Goal: Task Accomplishment & Management: Manage account settings

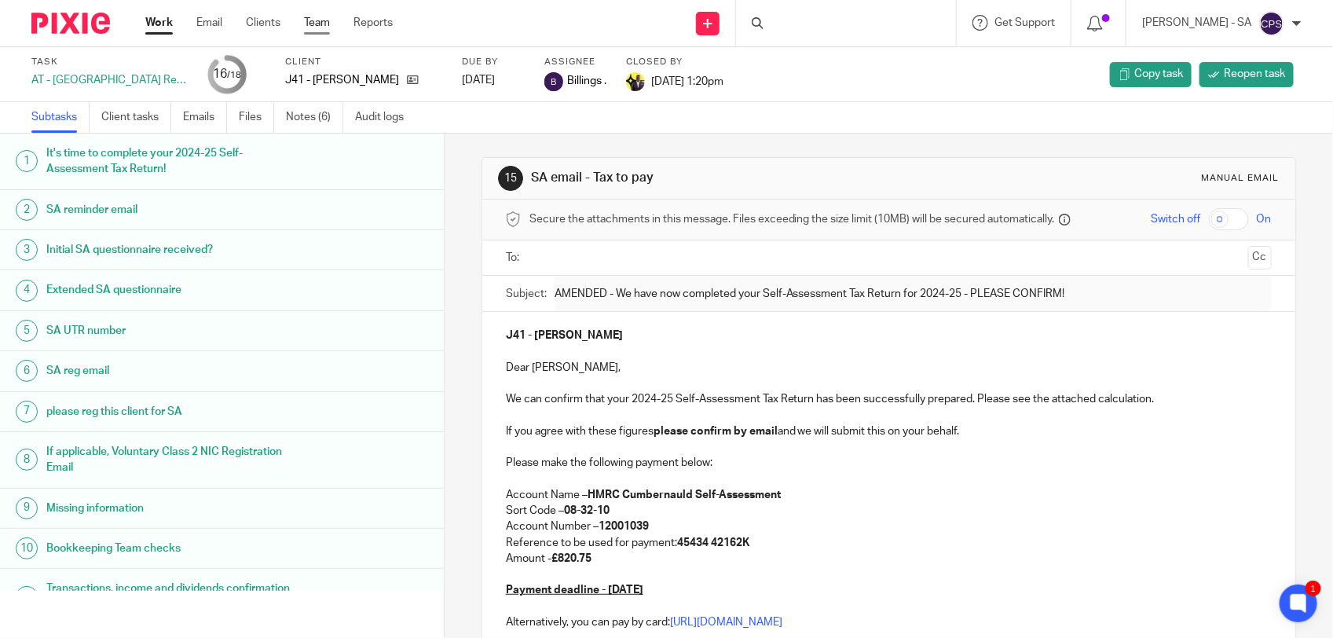
click at [308, 18] on link "Team" at bounding box center [317, 23] width 26 height 16
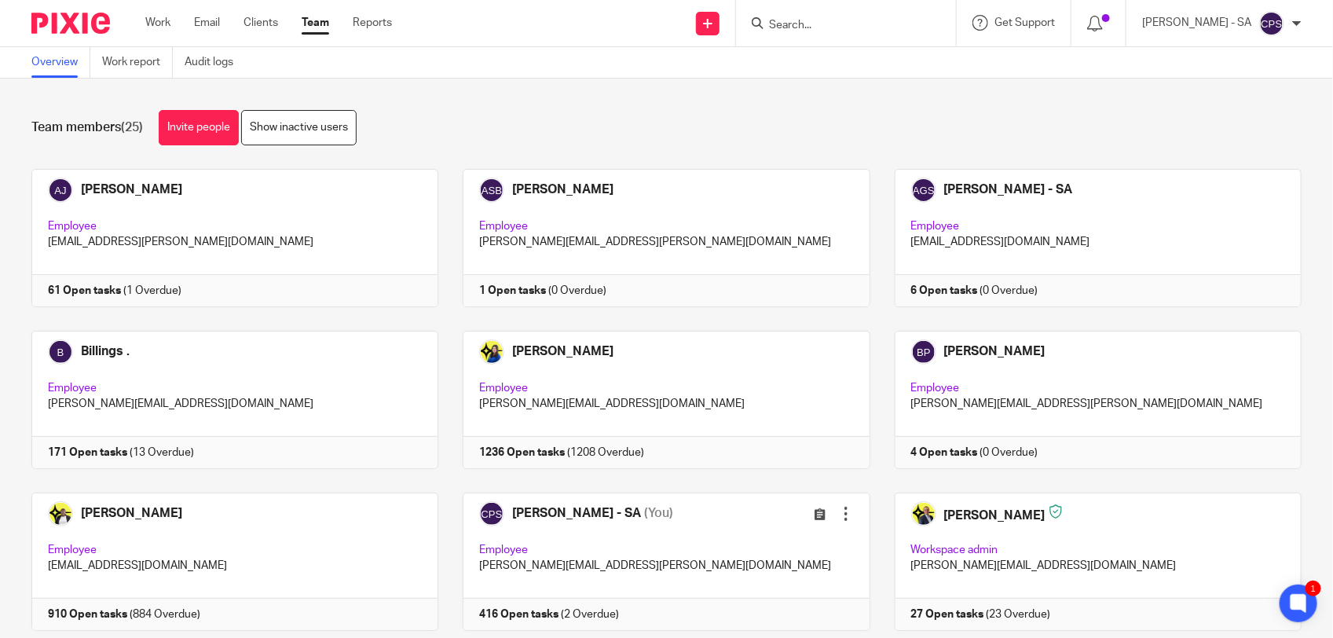
click at [853, 26] on input "Search" at bounding box center [837, 26] width 141 height 14
click at [801, 27] on input "Search" at bounding box center [837, 26] width 141 height 14
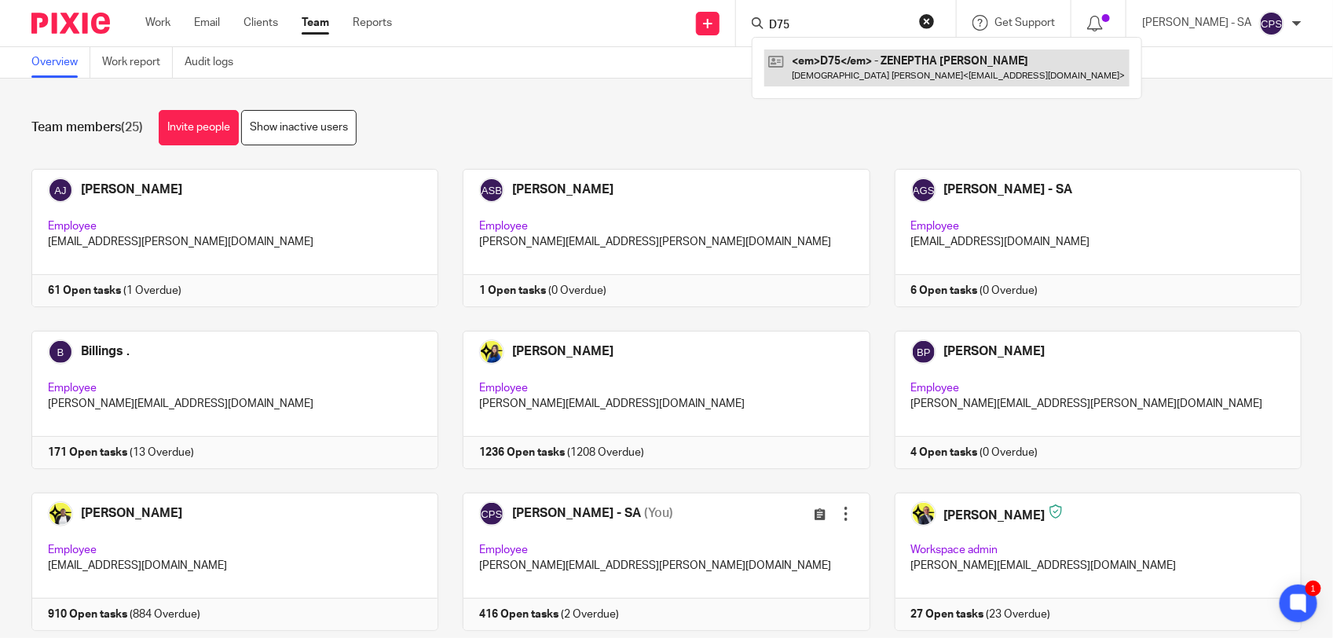
type input "D75"
click at [803, 68] on link at bounding box center [946, 67] width 365 height 36
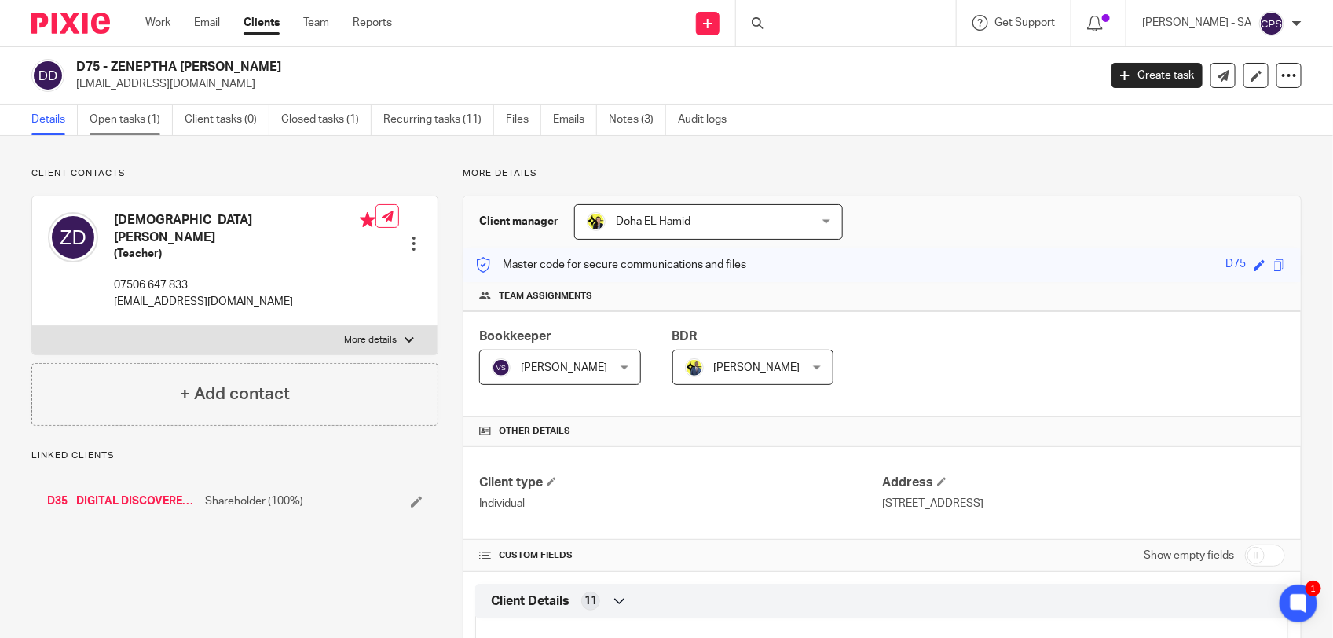
click at [122, 126] on link "Open tasks (1)" at bounding box center [131, 119] width 83 height 31
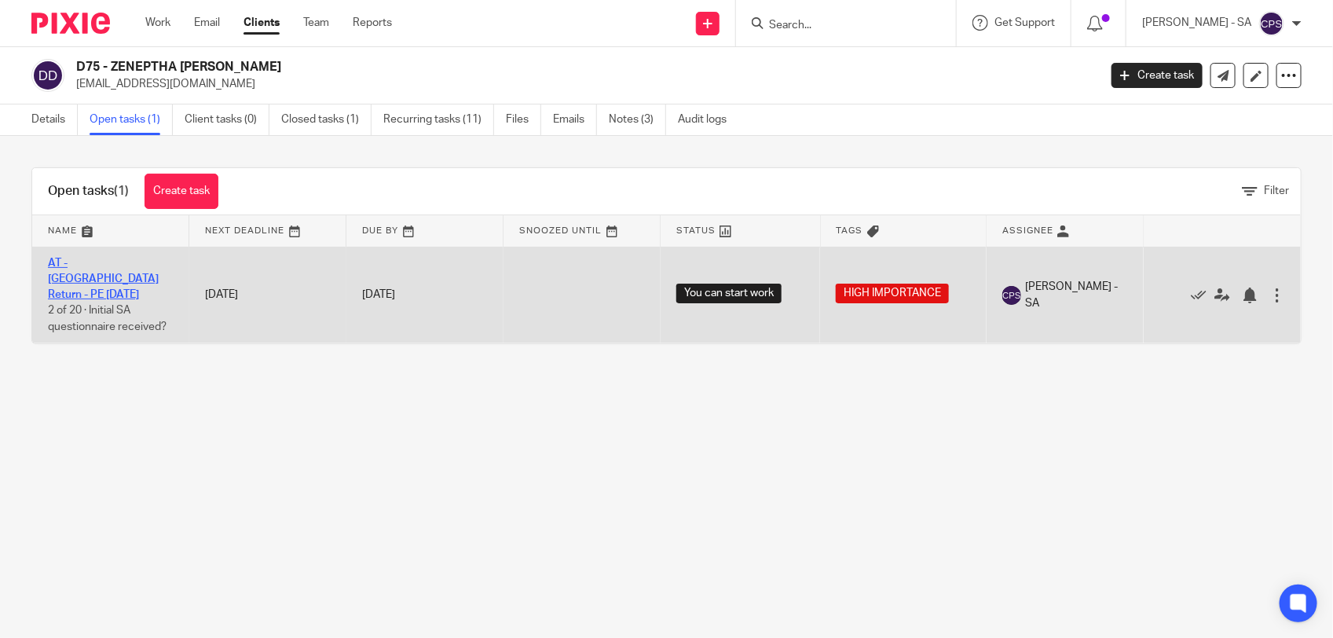
click at [95, 264] on link "AT - SA Return - PE 05-04-2025" at bounding box center [103, 279] width 111 height 43
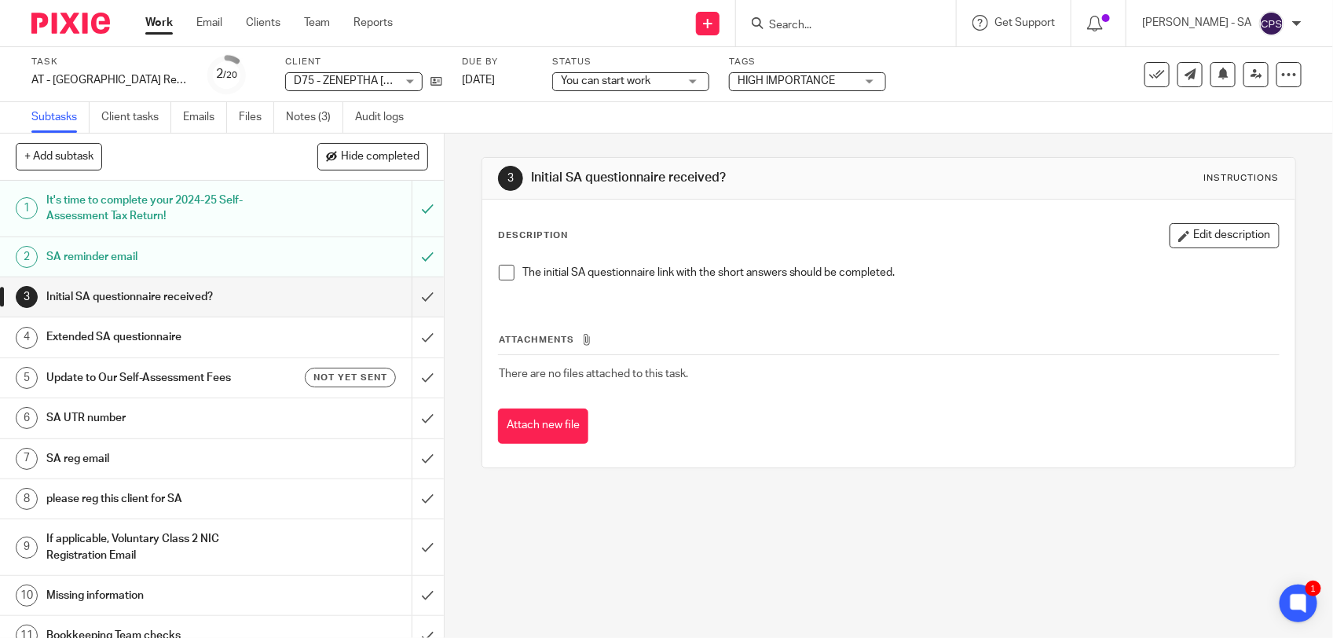
click at [505, 271] on span at bounding box center [507, 273] width 16 height 16
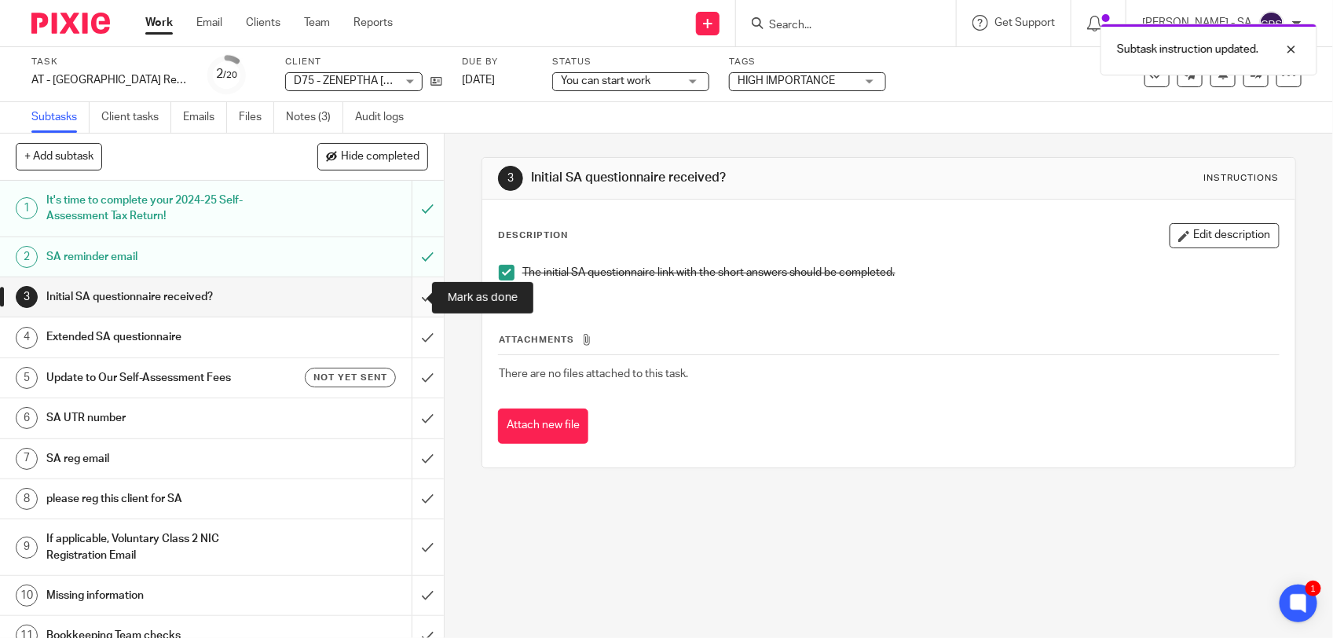
click at [410, 295] on input "submit" at bounding box center [222, 296] width 444 height 39
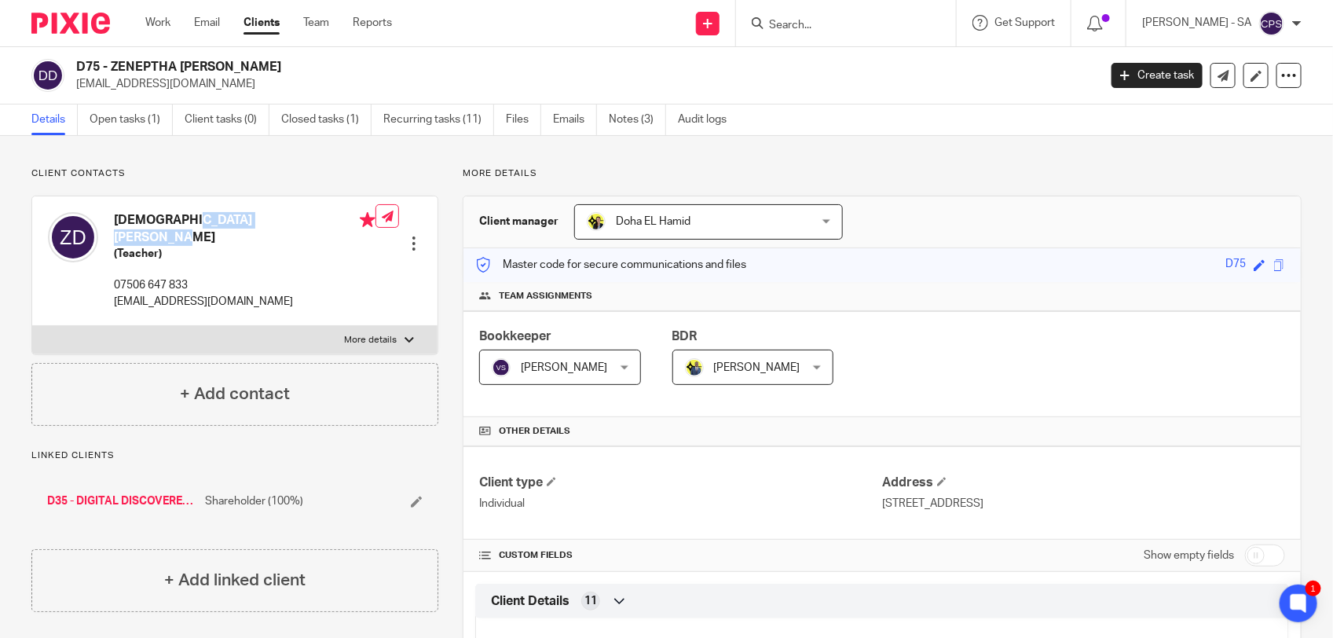
drag, startPoint x: 114, startPoint y: 221, endPoint x: 237, endPoint y: 221, distance: 123.3
click at [237, 221] on h4 "[DEMOGRAPHIC_DATA] [PERSON_NAME]" at bounding box center [245, 229] width 262 height 34
copy h4 "[DEMOGRAPHIC_DATA] [PERSON_NAME]"
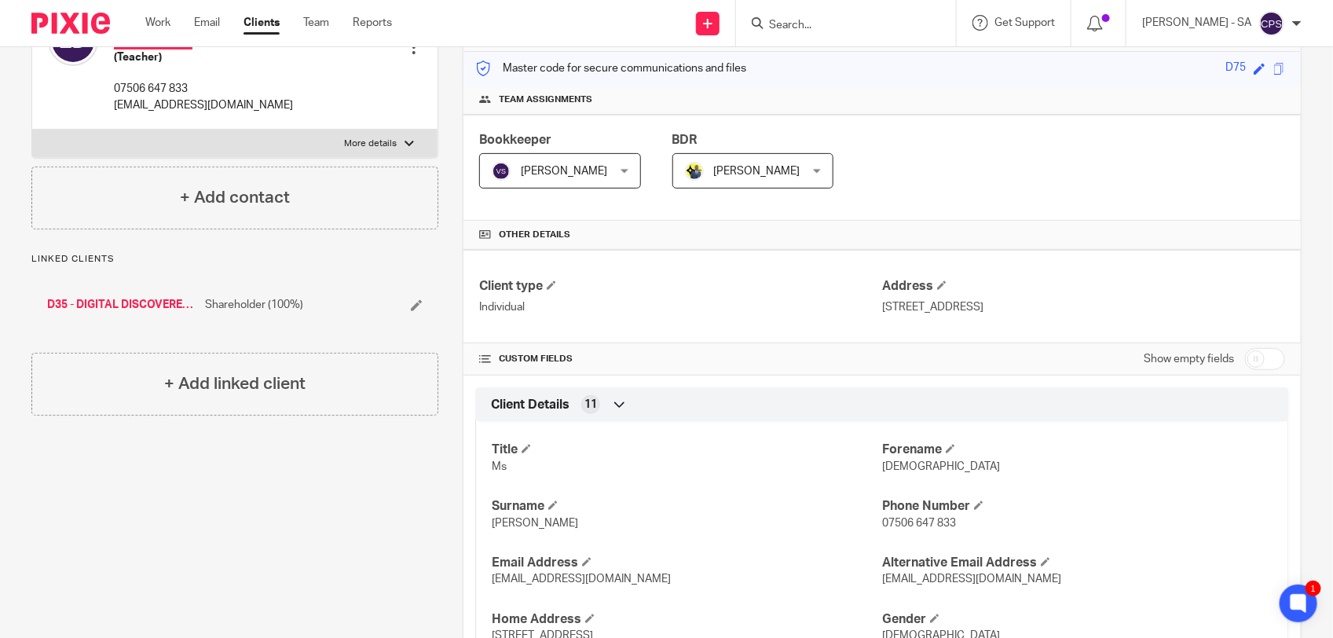
scroll to position [295, 0]
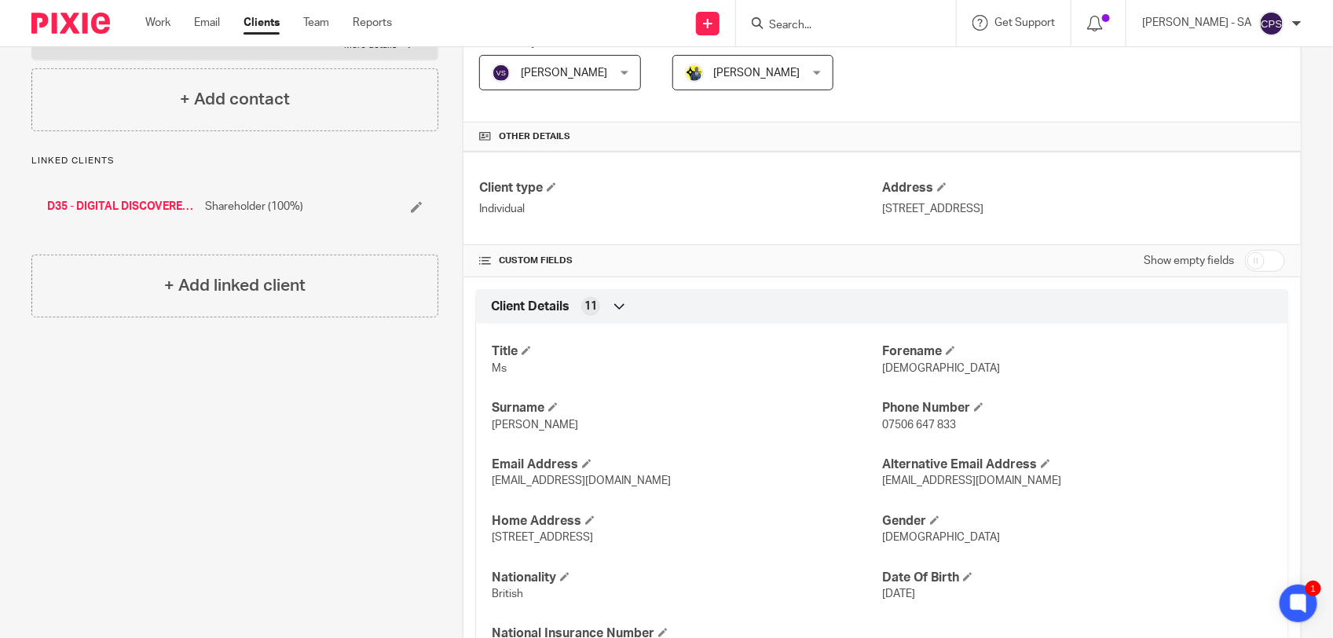
click at [895, 371] on span "Zeneptha" at bounding box center [941, 368] width 118 height 11
copy span "Zeneptha"
click at [529, 426] on span "Decordova" at bounding box center [535, 424] width 86 height 11
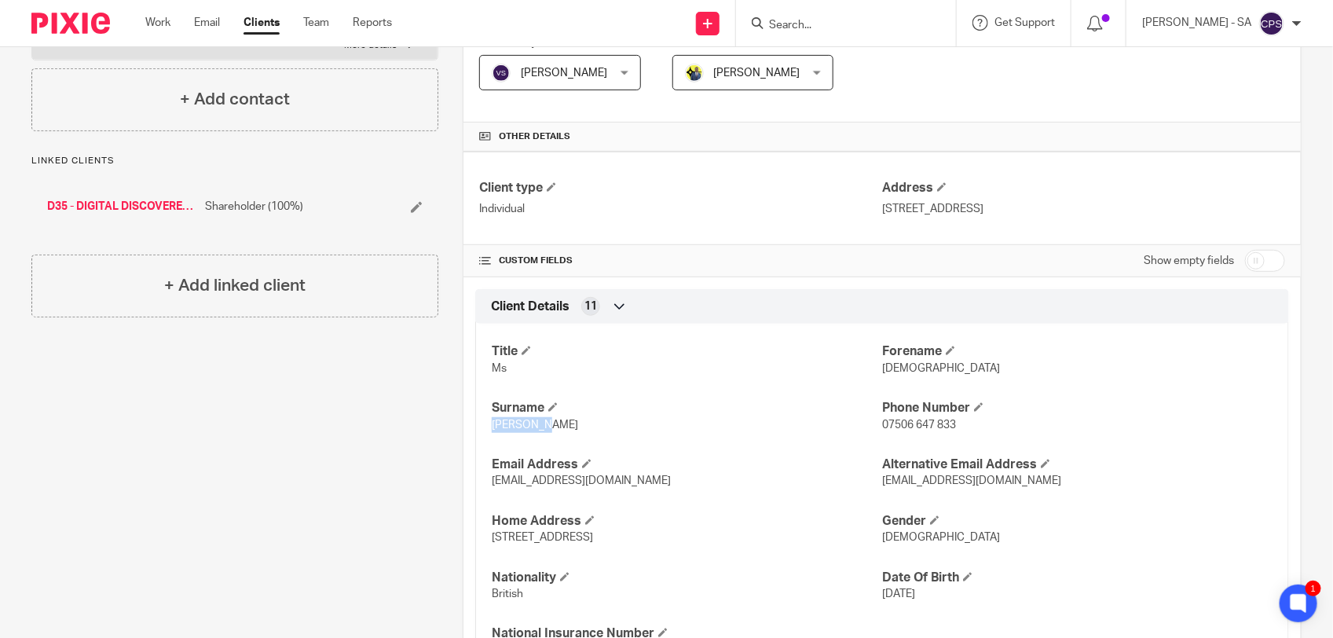
copy span "Decordova"
drag, startPoint x: 488, startPoint y: 484, endPoint x: 609, endPoint y: 491, distance: 121.2
click at [609, 489] on p "zeneptha@yahoo.co.uk" at bounding box center [687, 481] width 390 height 16
copy span "zeneptha@yahoo.co.uk"
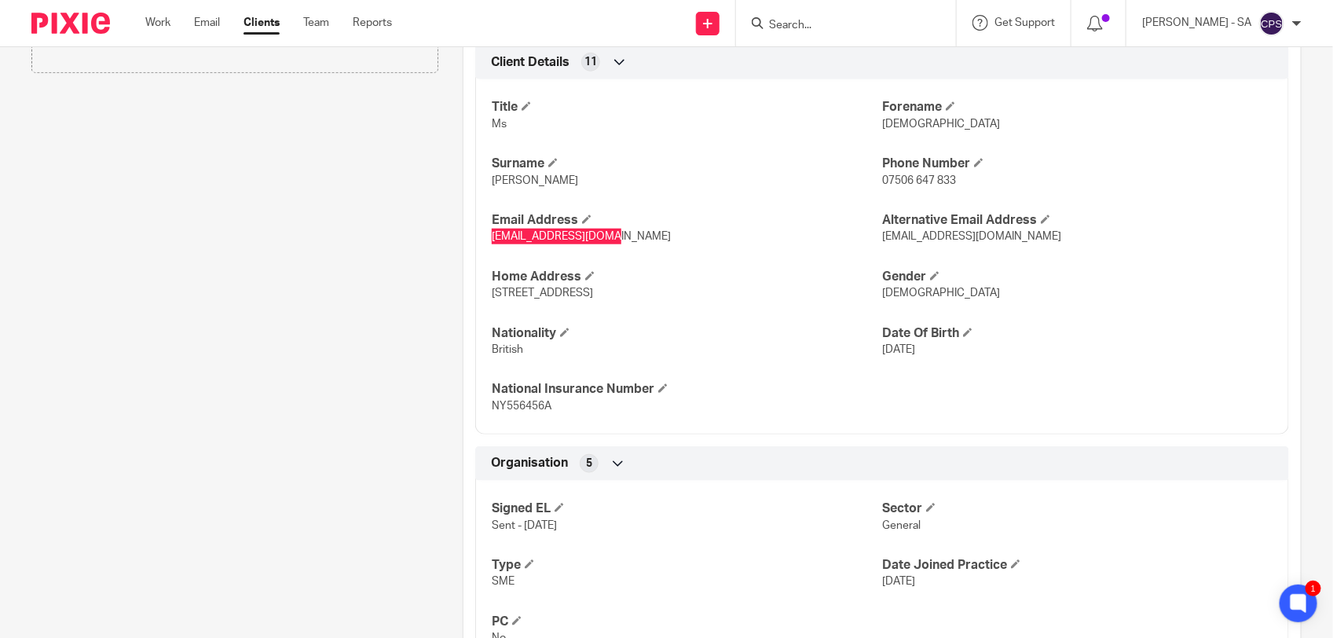
scroll to position [485, 0]
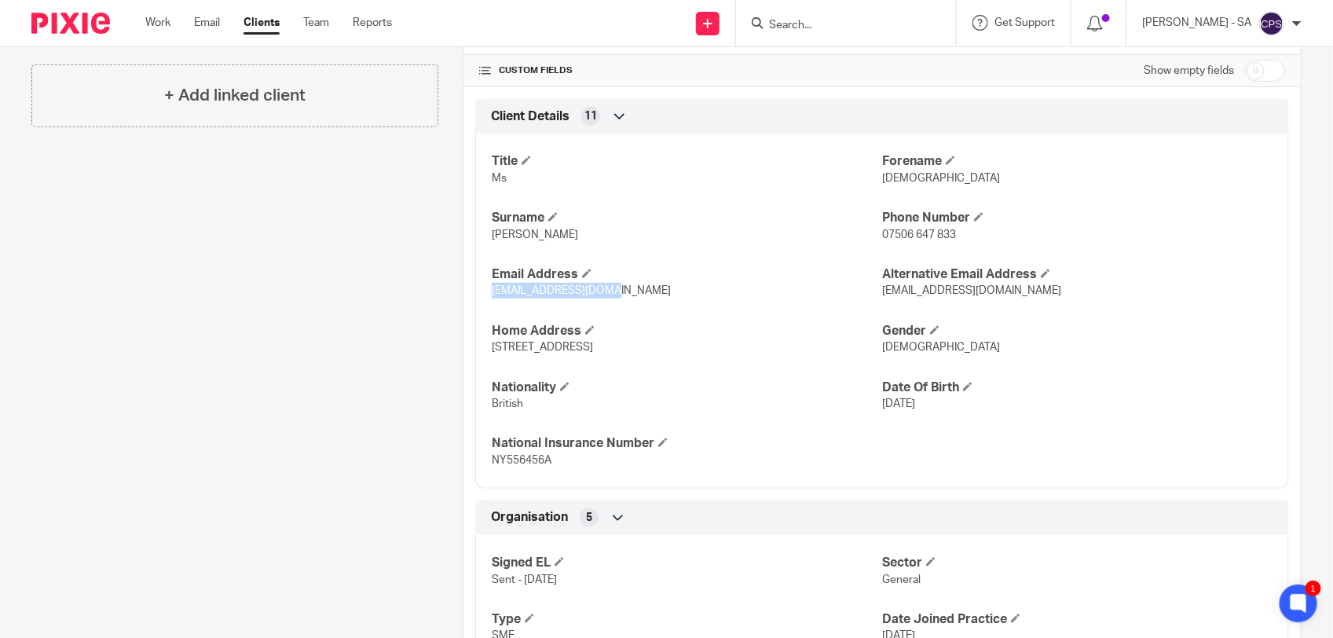
click at [375, 401] on div "Client contacts Zeneptha Decordova (Teacher) 07506 647 833 zeneptha@yahoo.co.uk…" at bounding box center [222, 291] width 431 height 1216
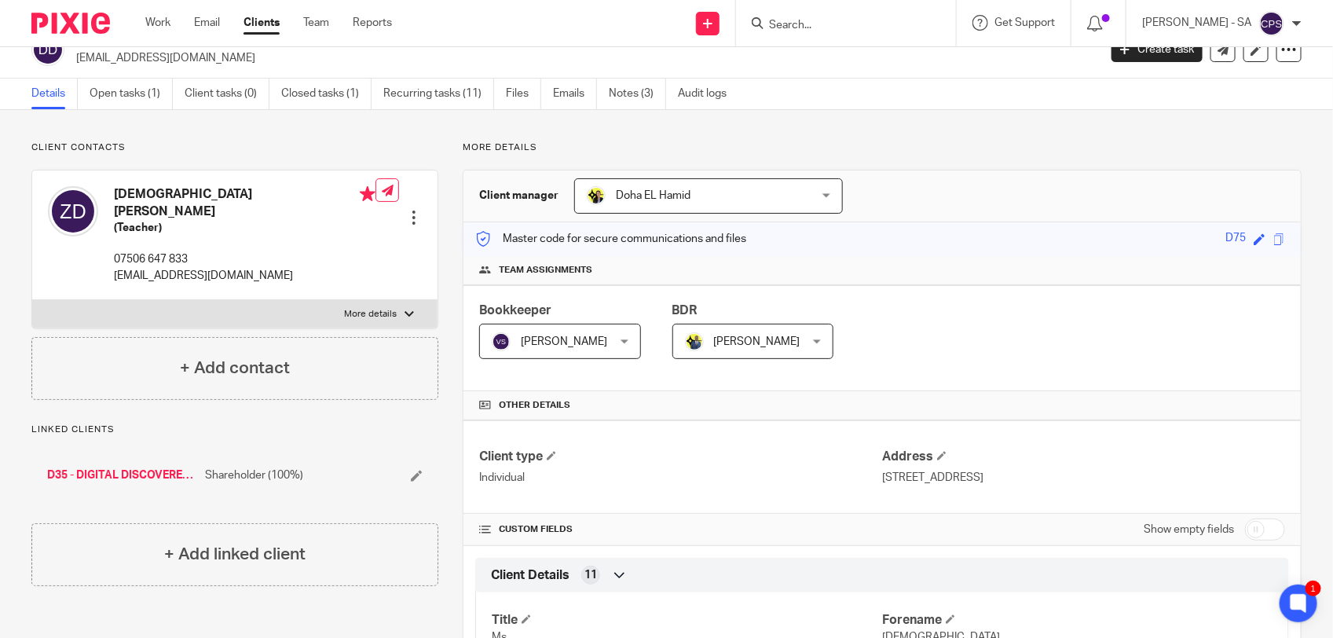
scroll to position [0, 0]
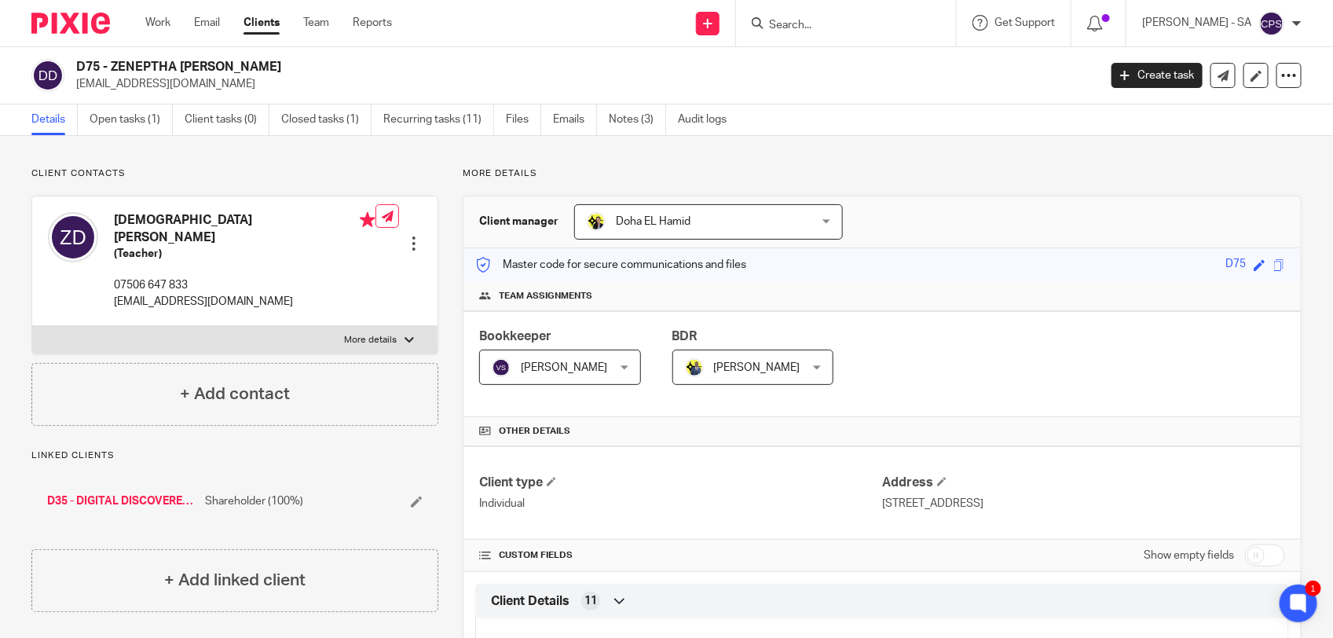
drag, startPoint x: 874, startPoint y: 505, endPoint x: 1082, endPoint y: 523, distance: 208.9
click at [1082, 523] on div "Client type Individual Address 10 Macclesfield Road, London, SE25 4RZ" at bounding box center [881, 492] width 837 height 93
copy p "10 Macclesfield Road, London, SE25 4RZ"
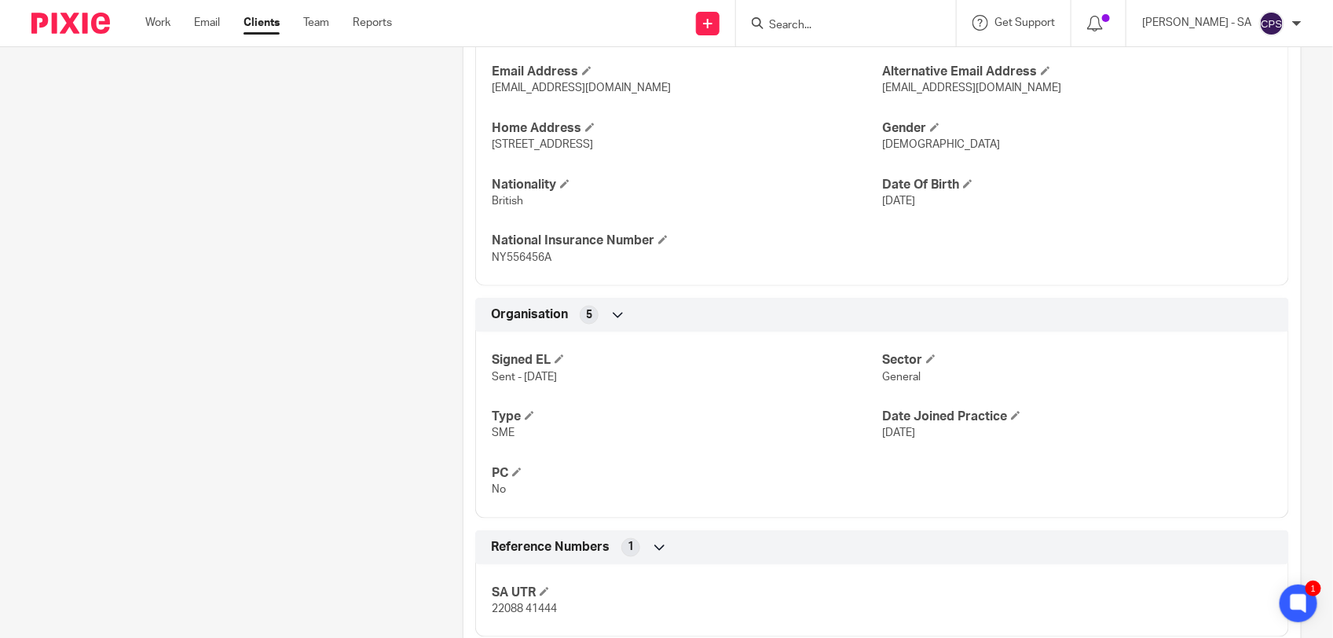
scroll to position [583, 0]
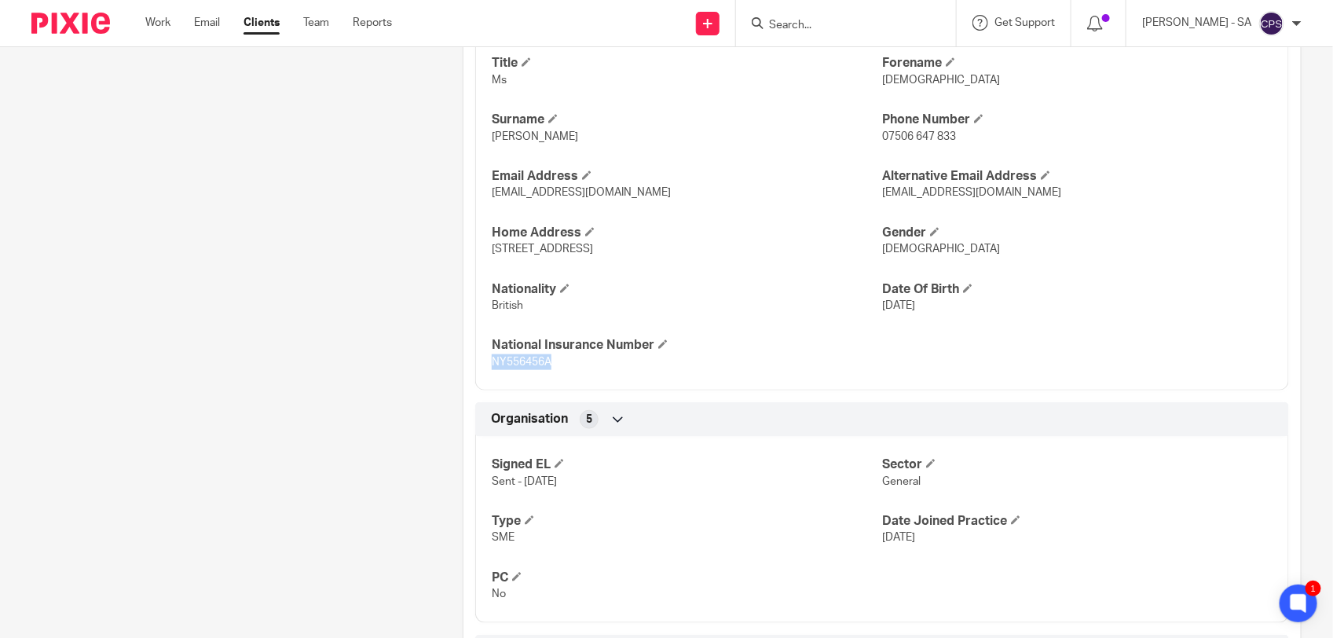
drag, startPoint x: 489, startPoint y: 364, endPoint x: 562, endPoint y: 368, distance: 73.2
click at [562, 368] on p "NY556456A" at bounding box center [687, 362] width 390 height 16
copy span "NY556456A"
click at [393, 437] on div "Client contacts Zeneptha Decordova (Teacher) 07506 647 833 zeneptha@yahoo.co.uk…" at bounding box center [222, 192] width 431 height 1216
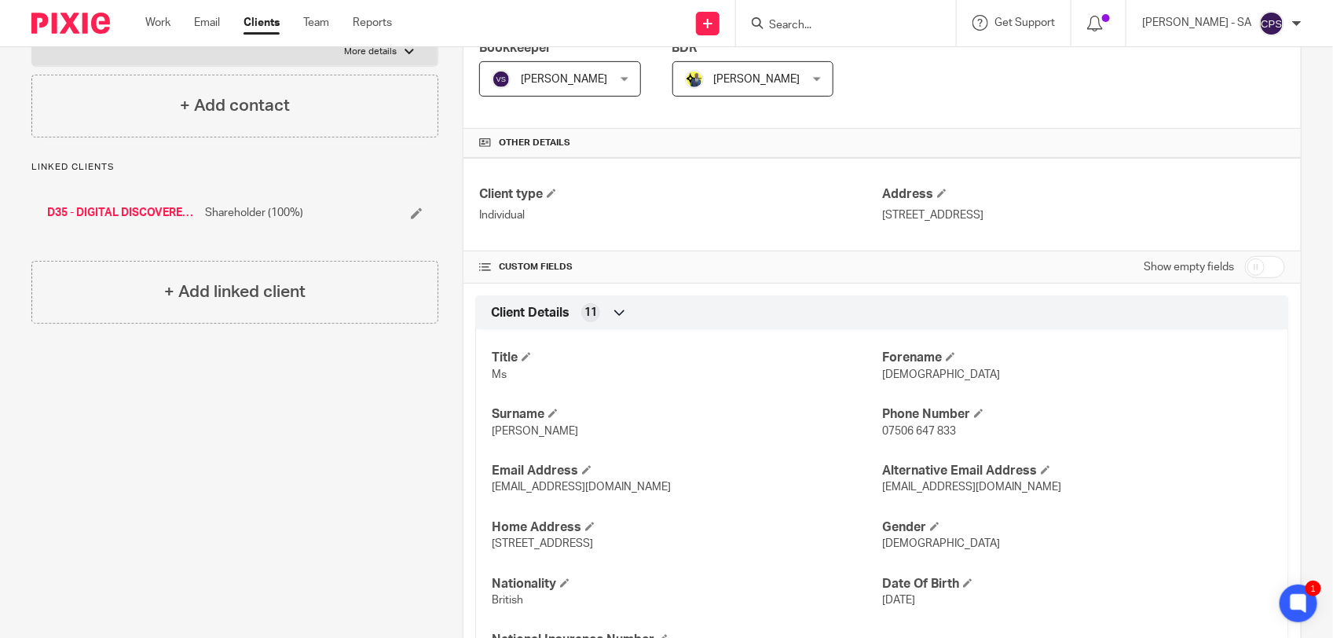
scroll to position [0, 0]
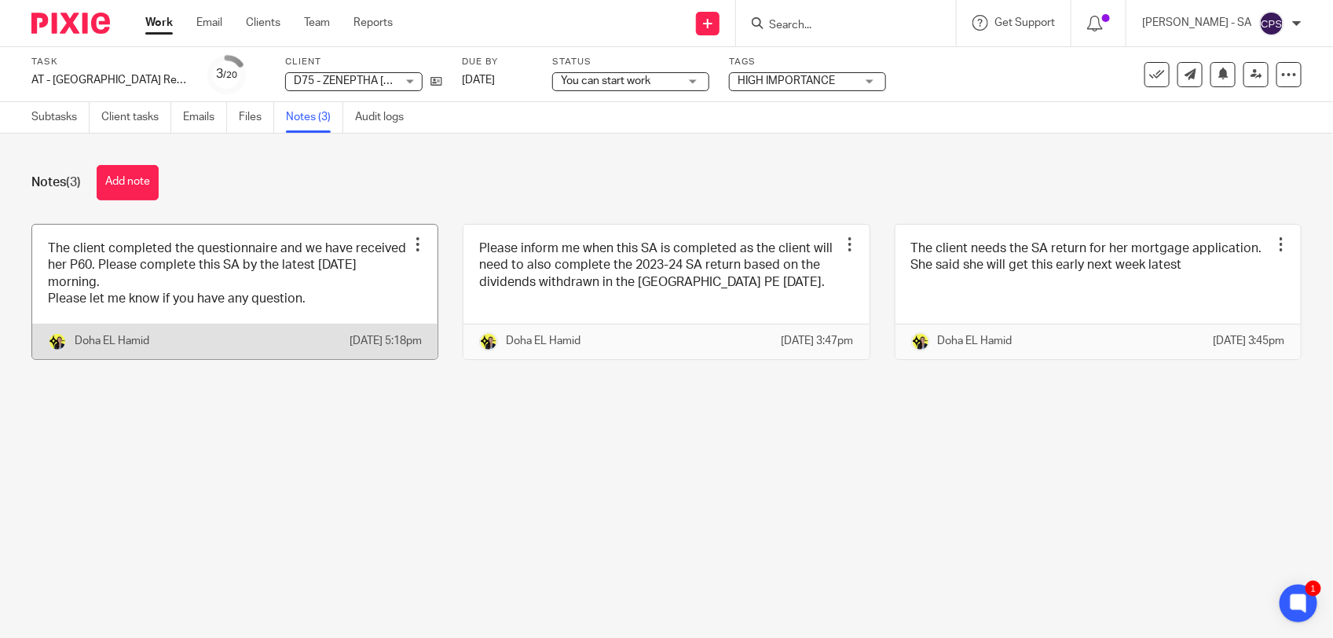
click at [295, 291] on link at bounding box center [234, 292] width 405 height 134
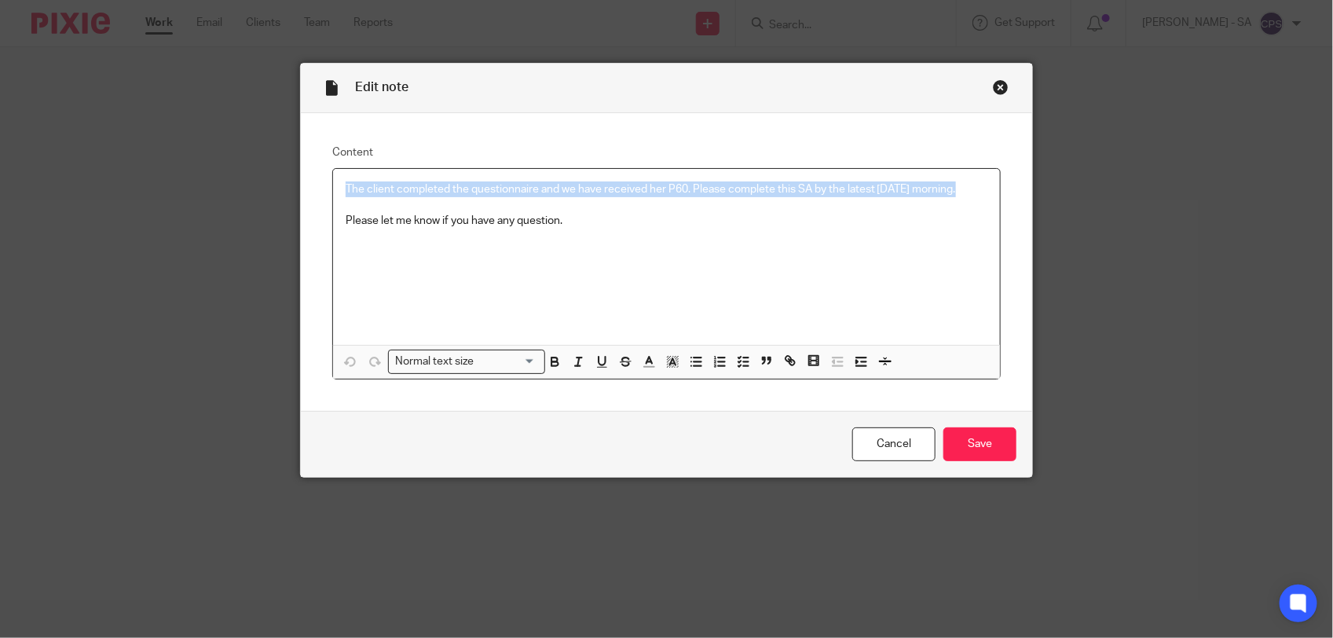
drag, startPoint x: 0, startPoint y: 0, endPoint x: 961, endPoint y: 189, distance: 978.9
click at [961, 189] on div "The client completed the questionnaire and we have received her P60. Please com…" at bounding box center [666, 257] width 667 height 176
click at [743, 361] on icon "button" at bounding box center [743, 361] width 14 height 14
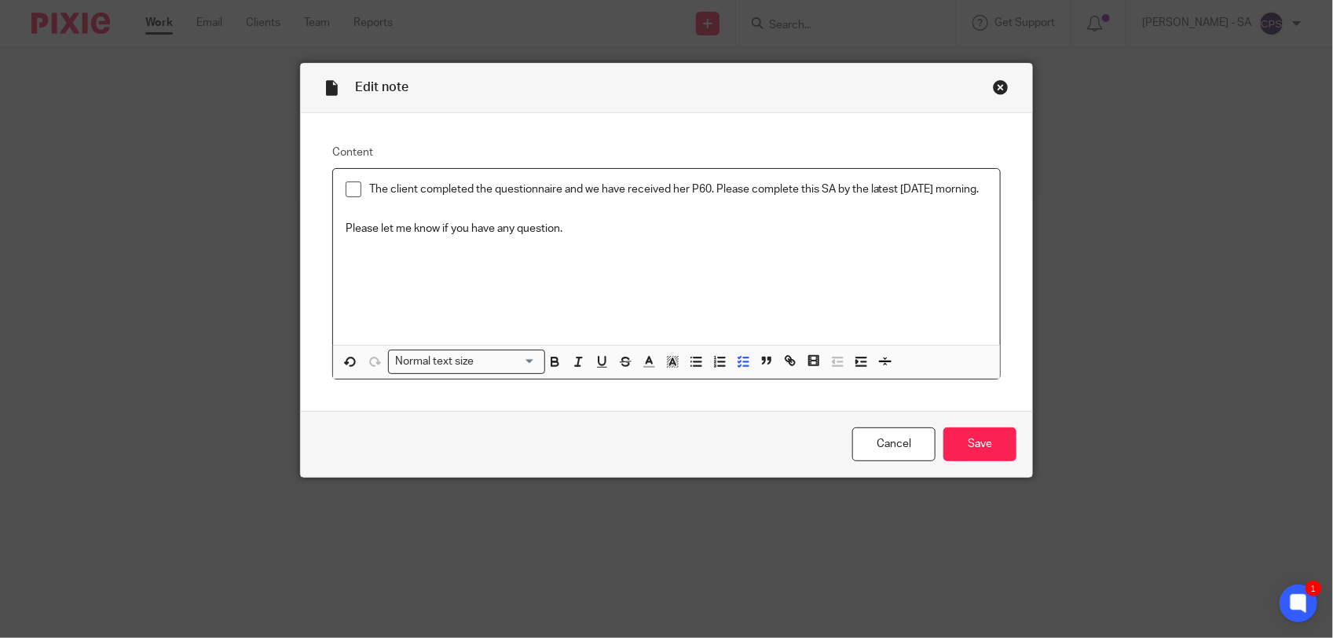
click at [347, 183] on span at bounding box center [354, 189] width 16 height 16
drag, startPoint x: 342, startPoint y: 244, endPoint x: 607, endPoint y: 238, distance: 265.6
click at [607, 236] on p "Please let me know if you have any question." at bounding box center [667, 229] width 642 height 16
click at [737, 359] on icon "button" at bounding box center [743, 361] width 14 height 14
click at [353, 236] on span at bounding box center [354, 229] width 16 height 16
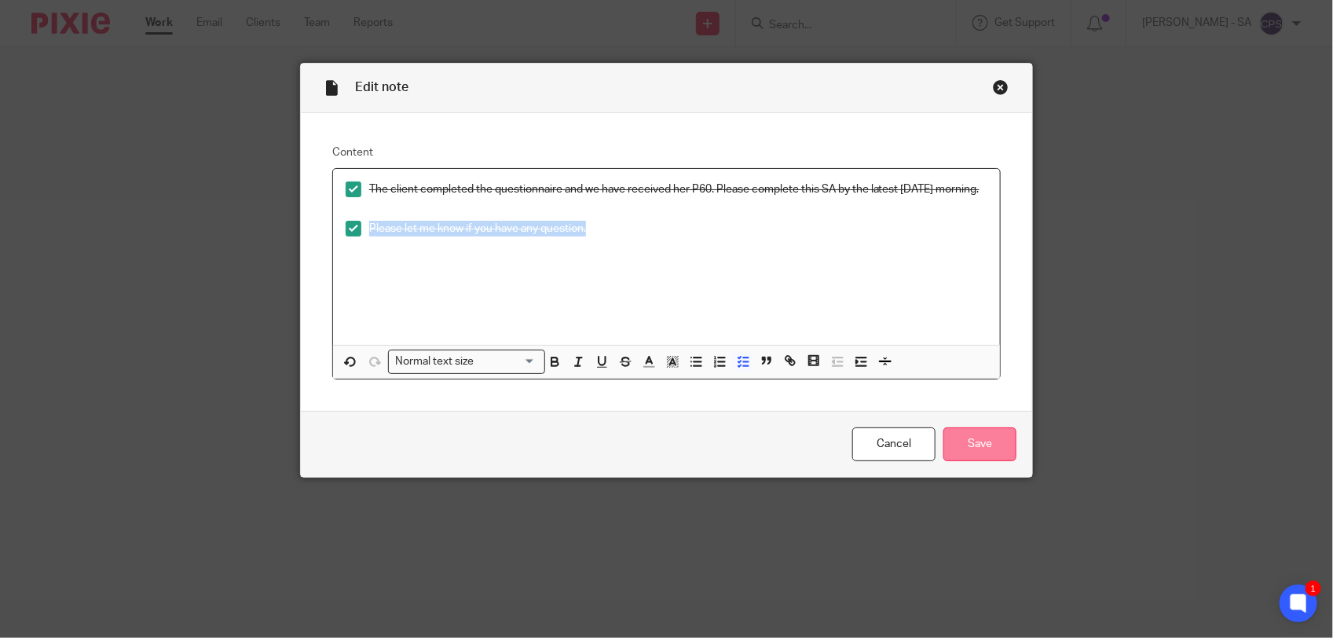
click at [982, 446] on input "Save" at bounding box center [979, 444] width 73 height 34
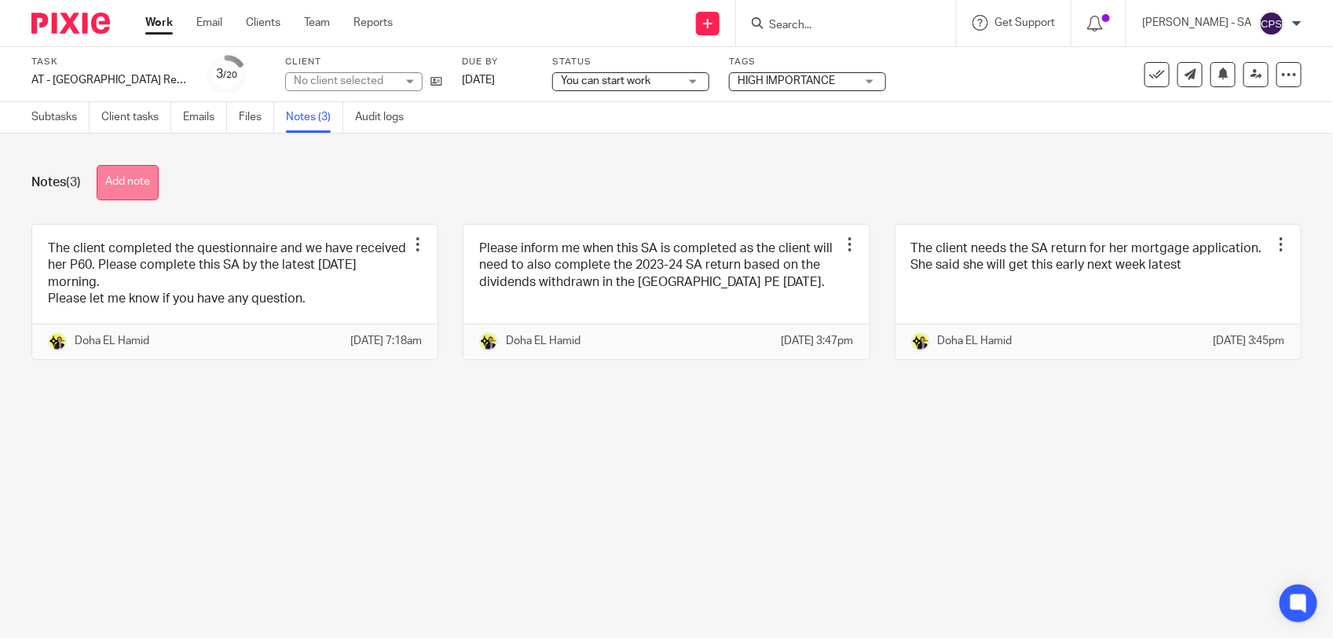
click at [127, 189] on button "Add note" at bounding box center [128, 182] width 62 height 35
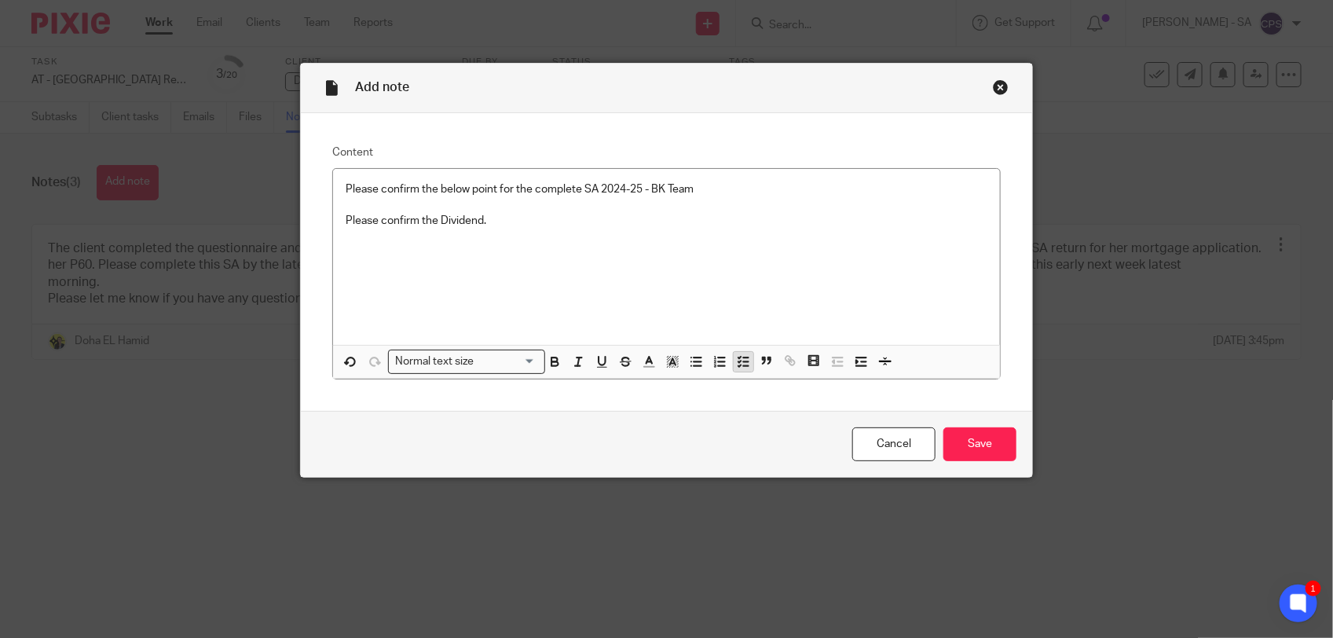
click at [743, 357] on line "button" at bounding box center [745, 357] width 5 height 0
click at [983, 448] on input "Save" at bounding box center [979, 444] width 73 height 34
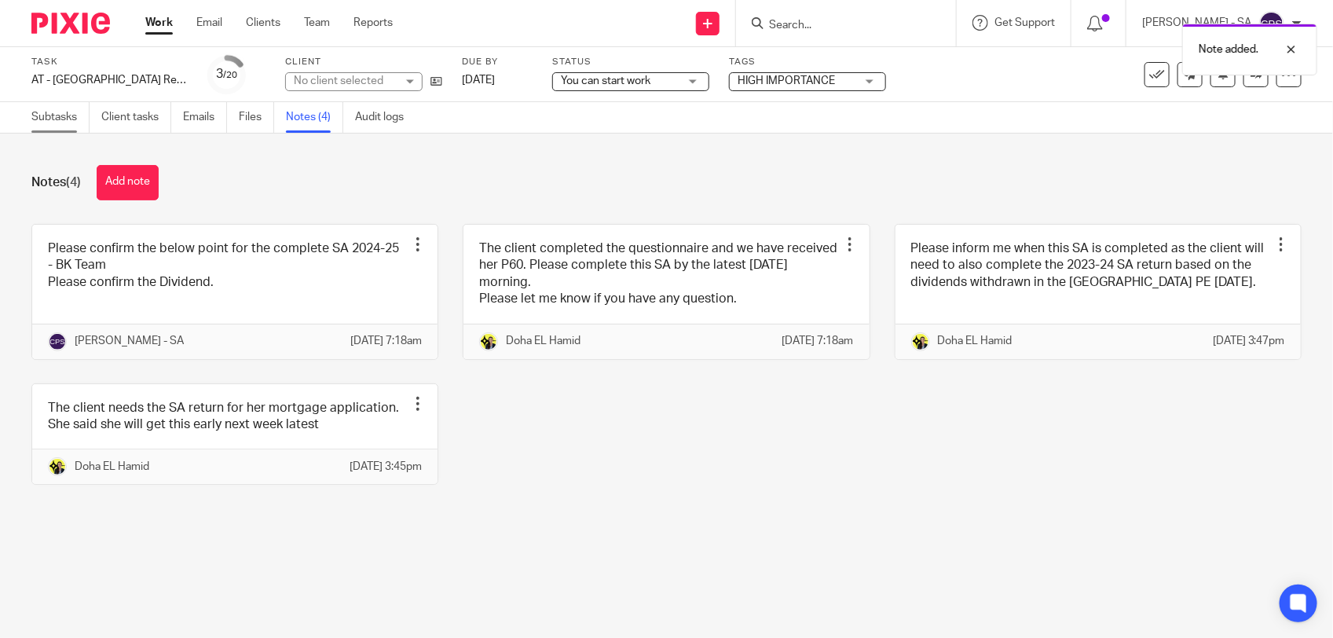
click at [53, 120] on link "Subtasks" at bounding box center [60, 117] width 58 height 31
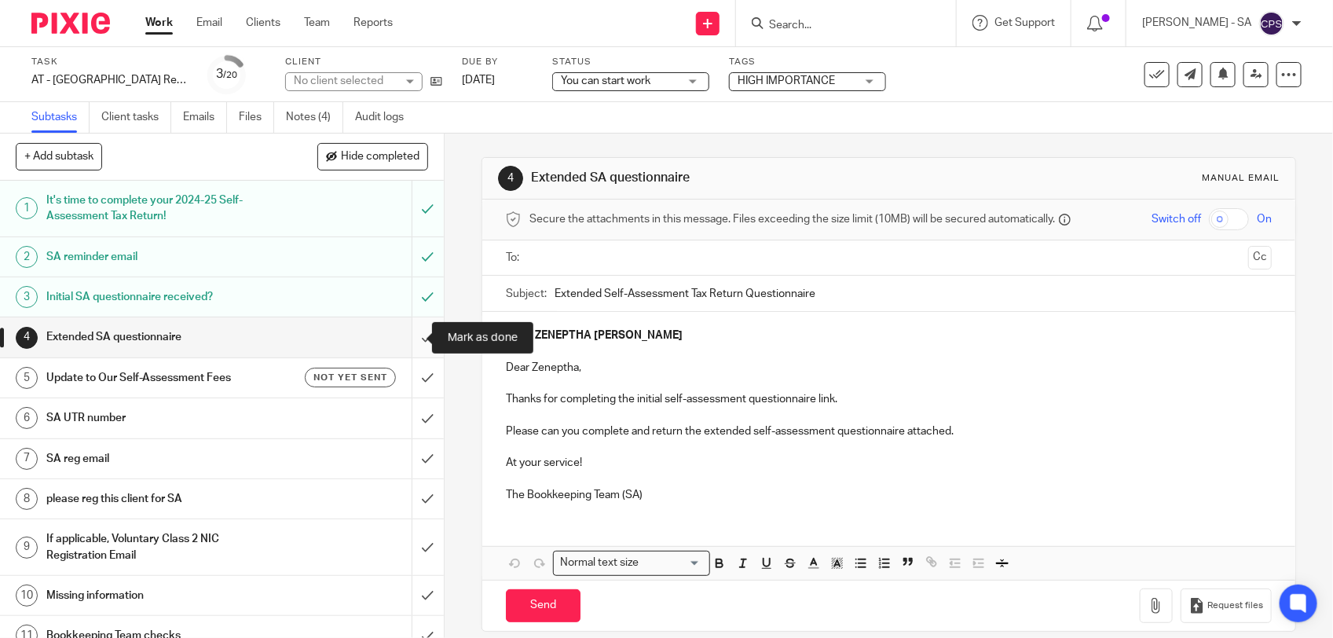
click at [408, 334] on input "submit" at bounding box center [222, 336] width 444 height 39
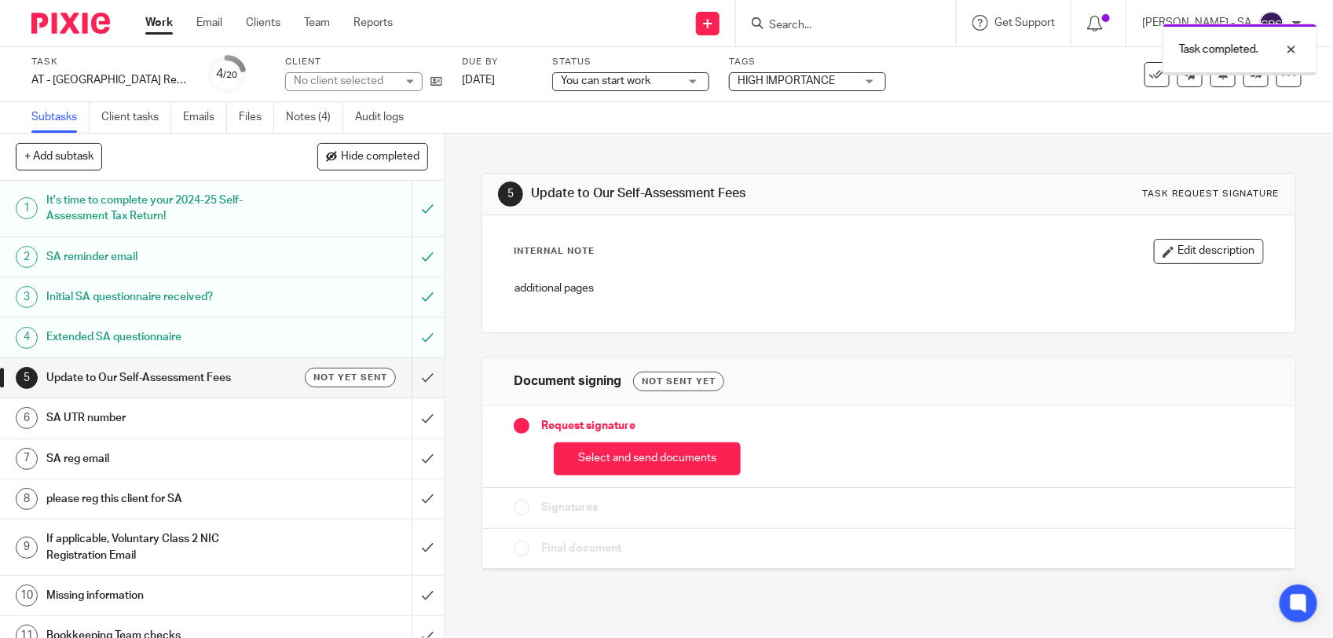
scroll to position [98, 0]
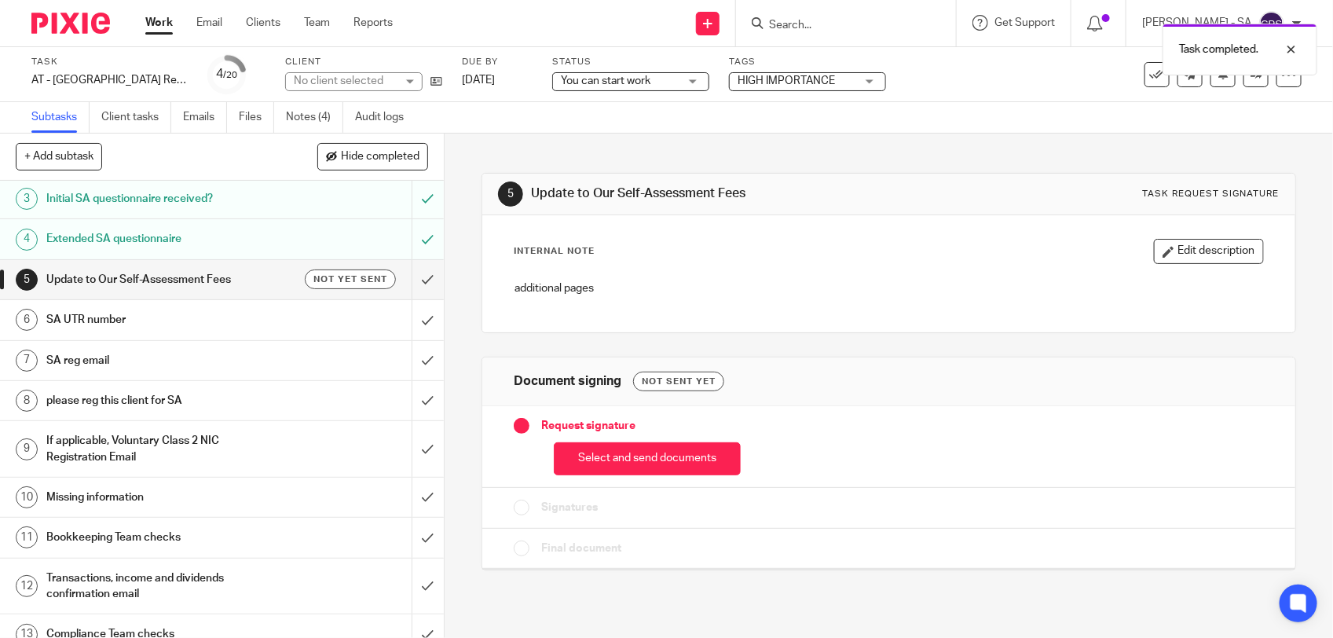
click at [314, 324] on div "SA UTR number" at bounding box center [221, 320] width 350 height 24
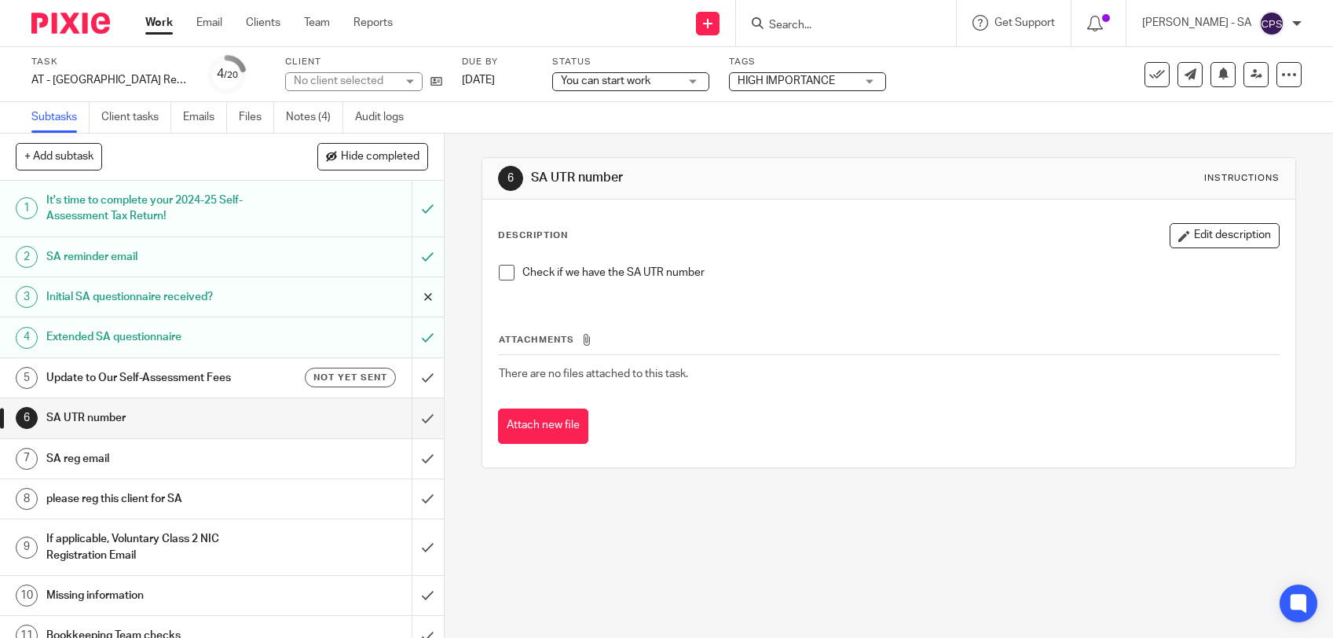
click at [501, 275] on span at bounding box center [507, 273] width 16 height 16
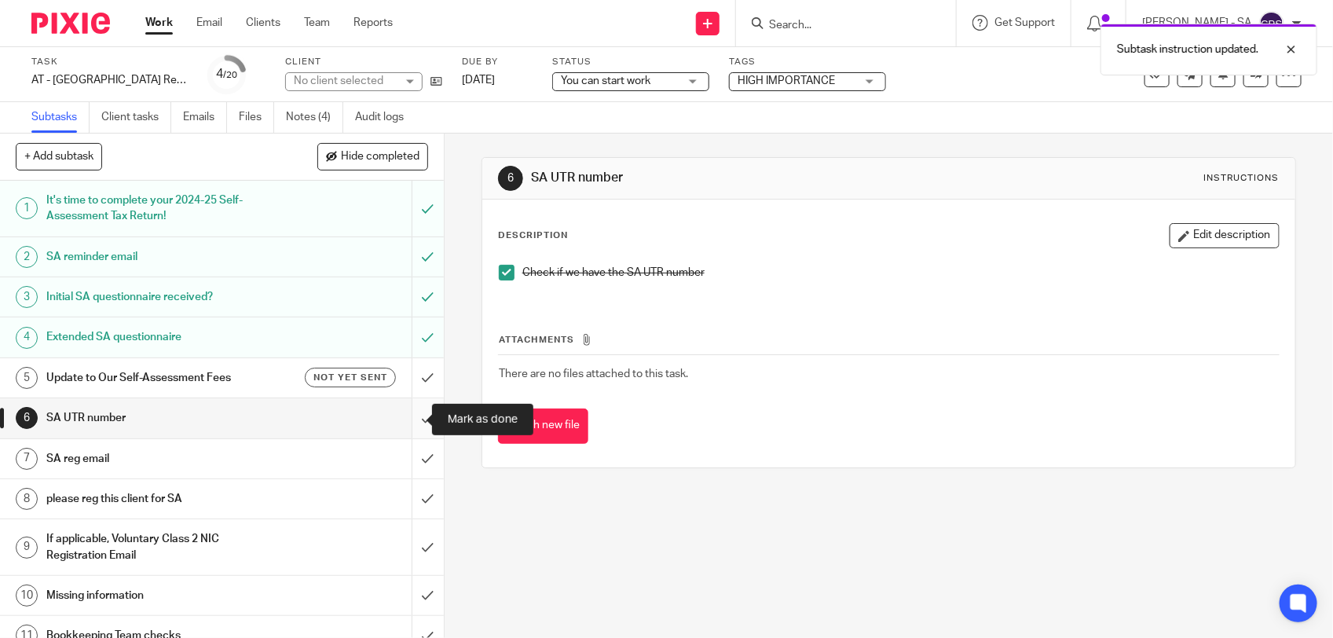
click at [407, 422] on input "submit" at bounding box center [222, 417] width 444 height 39
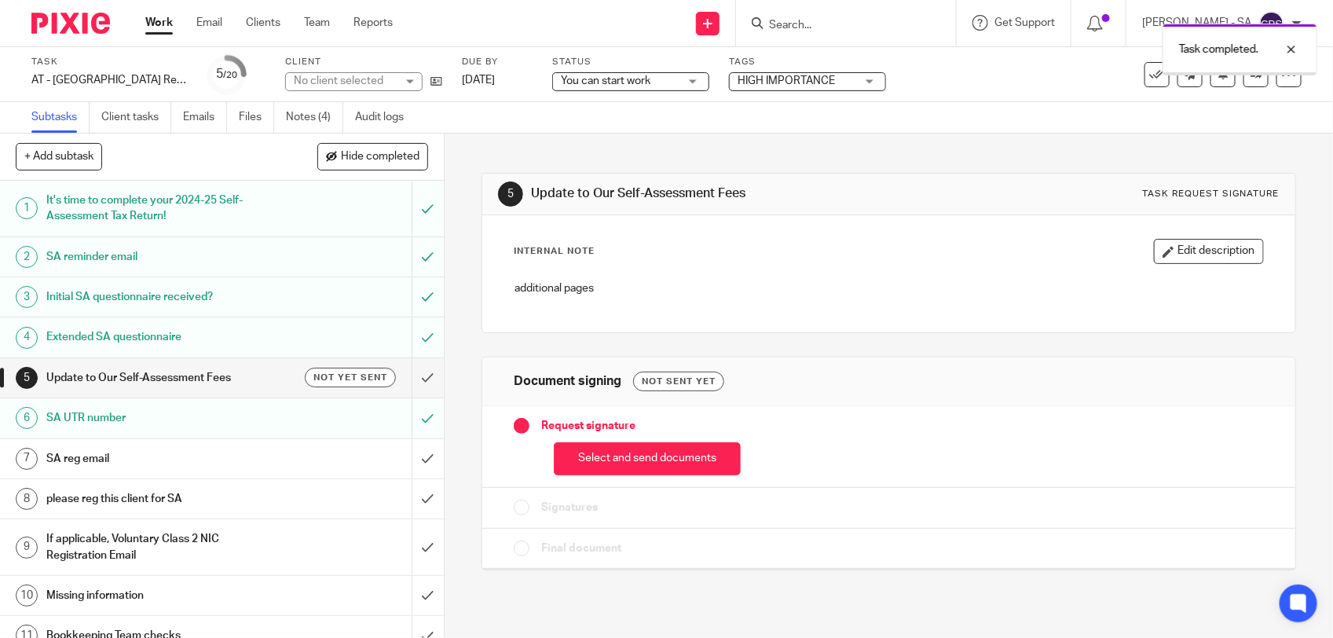
scroll to position [98, 0]
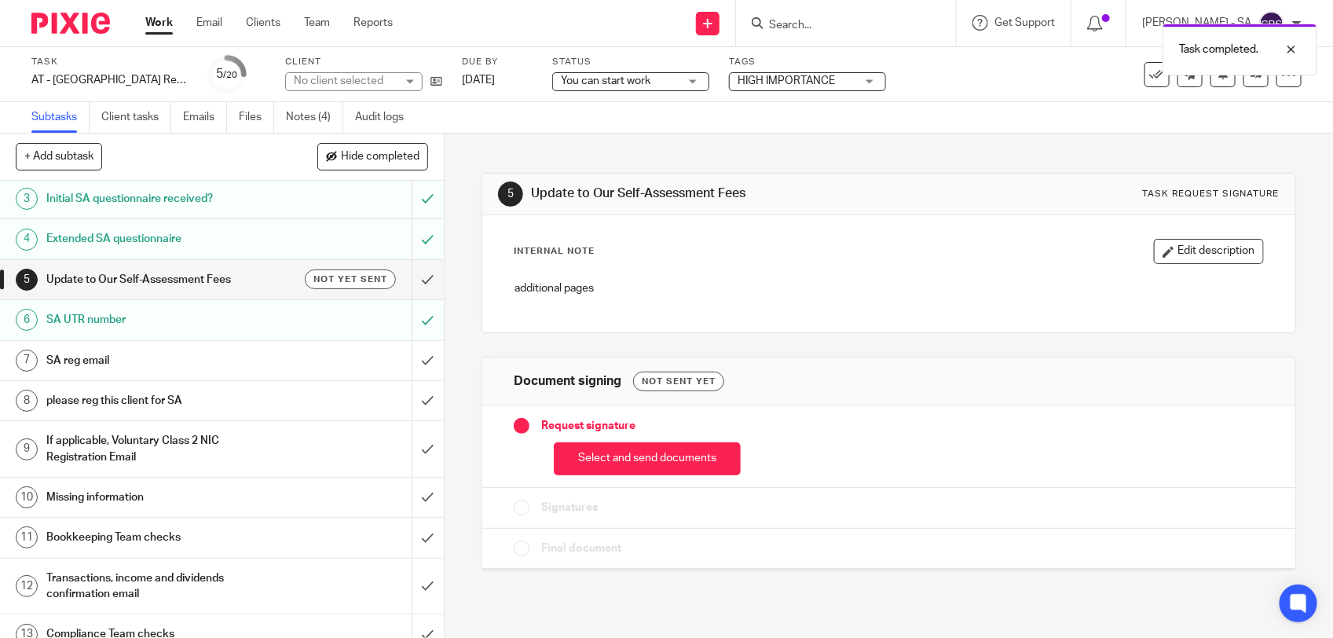
click at [252, 354] on h1 "SA reg email" at bounding box center [162, 361] width 233 height 24
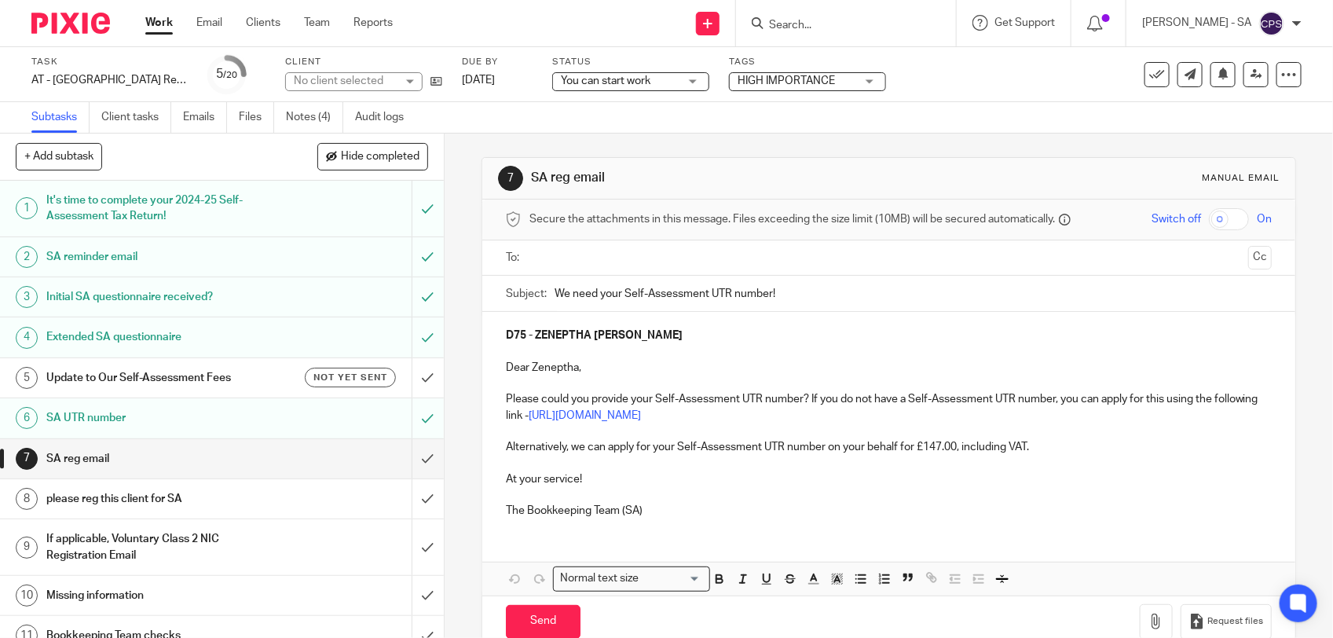
scroll to position [98, 0]
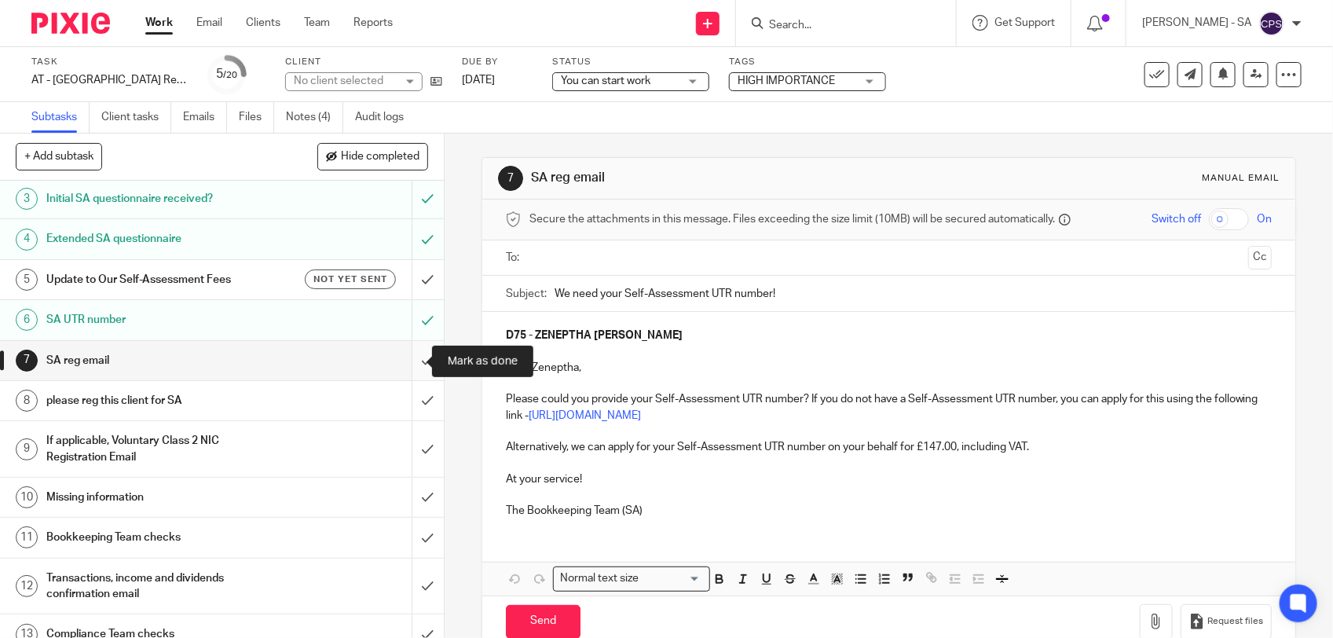
click at [412, 361] on input "submit" at bounding box center [222, 360] width 444 height 39
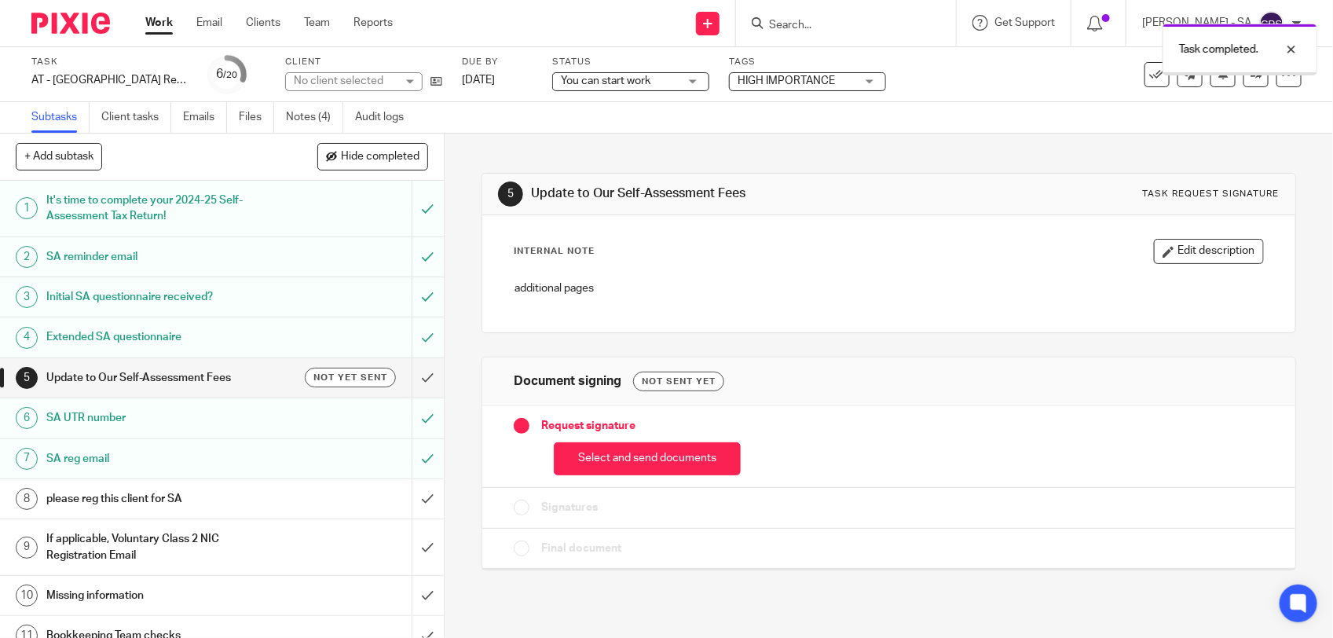
scroll to position [98, 0]
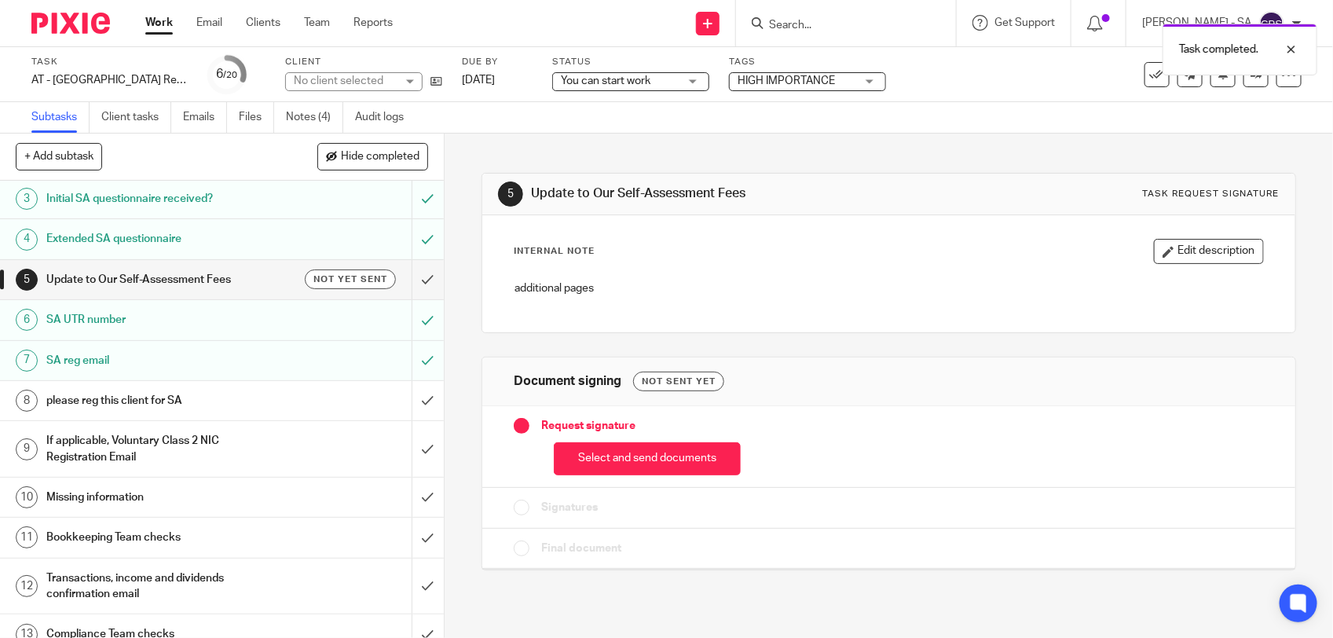
click at [202, 397] on h1 "please reg this client for SA" at bounding box center [162, 401] width 233 height 24
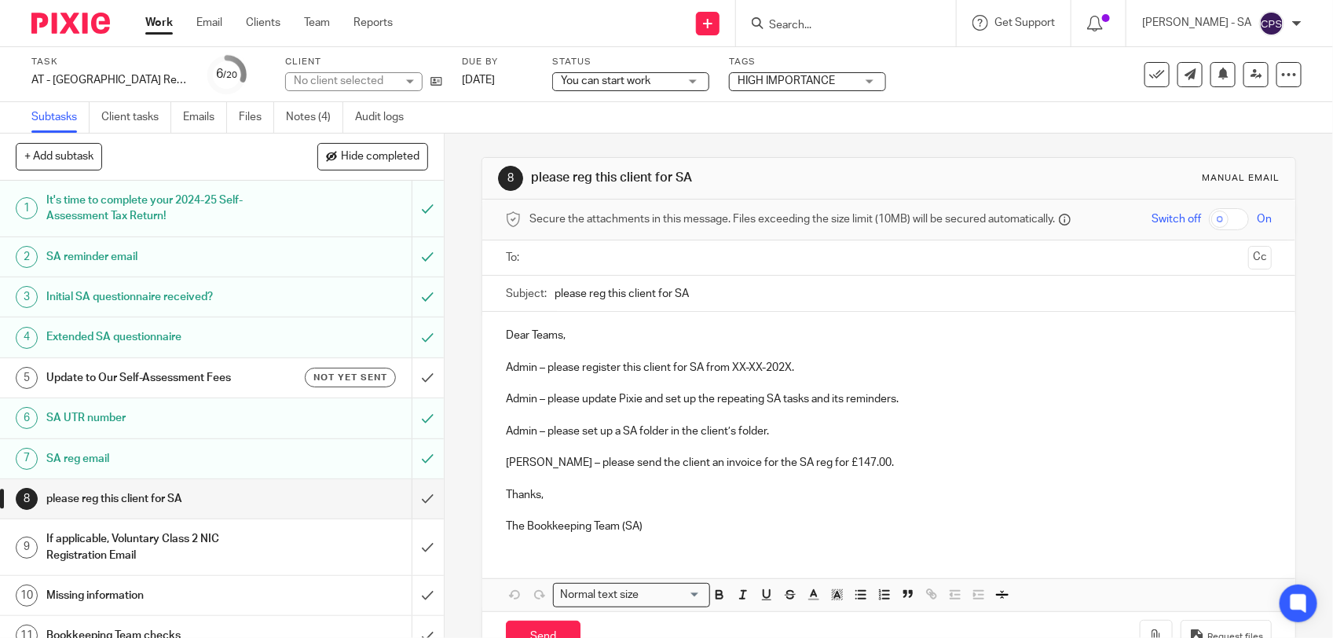
scroll to position [98, 0]
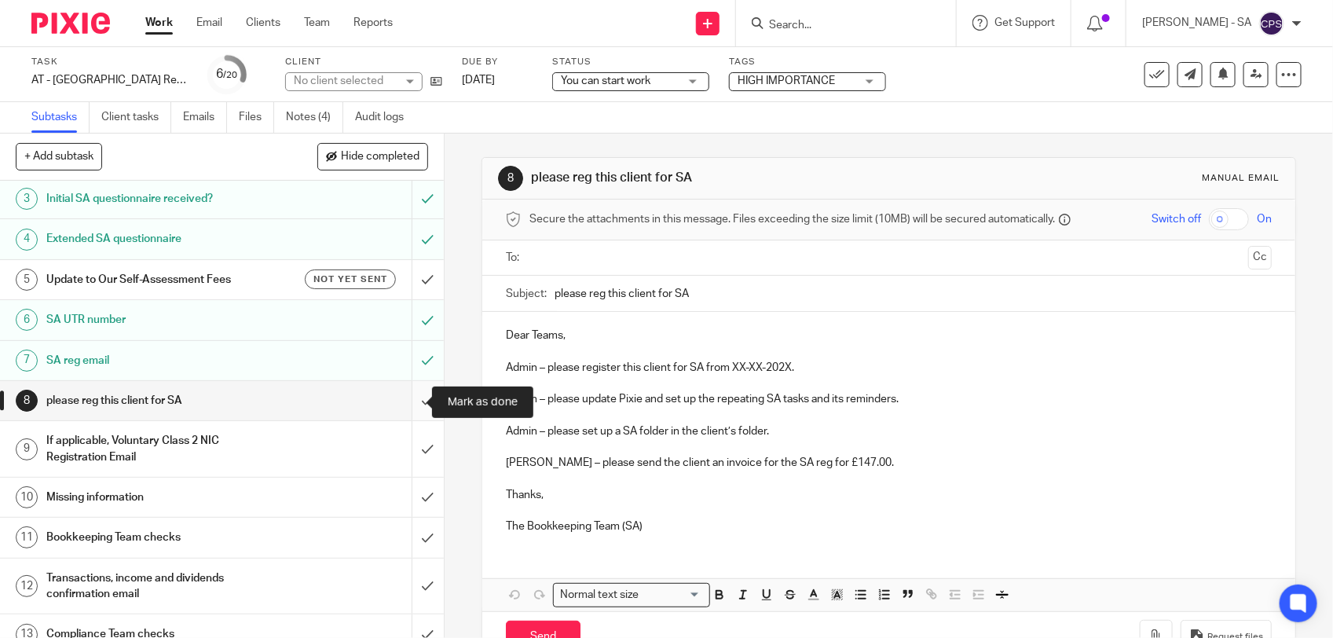
click at [405, 399] on input "submit" at bounding box center [222, 400] width 444 height 39
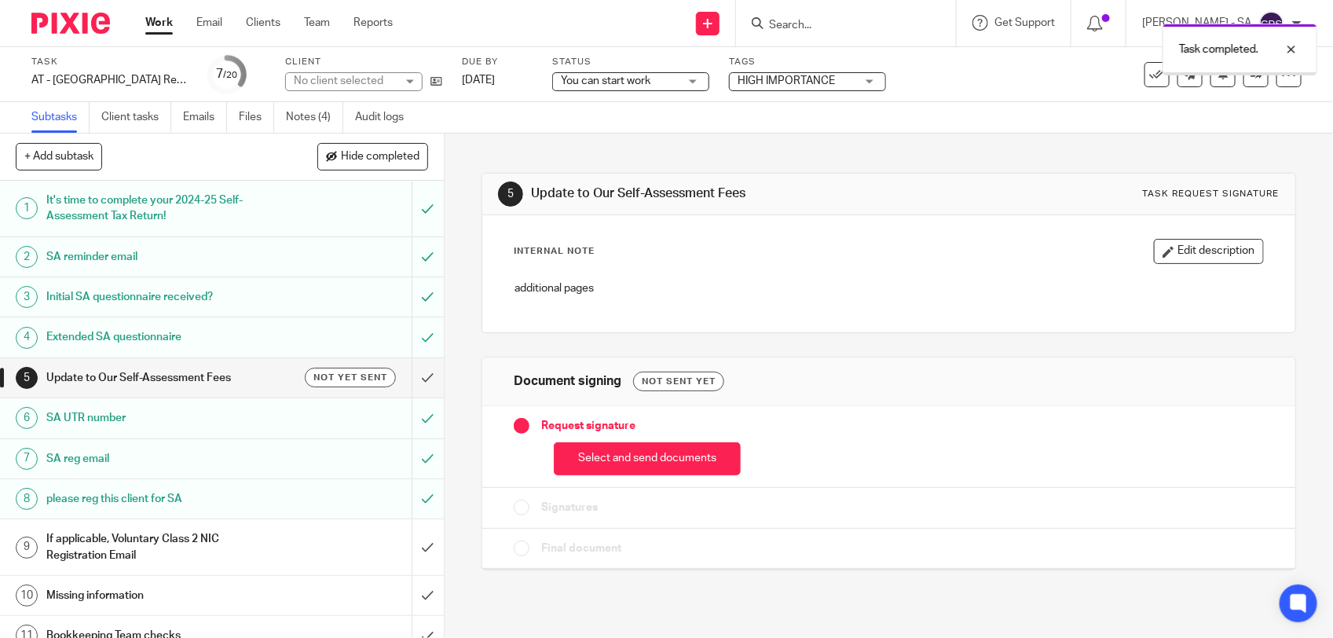
scroll to position [196, 0]
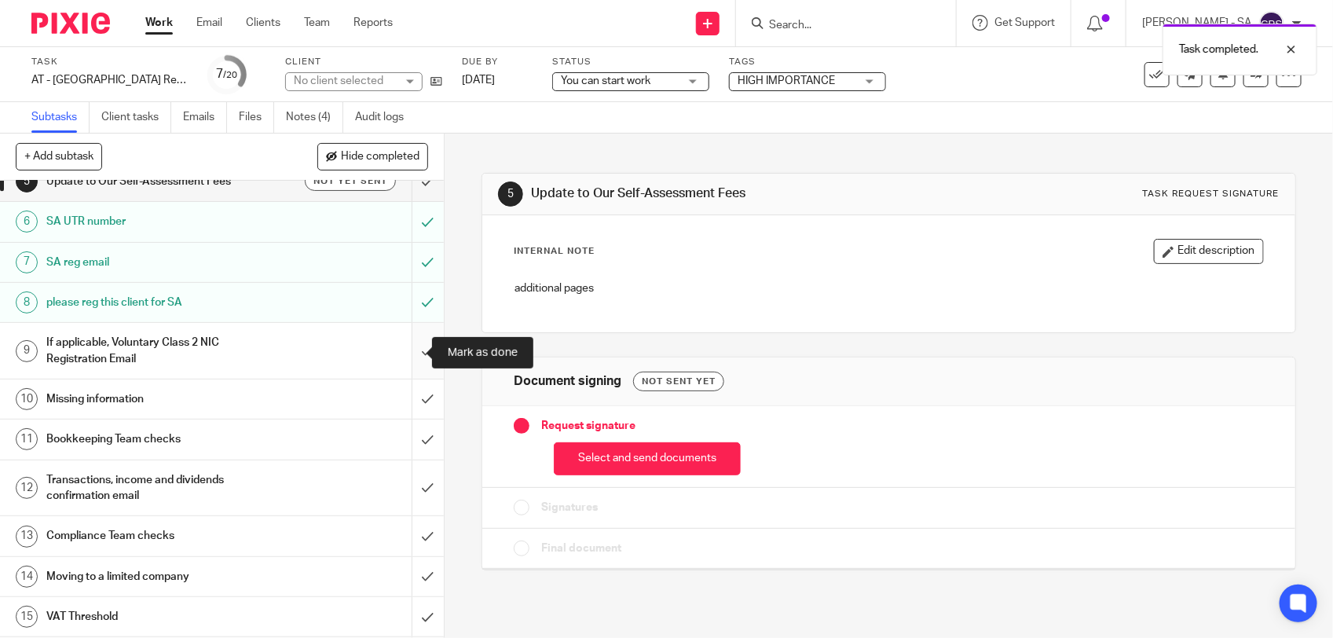
click at [401, 346] on input "submit" at bounding box center [222, 351] width 444 height 56
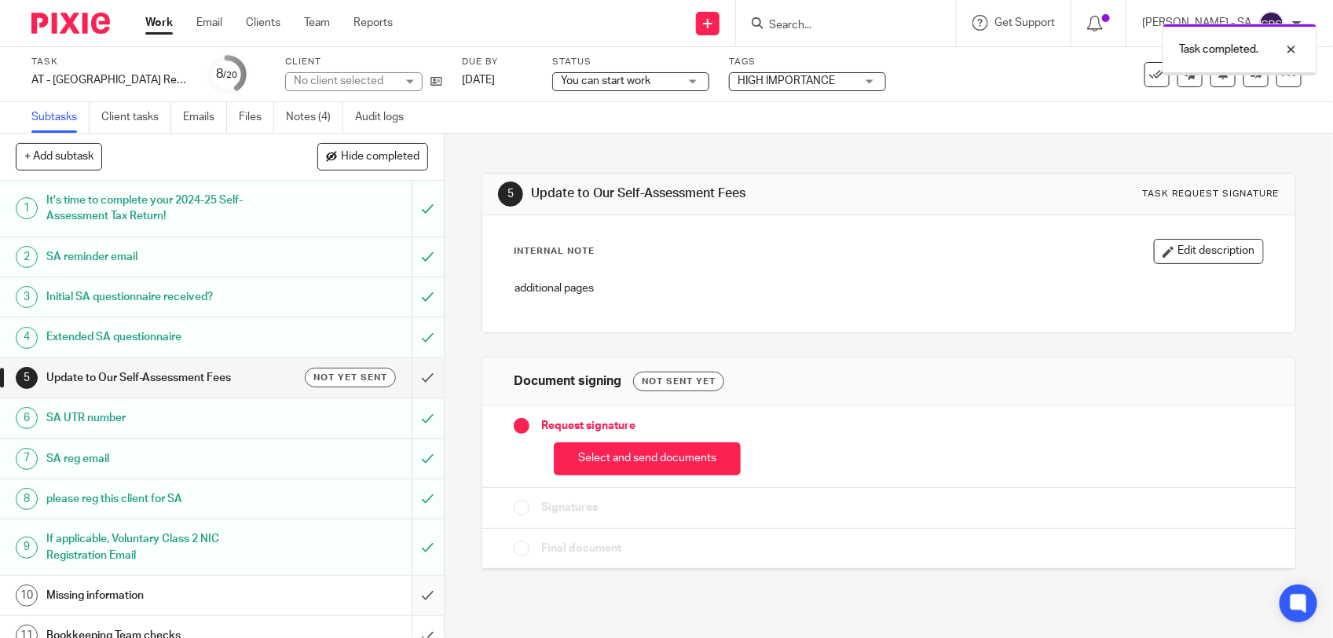
scroll to position [196, 0]
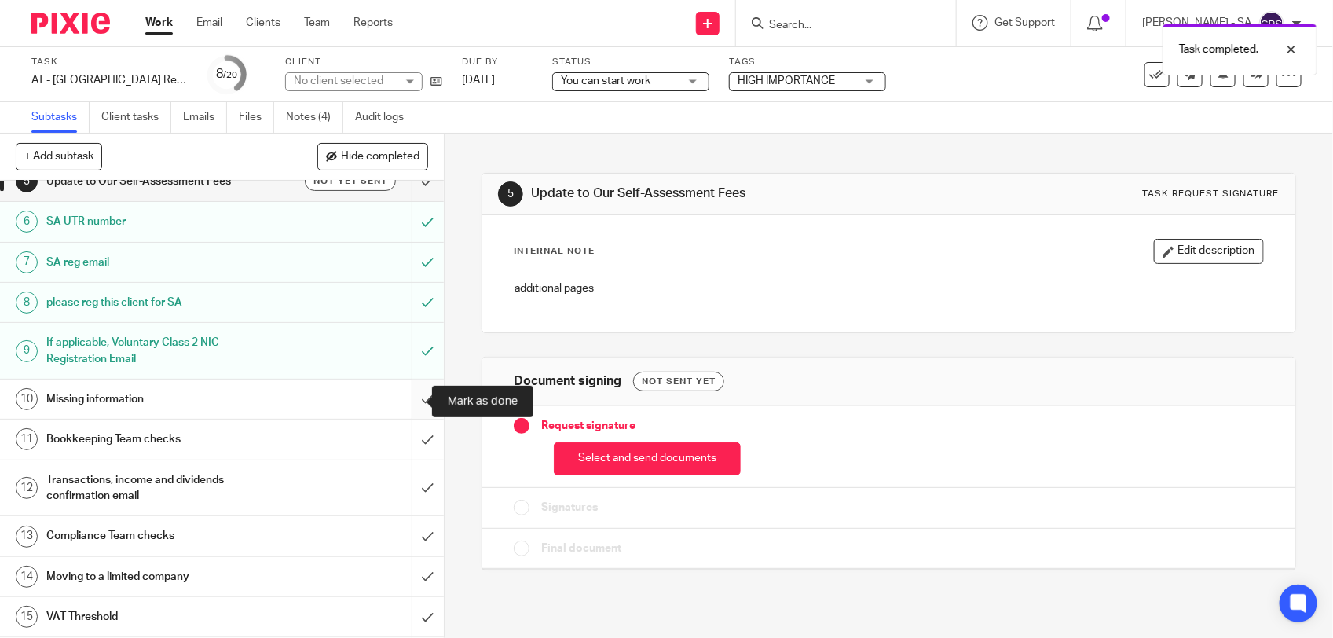
click at [405, 393] on input "submit" at bounding box center [222, 398] width 444 height 39
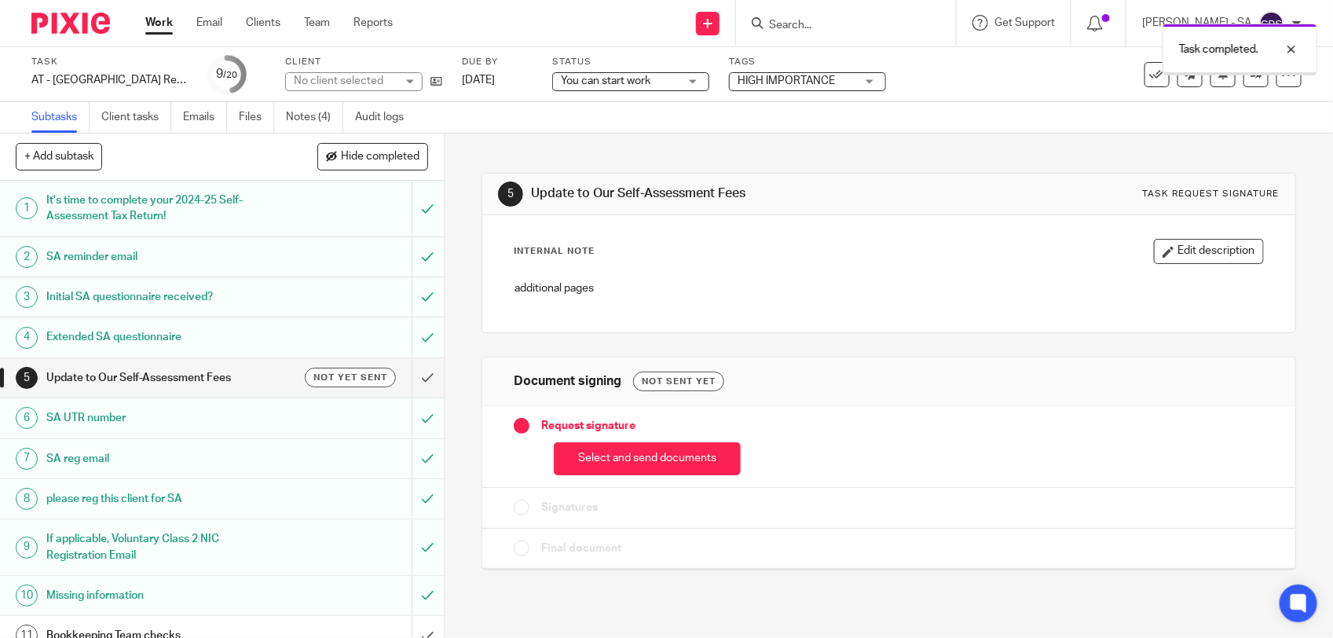
scroll to position [295, 0]
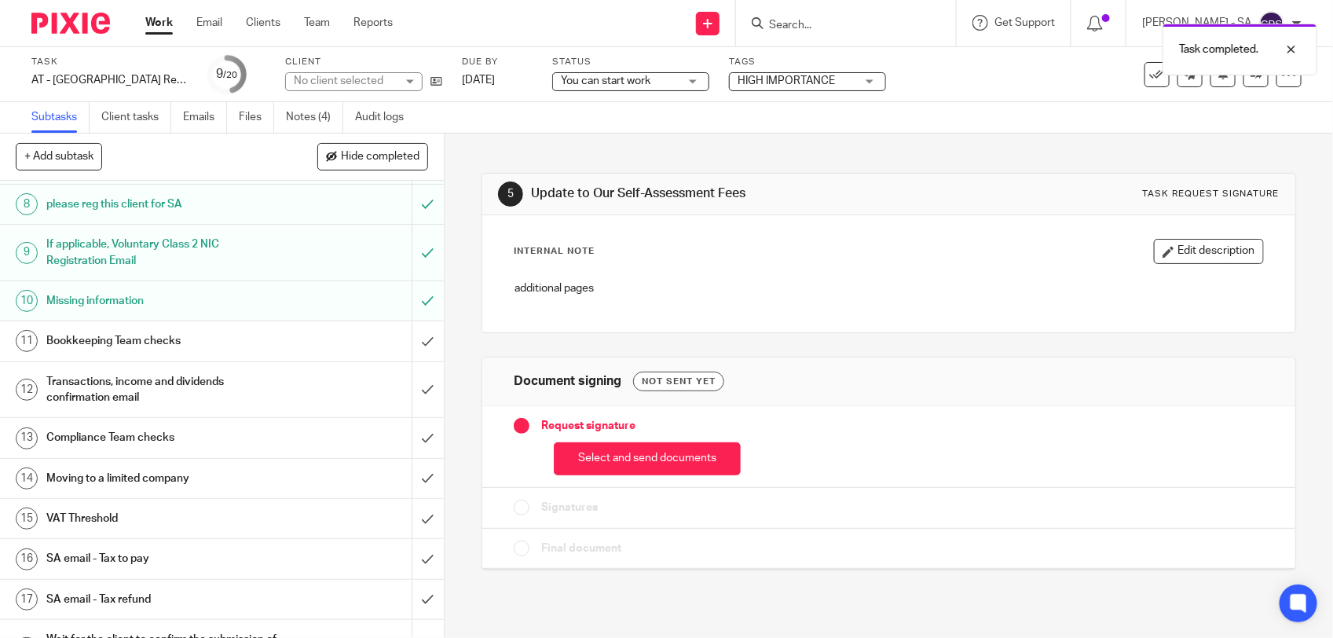
click at [330, 340] on div "Bookkeeping Team checks" at bounding box center [221, 341] width 350 height 24
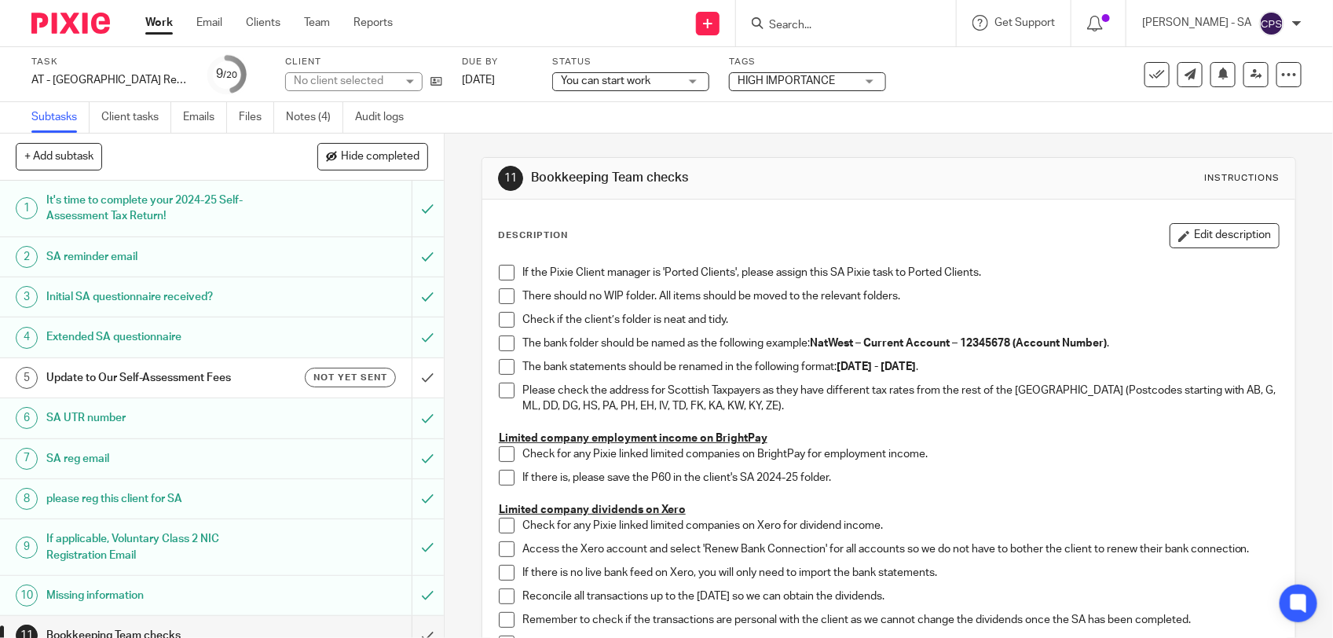
click at [501, 276] on span at bounding box center [507, 273] width 16 height 16
click at [499, 297] on span at bounding box center [507, 296] width 16 height 16
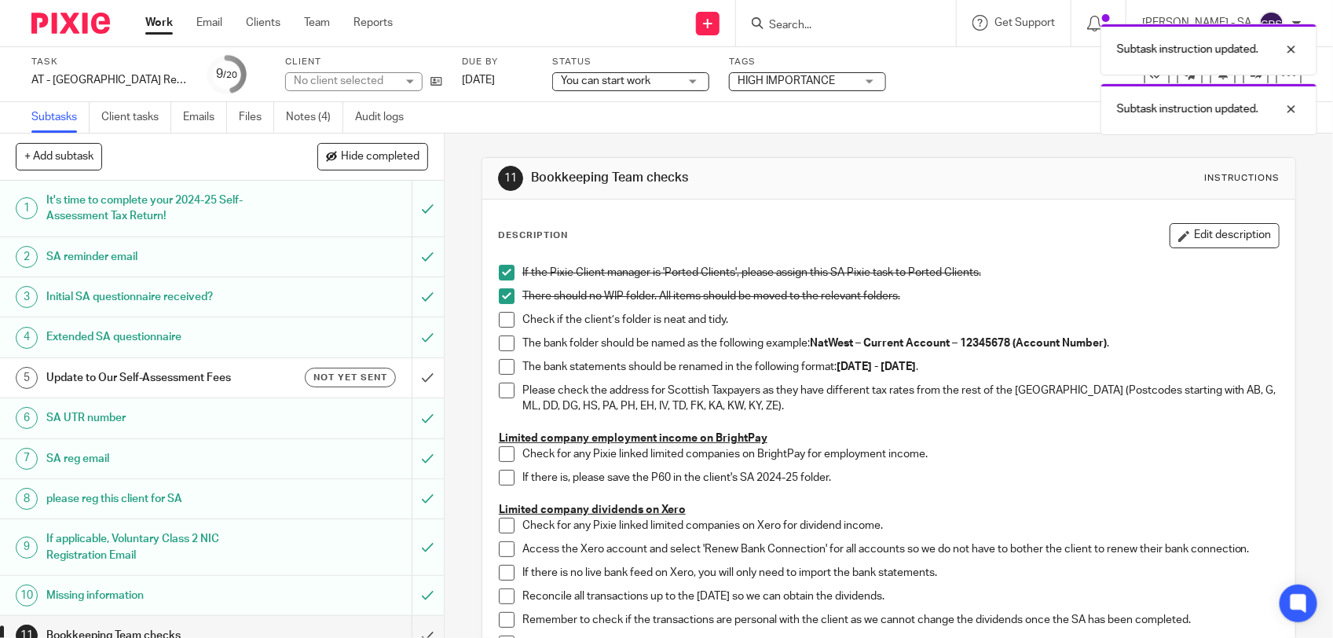
click at [500, 319] on span at bounding box center [507, 320] width 16 height 16
click at [499, 339] on span at bounding box center [507, 343] width 16 height 16
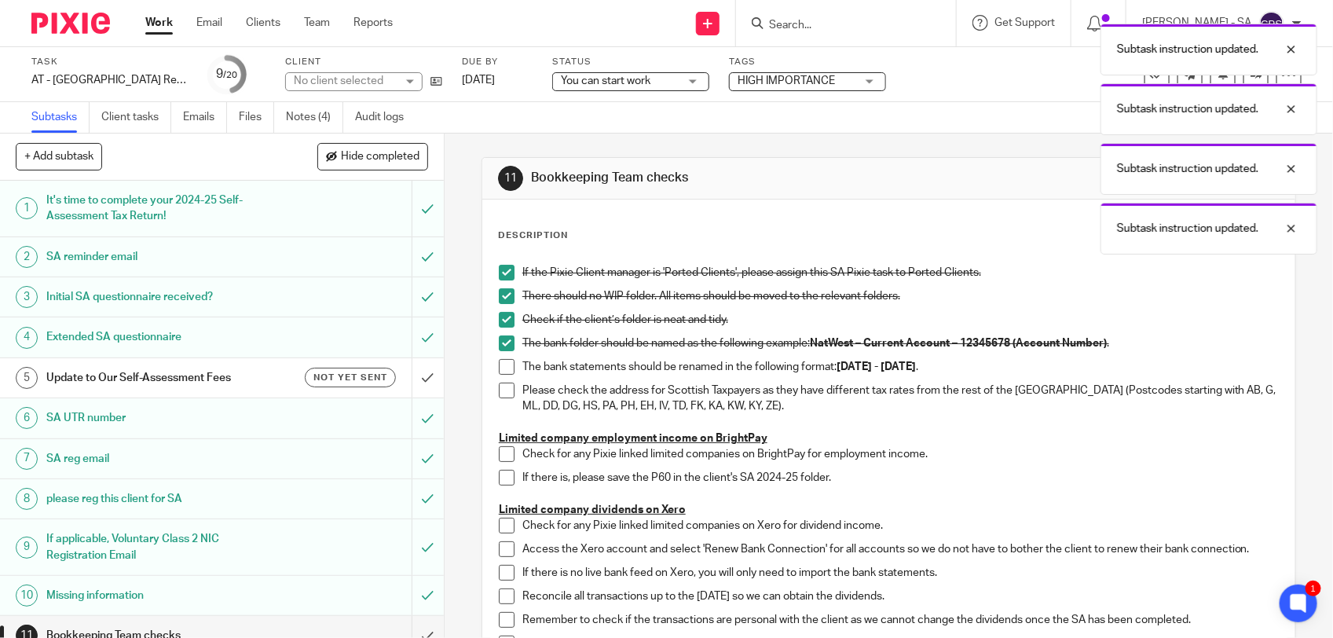
click at [499, 366] on span at bounding box center [507, 367] width 16 height 16
click at [499, 386] on span at bounding box center [507, 391] width 16 height 16
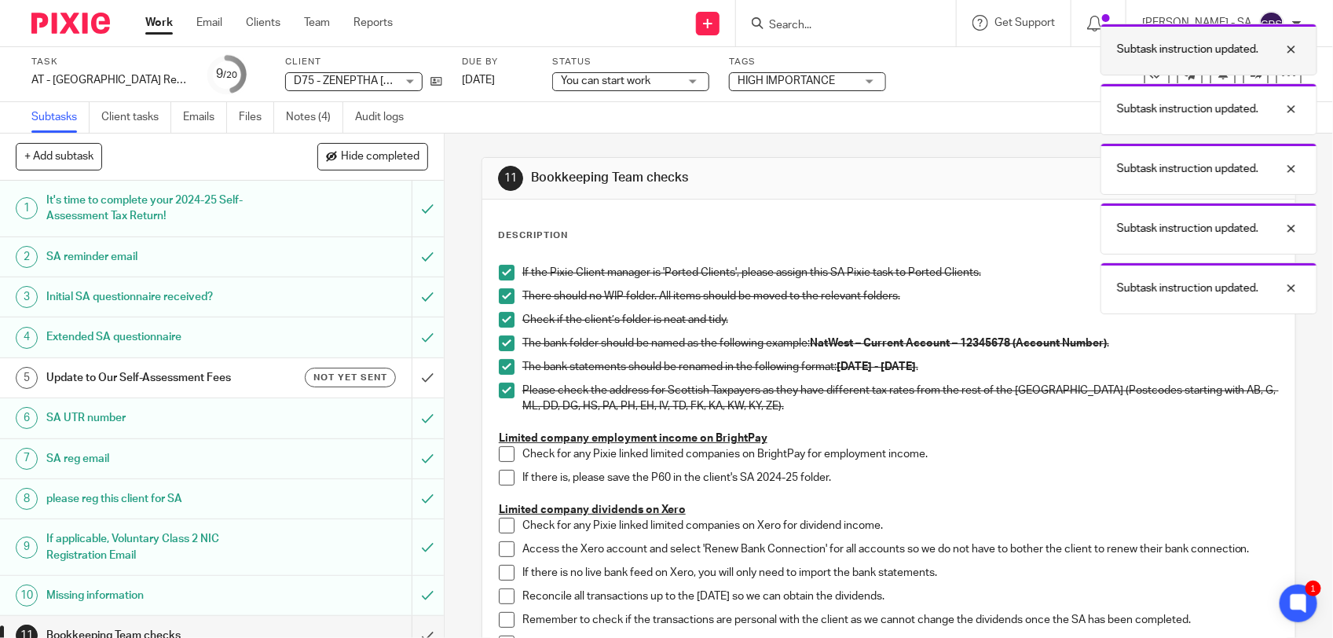
click at [1296, 53] on div at bounding box center [1279, 49] width 42 height 19
click at [1288, 100] on div at bounding box center [1279, 109] width 42 height 19
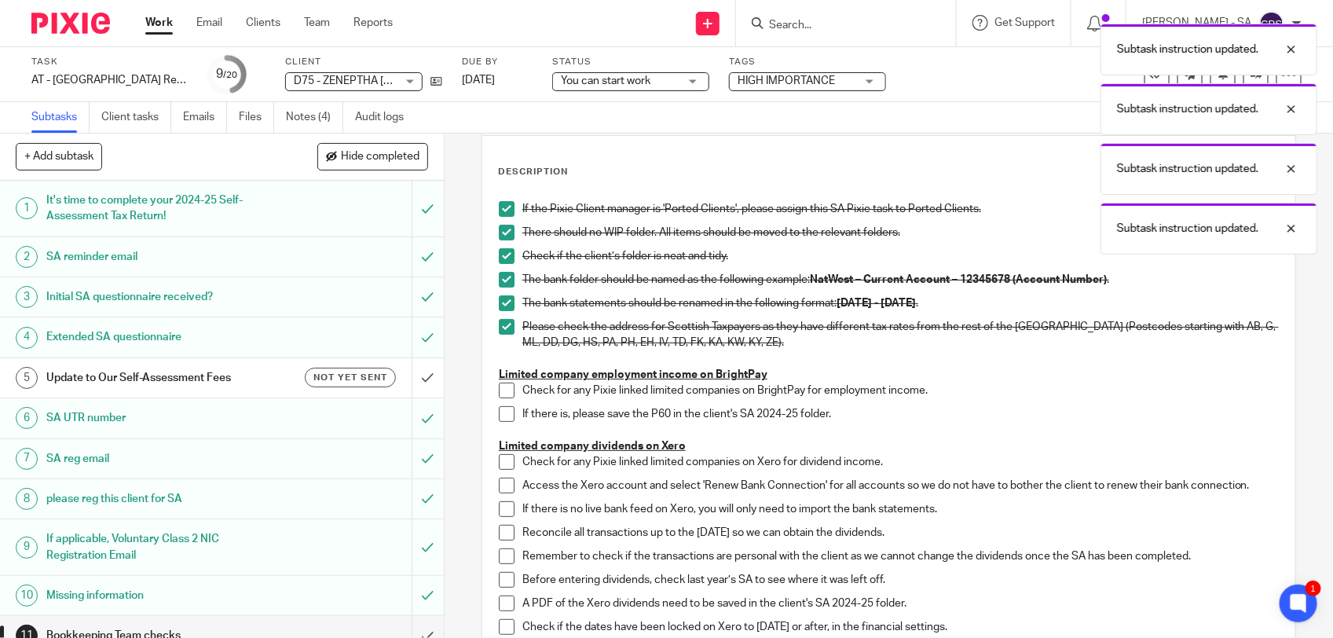
scroll to position [98, 0]
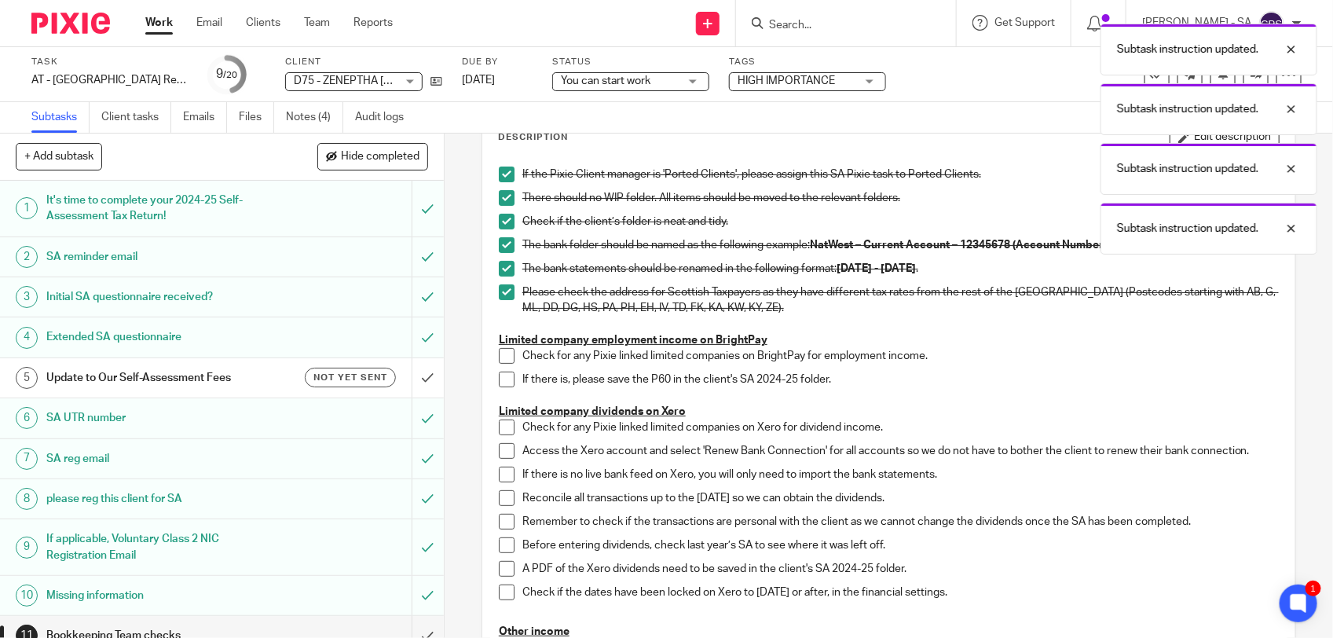
click at [501, 358] on span at bounding box center [507, 356] width 16 height 16
click at [503, 382] on span at bounding box center [507, 380] width 16 height 16
drag, startPoint x: 503, startPoint y: 428, endPoint x: 500, endPoint y: 441, distance: 12.8
click at [503, 430] on span at bounding box center [507, 427] width 16 height 16
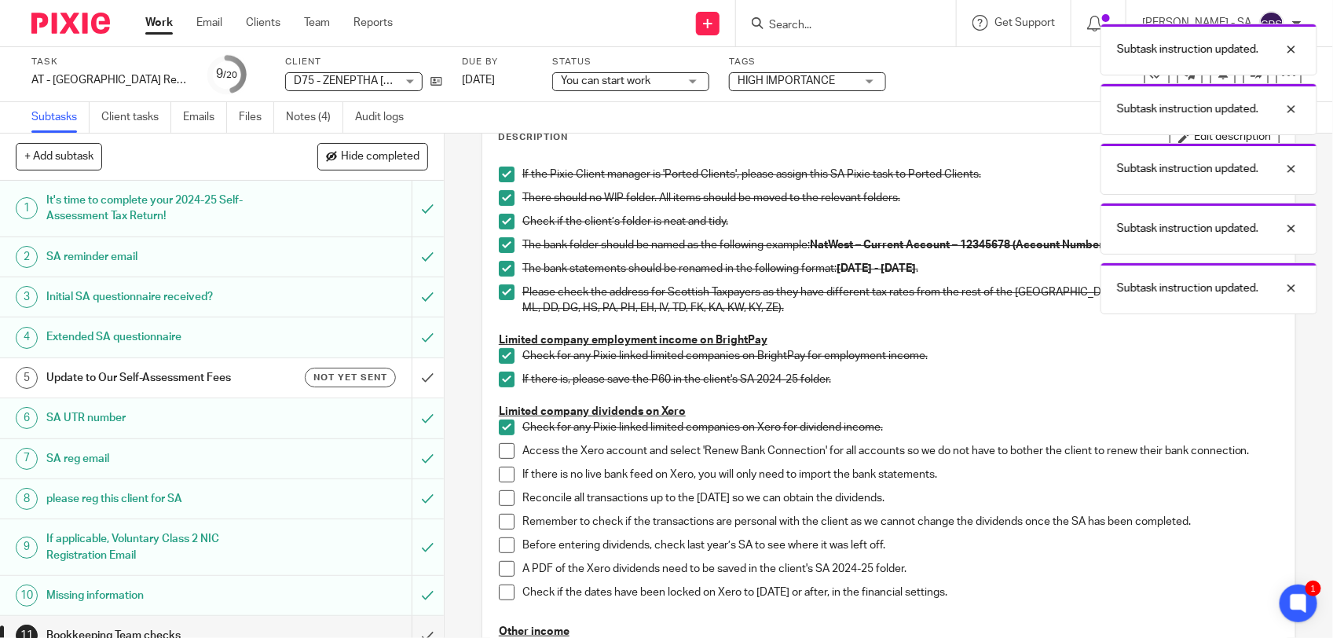
click at [499, 453] on span at bounding box center [507, 451] width 16 height 16
click at [499, 475] on span at bounding box center [507, 475] width 16 height 16
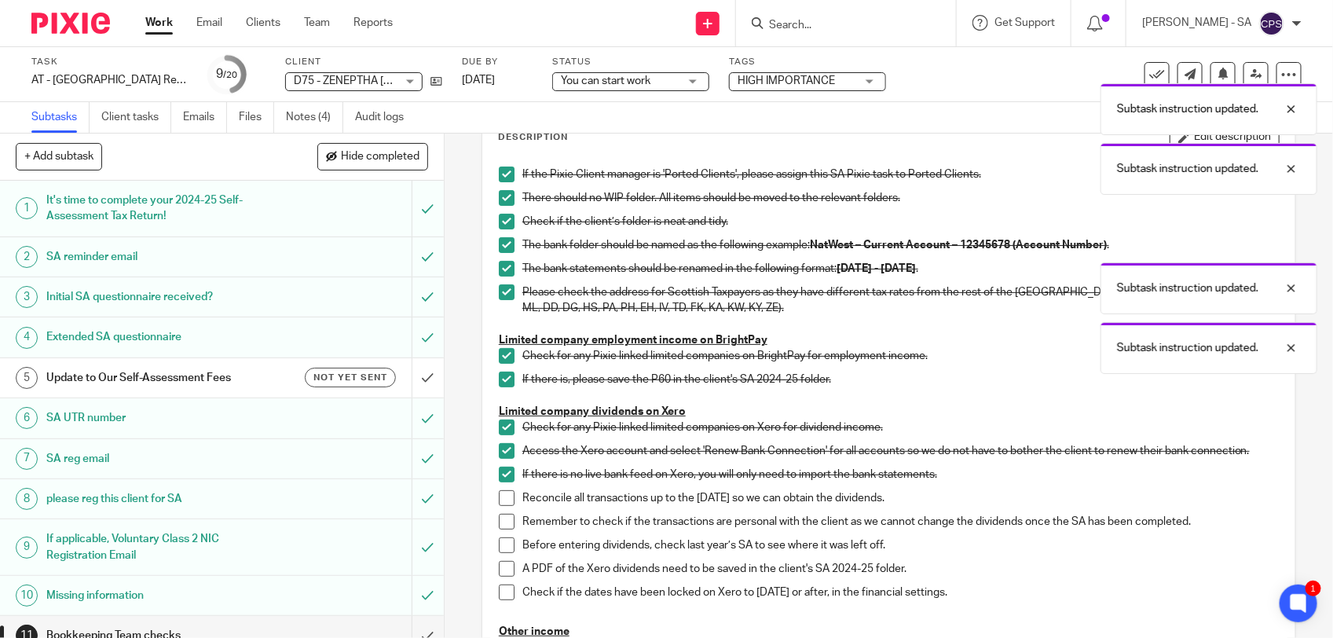
click at [499, 492] on span at bounding box center [507, 498] width 16 height 16
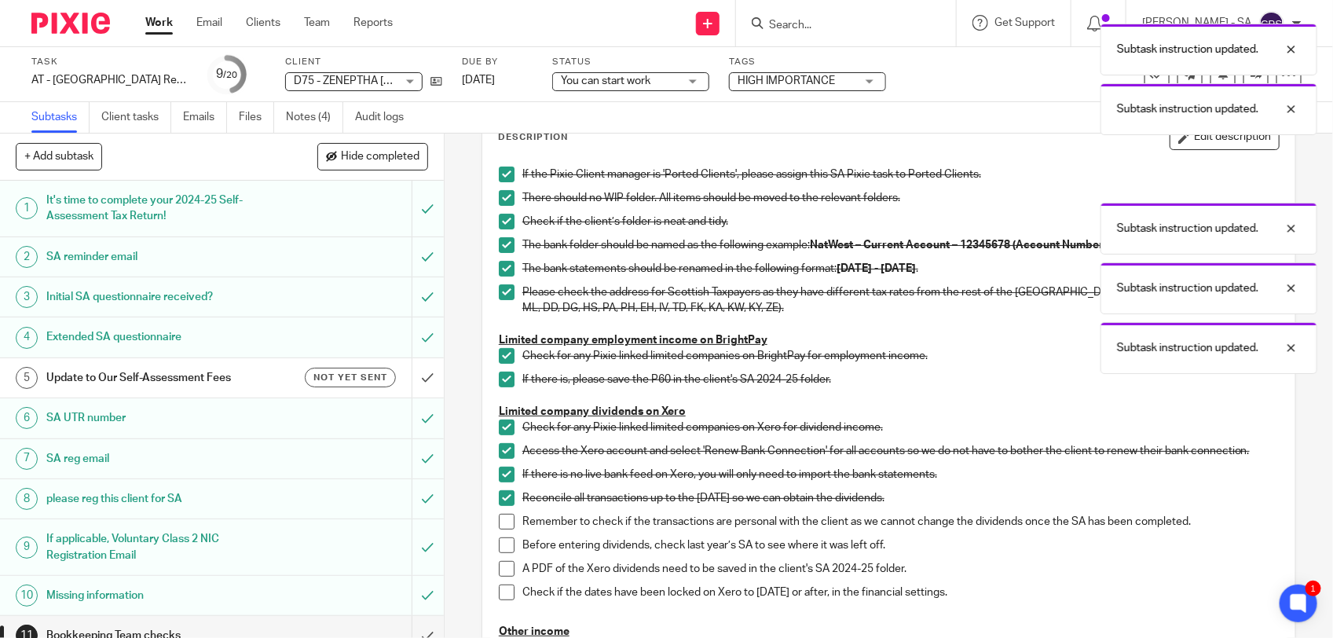
drag, startPoint x: 496, startPoint y: 517, endPoint x: 499, endPoint y: 536, distance: 19.0
click at [499, 520] on span at bounding box center [507, 522] width 16 height 16
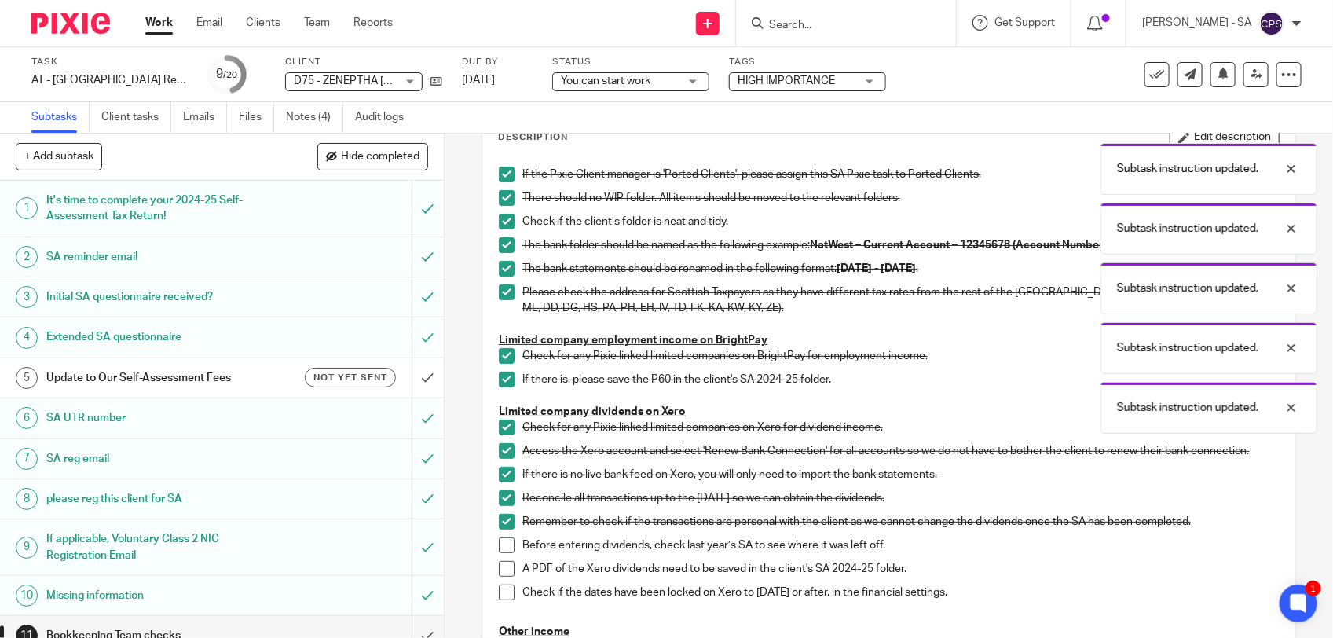
click at [499, 544] on span at bounding box center [507, 545] width 16 height 16
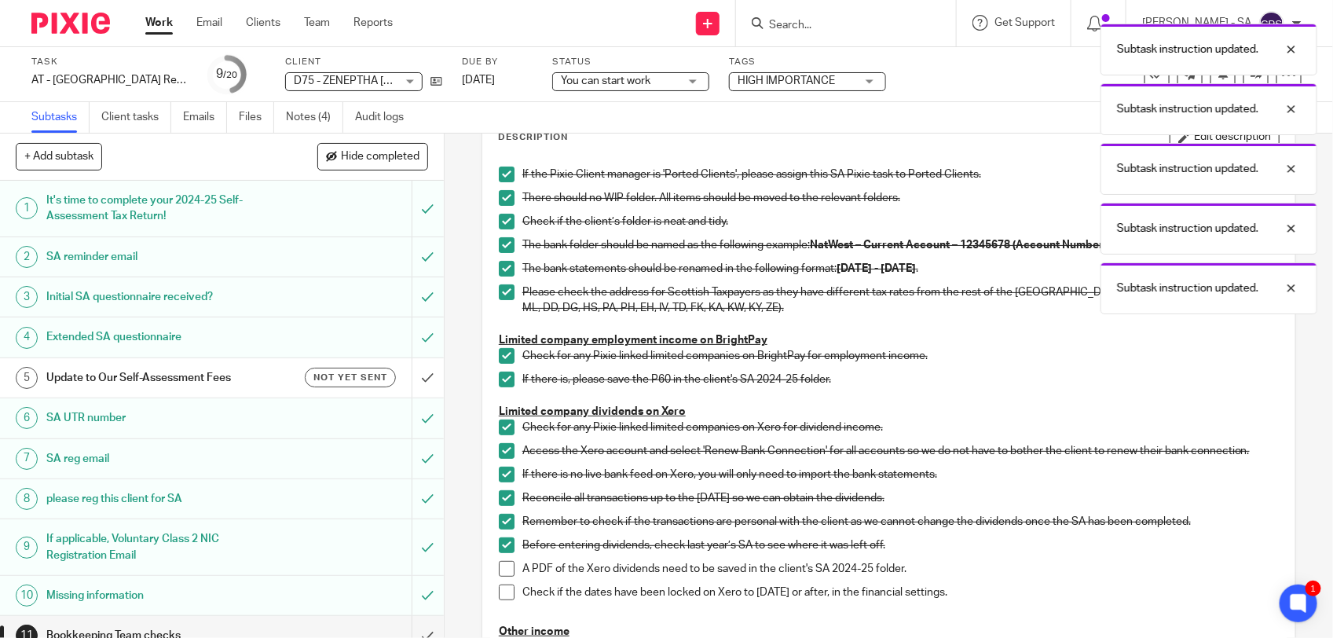
scroll to position [196, 0]
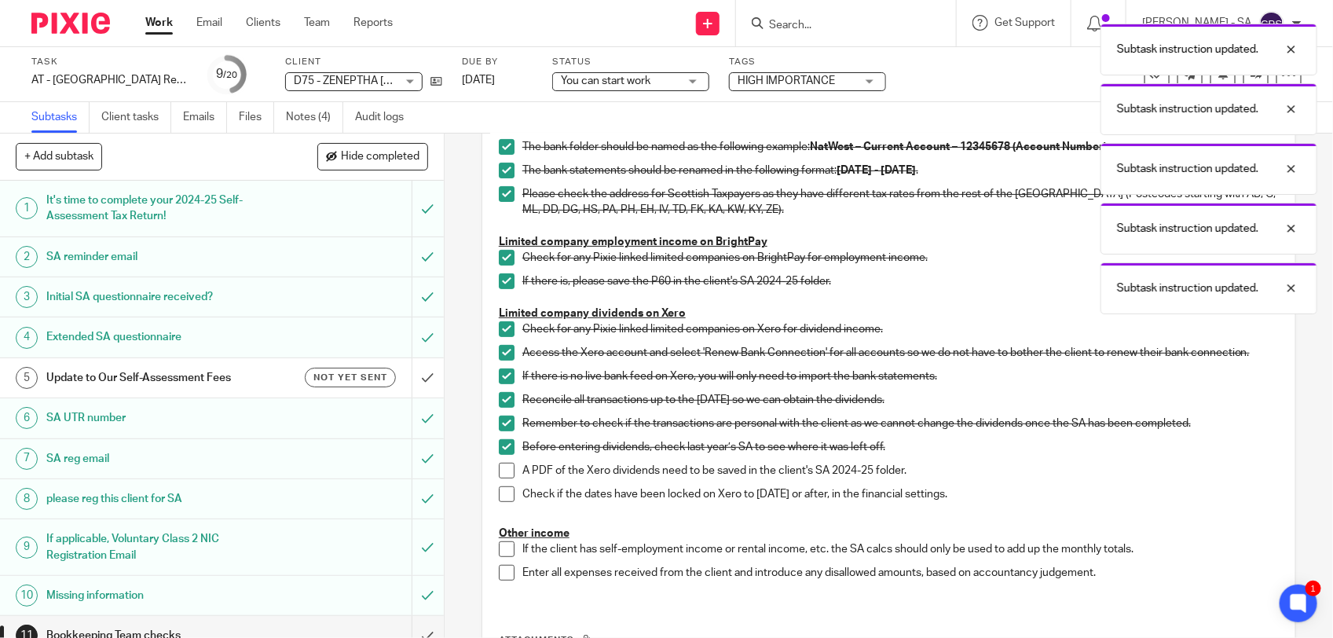
click at [500, 469] on span at bounding box center [507, 471] width 16 height 16
click at [499, 504] on li "Check if the dates have been locked on Xero to 05th April 2025 or after, in the…" at bounding box center [889, 498] width 780 height 24
click at [499, 493] on span at bounding box center [507, 494] width 16 height 16
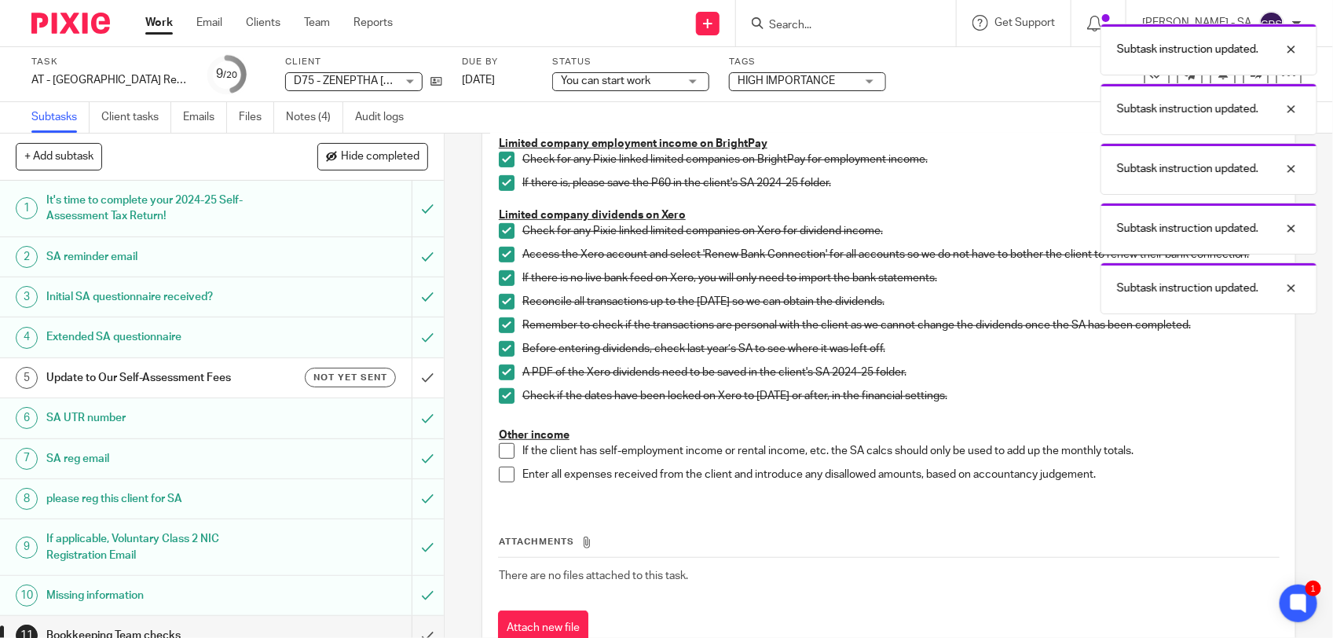
click at [505, 452] on span at bounding box center [507, 451] width 16 height 16
click at [500, 472] on span at bounding box center [507, 475] width 16 height 16
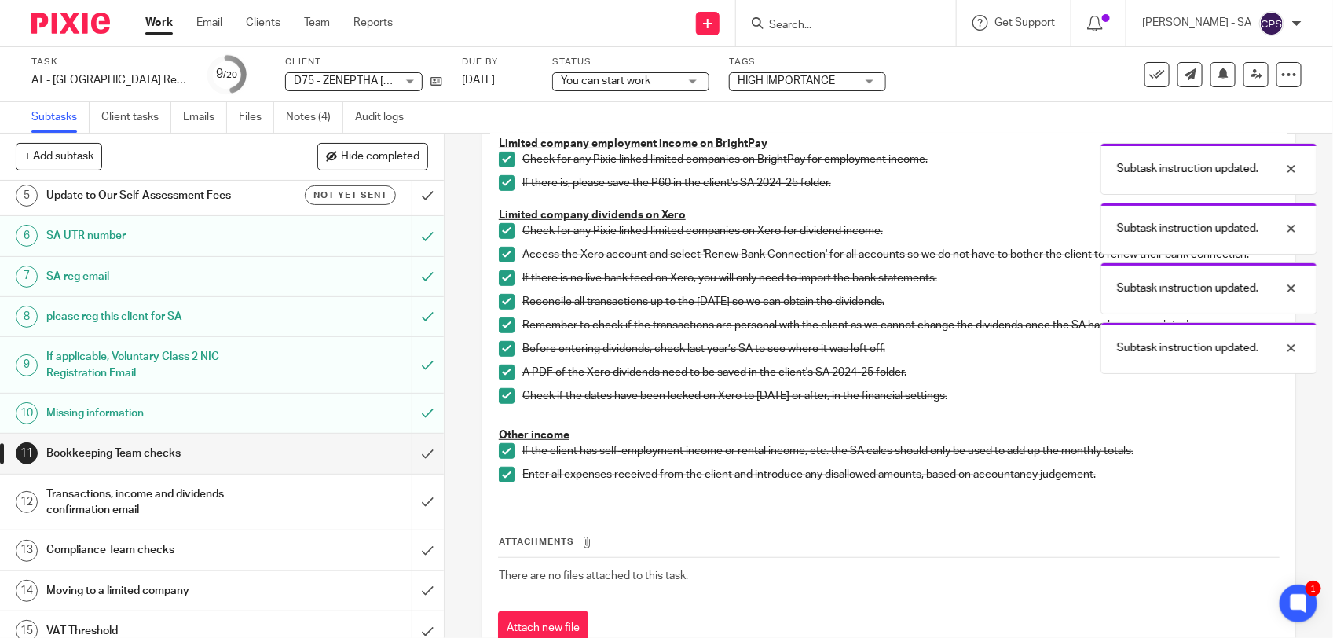
scroll to position [196, 0]
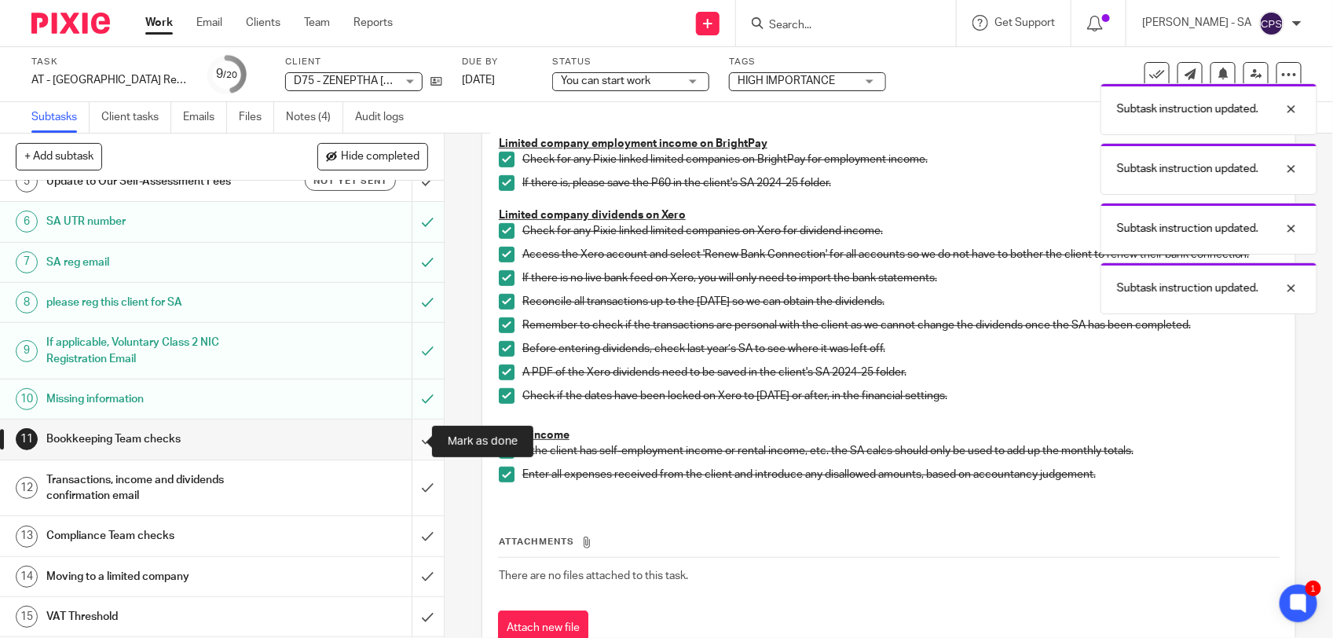
click at [407, 438] on input "submit" at bounding box center [222, 438] width 444 height 39
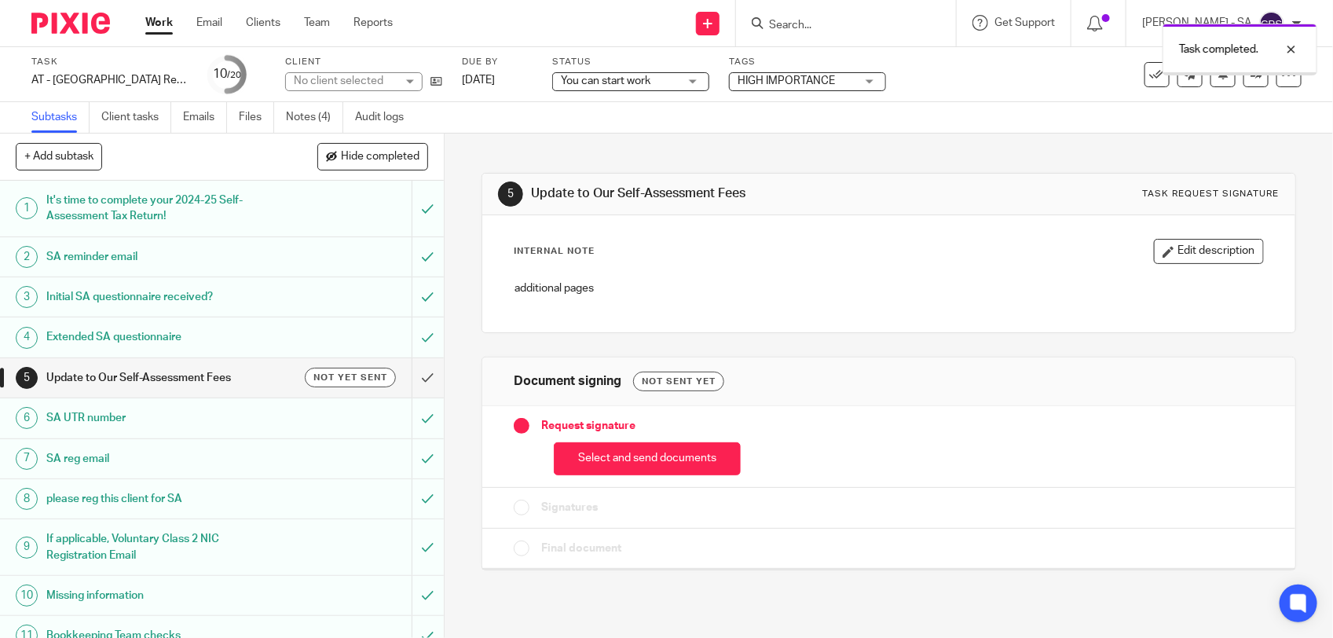
scroll to position [295, 0]
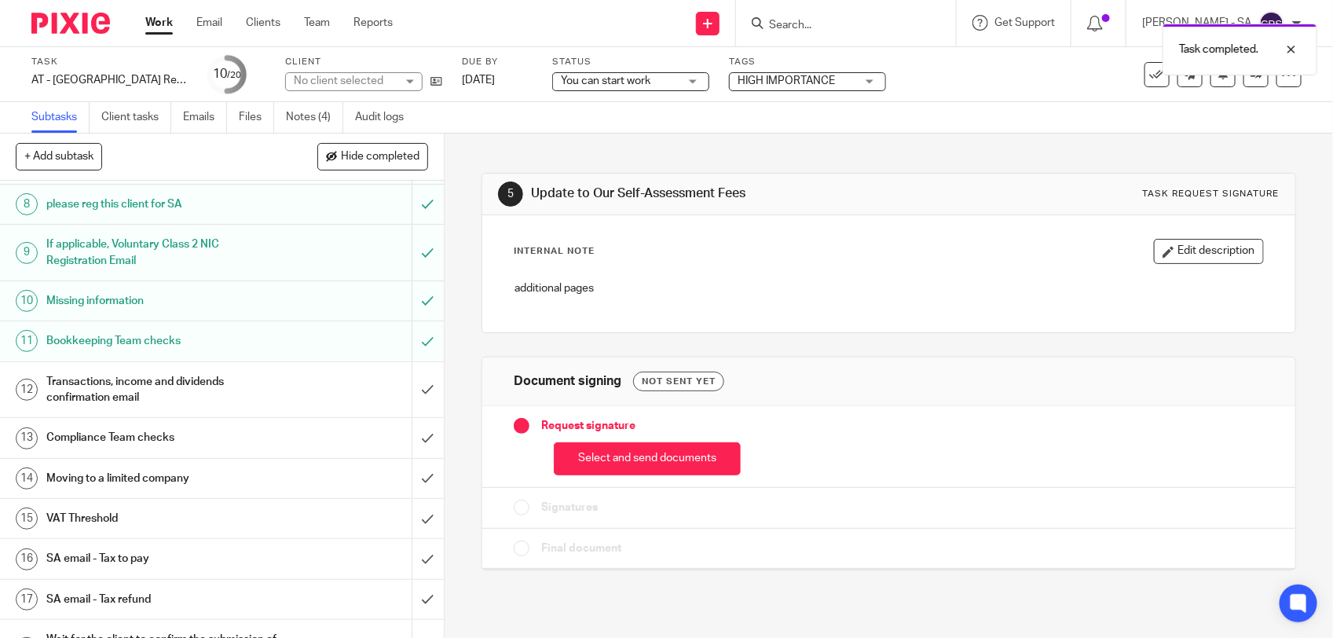
click at [261, 383] on h1 "Transactions, income and dividends confirmation email" at bounding box center [162, 390] width 233 height 40
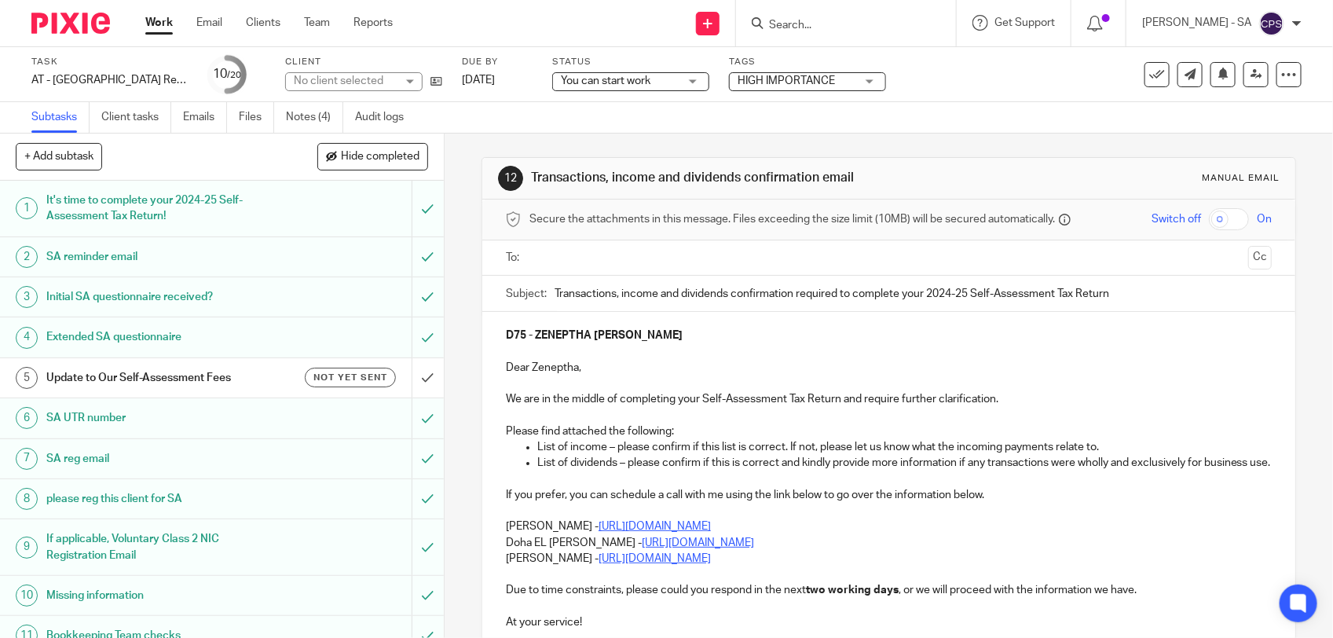
scroll to position [196, 0]
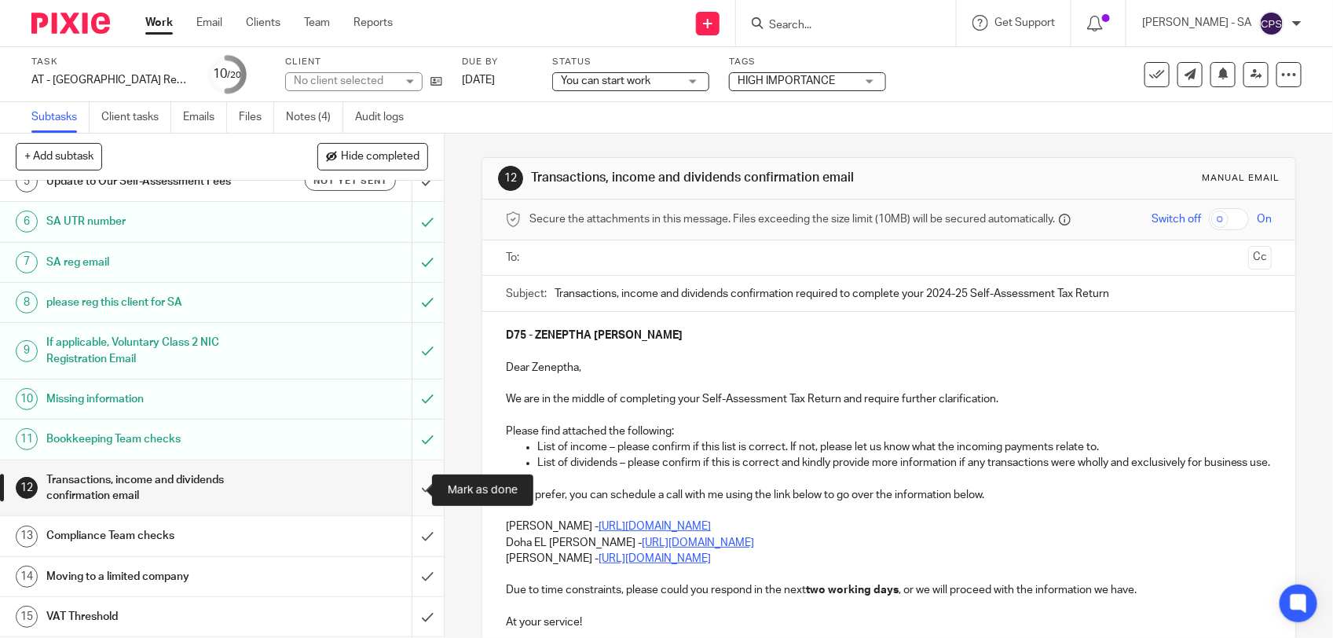
click at [410, 489] on input "submit" at bounding box center [222, 488] width 444 height 56
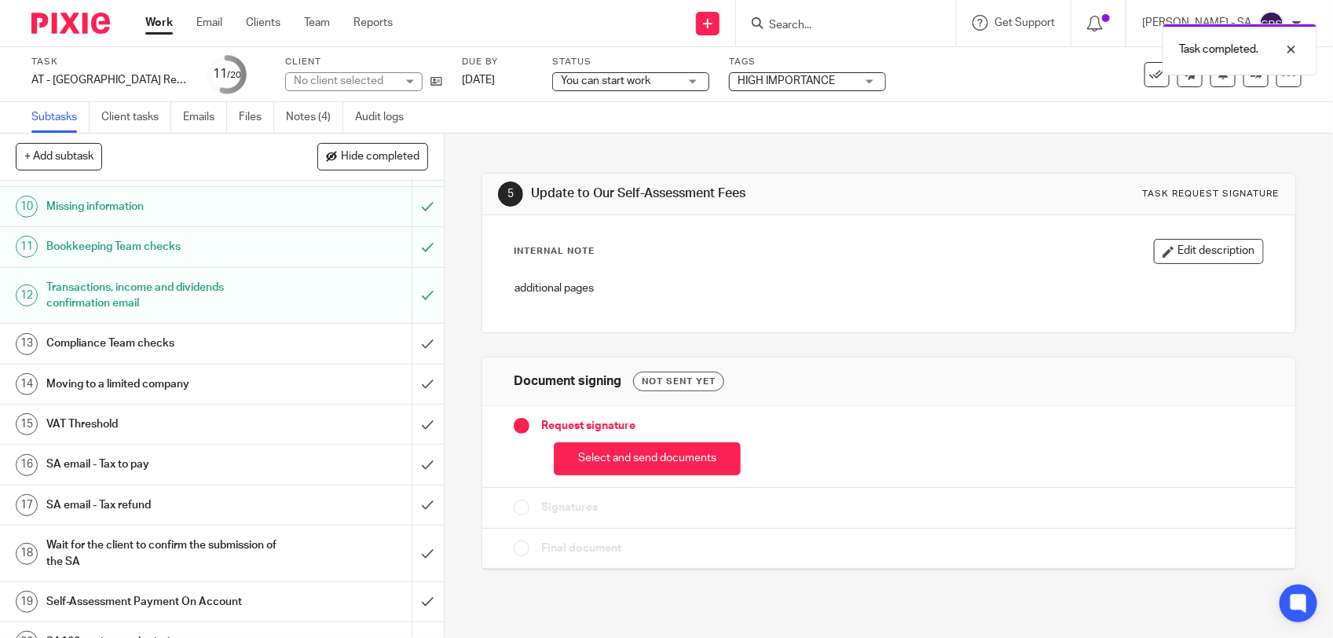
scroll to position [393, 0]
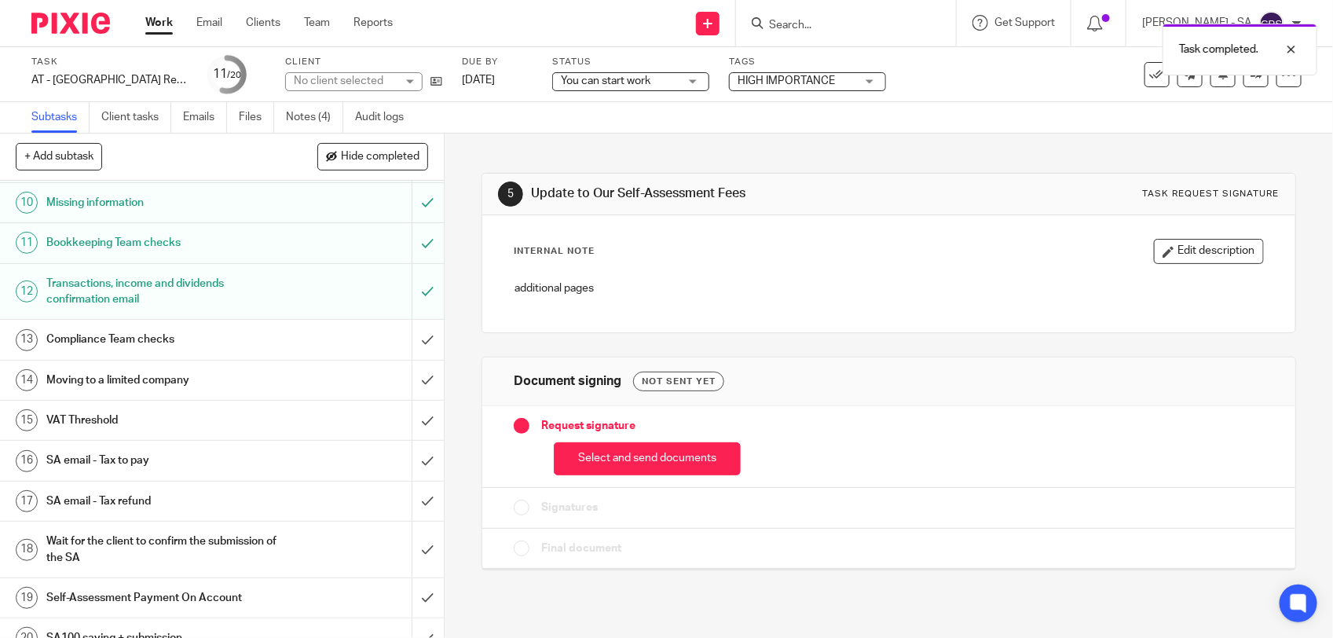
click at [199, 462] on h1 "SA email - Tax to pay" at bounding box center [162, 460] width 233 height 24
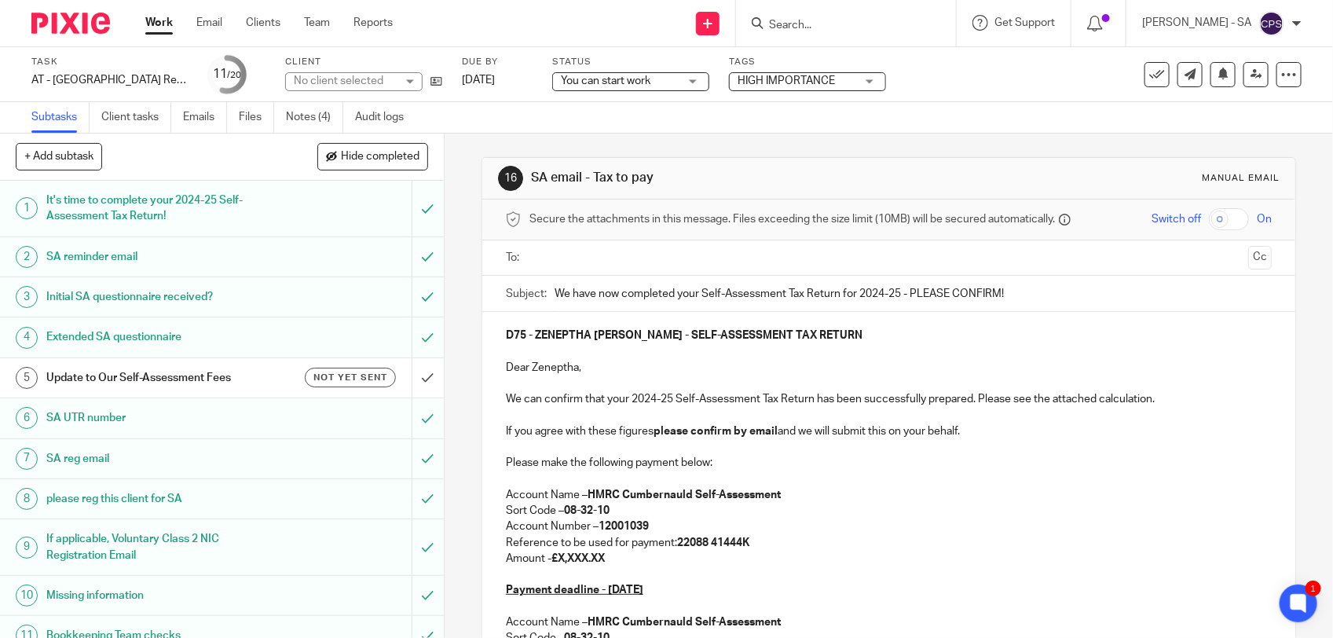
scroll to position [196, 0]
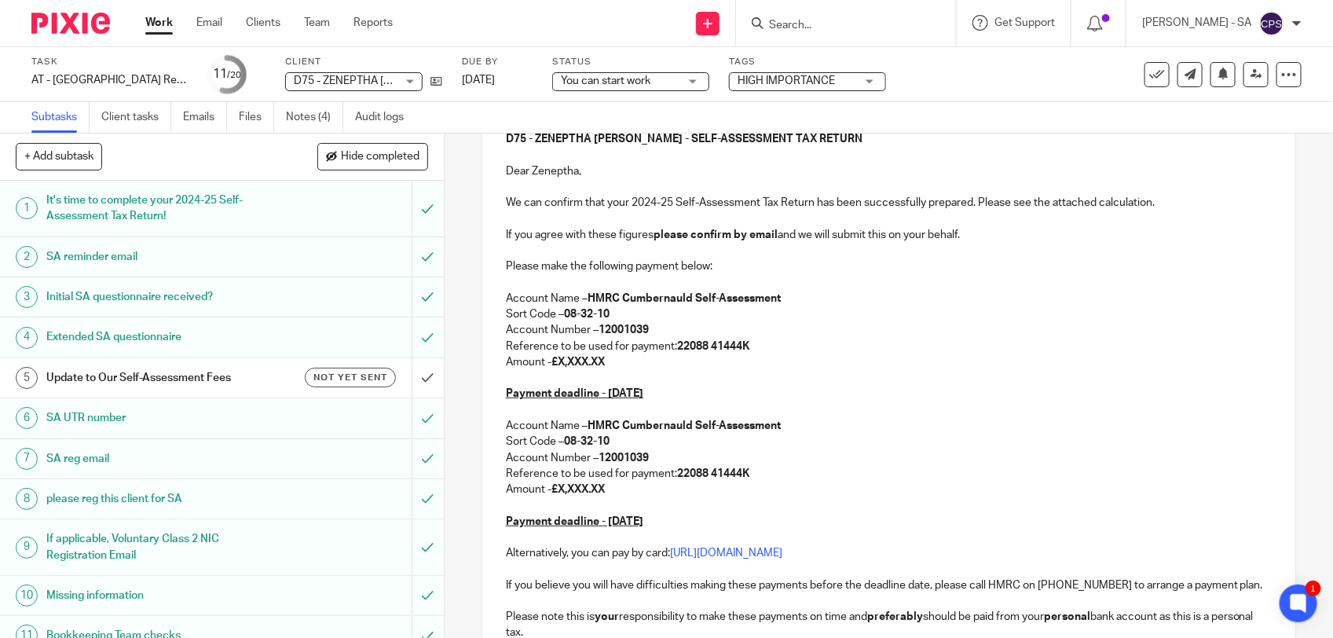
drag, startPoint x: 556, startPoint y: 362, endPoint x: 610, endPoint y: 362, distance: 53.4
click at [610, 362] on p "Amount - £X,XXX.XX" at bounding box center [889, 362] width 766 height 16
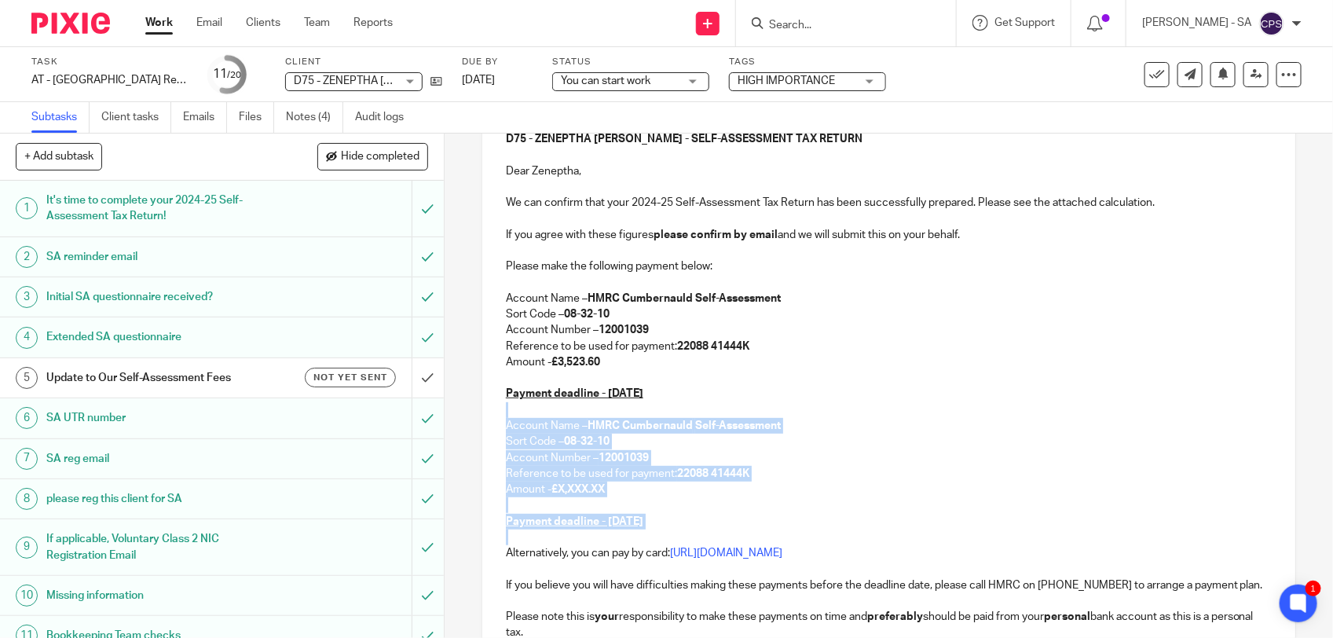
drag, startPoint x: 500, startPoint y: 412, endPoint x: 503, endPoint y: 543, distance: 130.4
click at [503, 543] on div "D75 - ZENEPTHA DECORDOVA - SELF-ASSESSMENT TAX RETURN Dear Zeneptha, We can con…" at bounding box center [888, 415] width 813 height 601
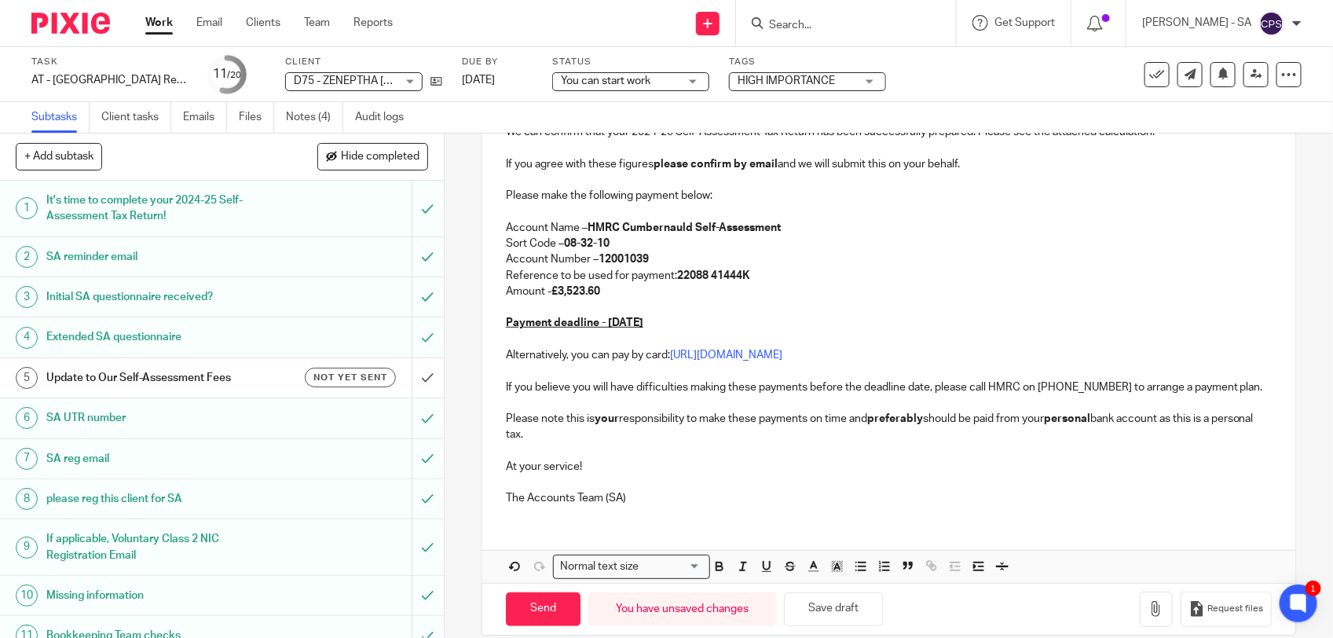
scroll to position [306, 0]
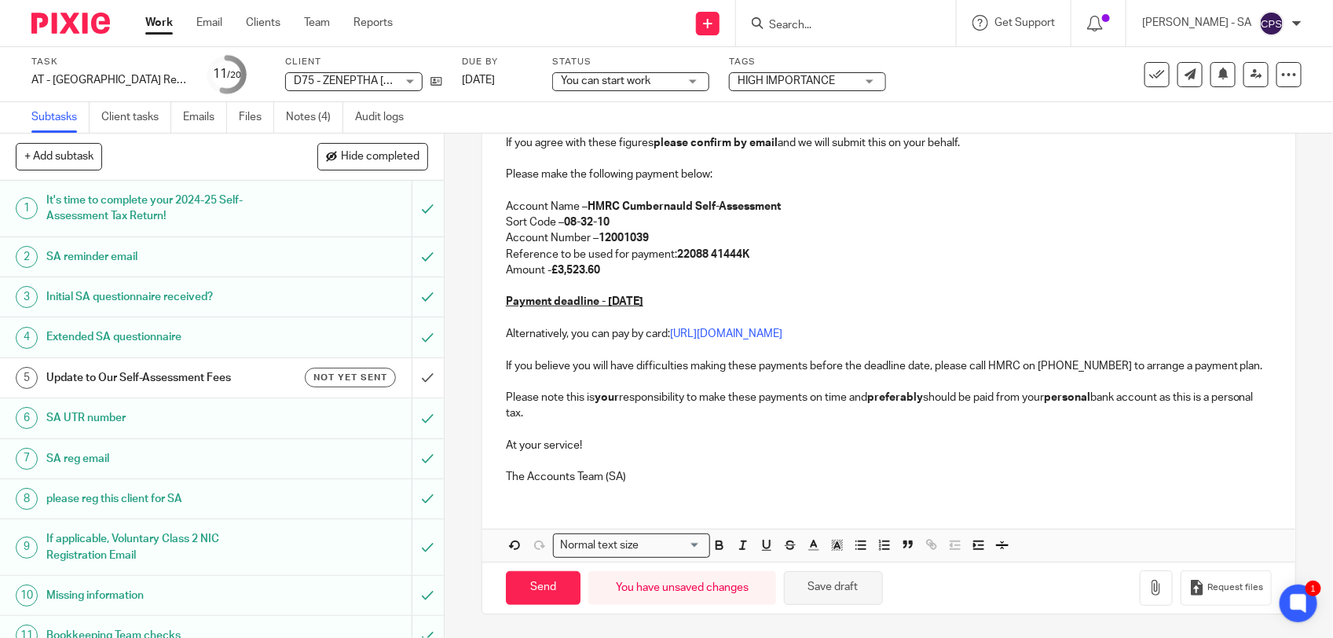
click at [850, 597] on button "Save draft" at bounding box center [833, 588] width 99 height 34
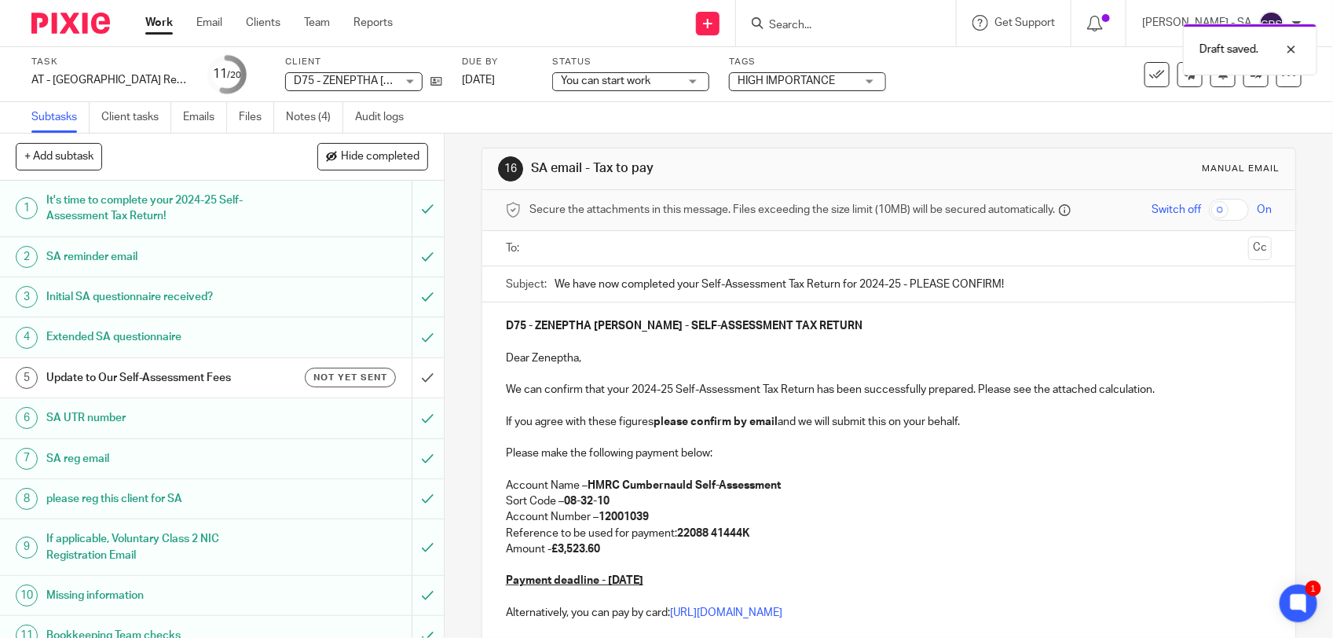
scroll to position [0, 0]
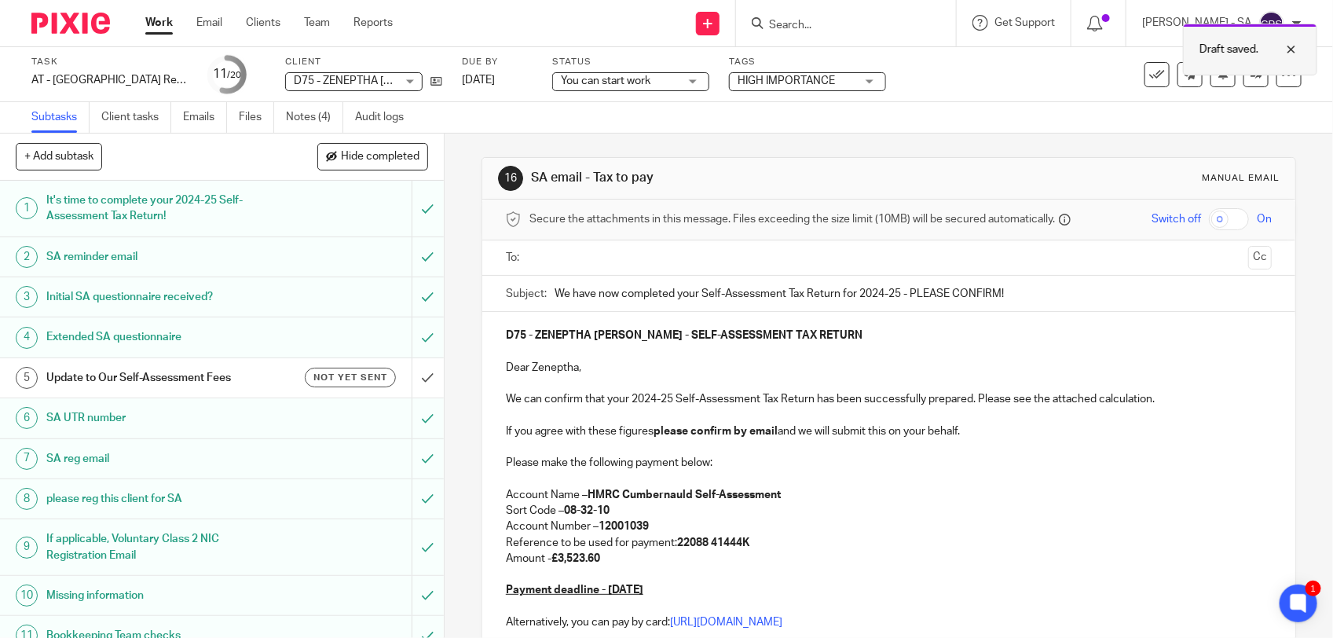
click at [1290, 45] on div at bounding box center [1279, 49] width 42 height 19
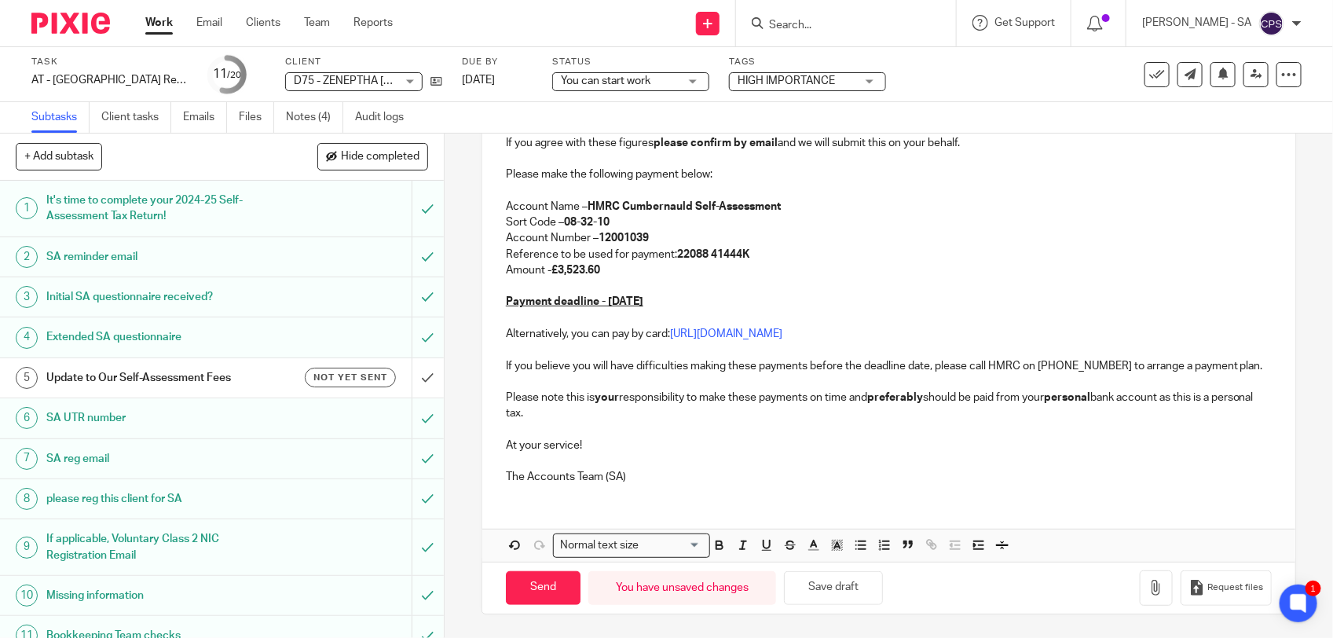
scroll to position [306, 0]
click at [813, 588] on button "Save draft" at bounding box center [833, 588] width 99 height 34
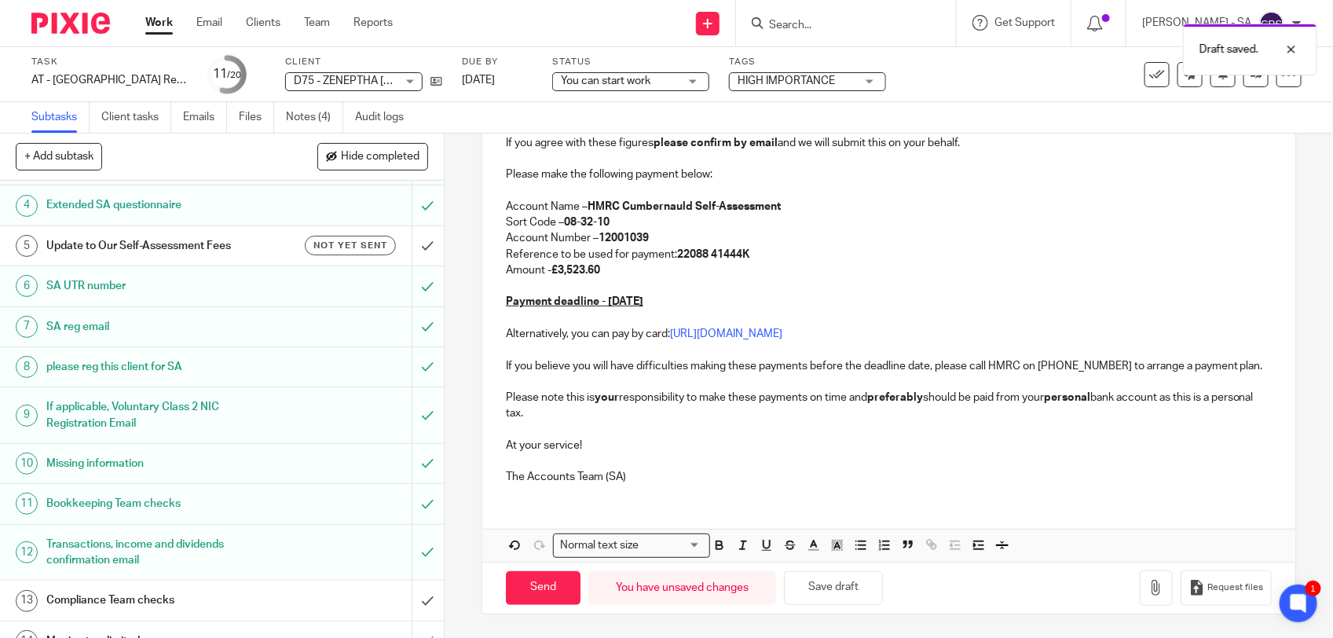
scroll to position [393, 0]
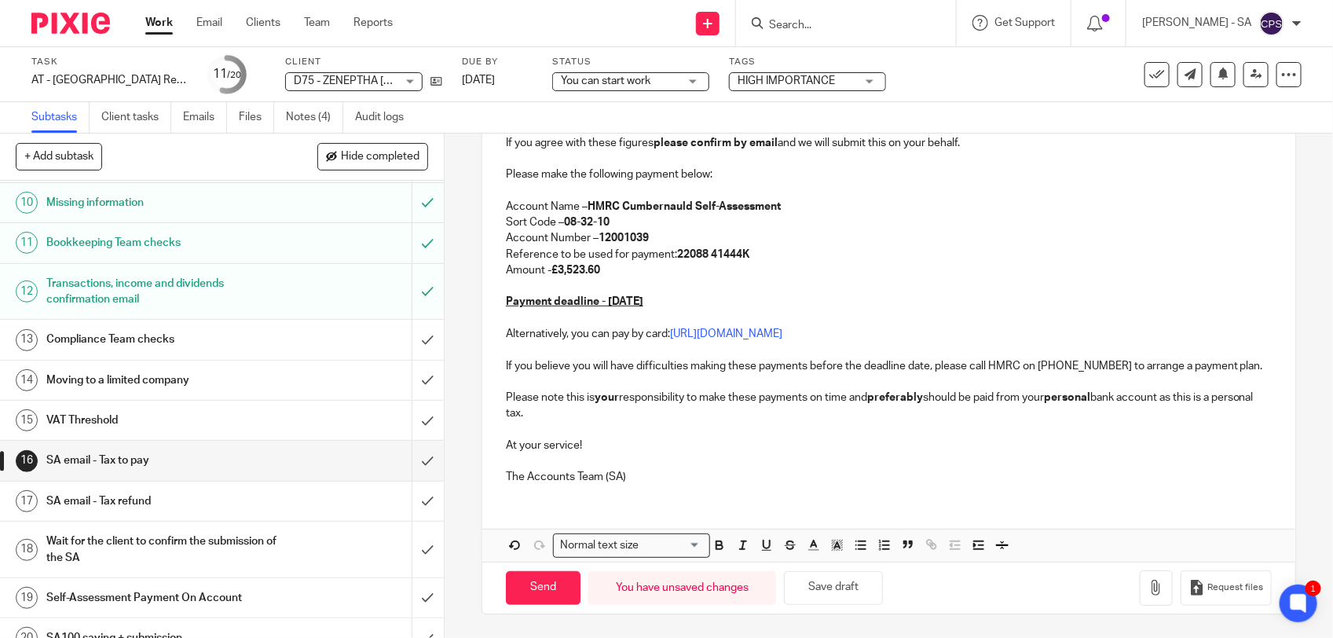
click at [605, 79] on span "You can start work" at bounding box center [606, 80] width 90 height 11
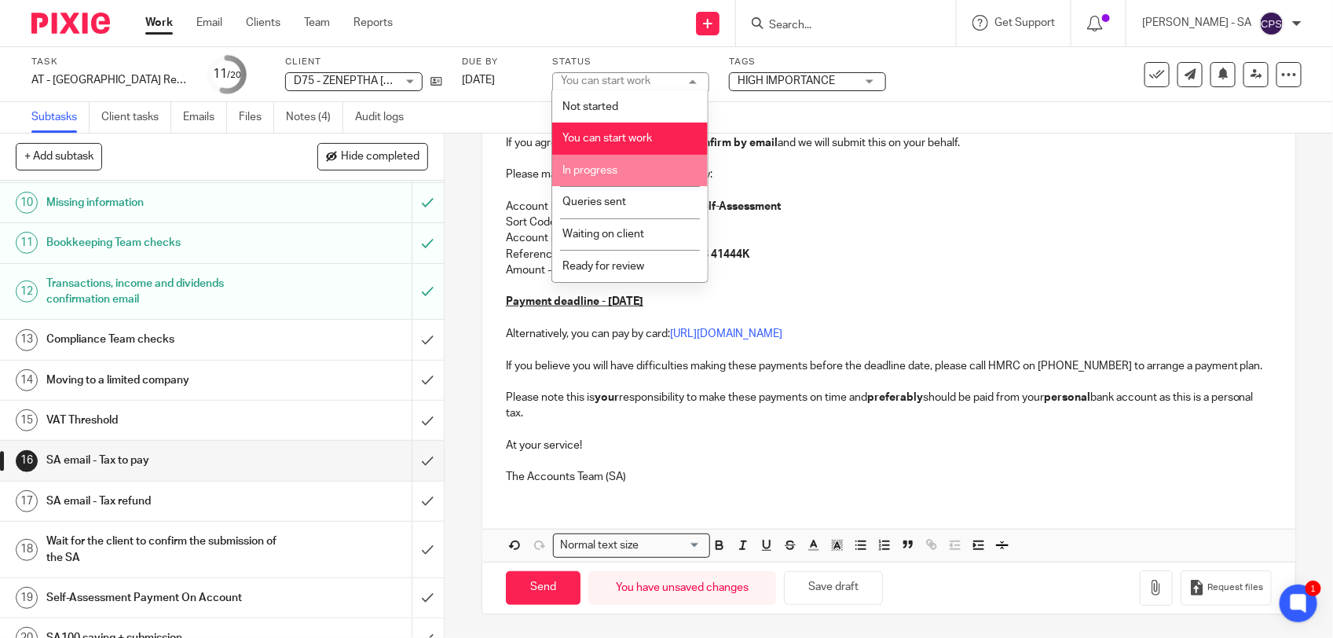
click at [642, 167] on li "In progress" at bounding box center [630, 171] width 156 height 32
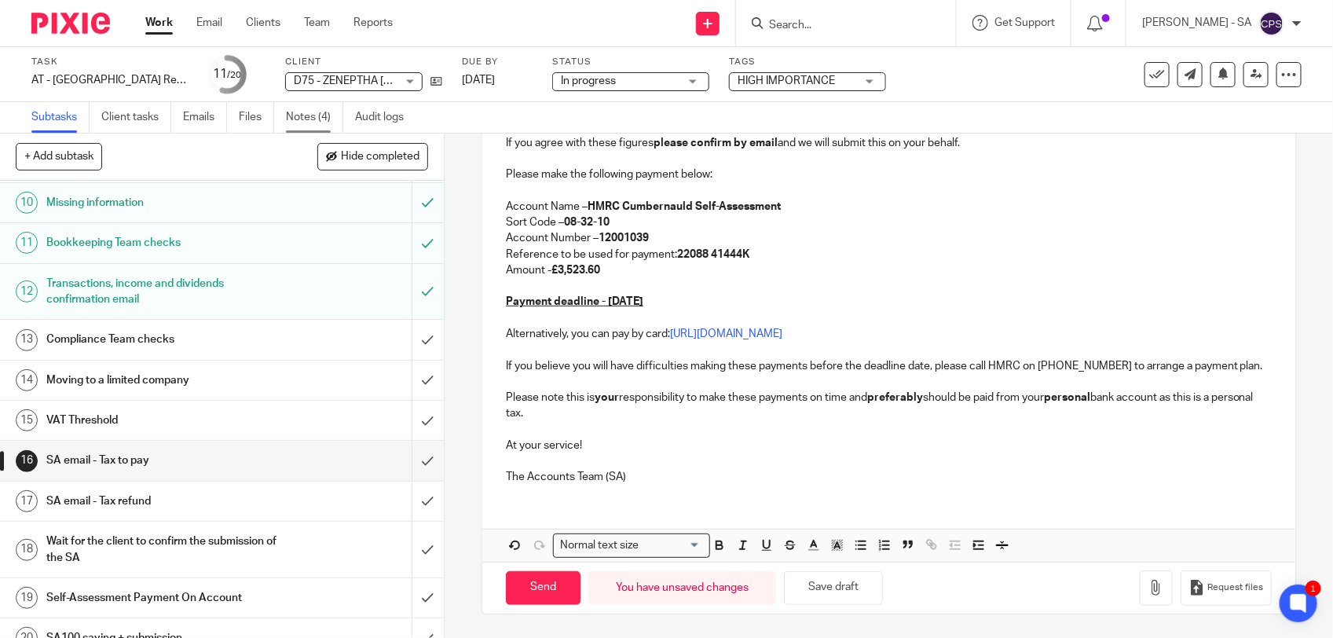
click at [302, 123] on link "Notes (4)" at bounding box center [314, 117] width 57 height 31
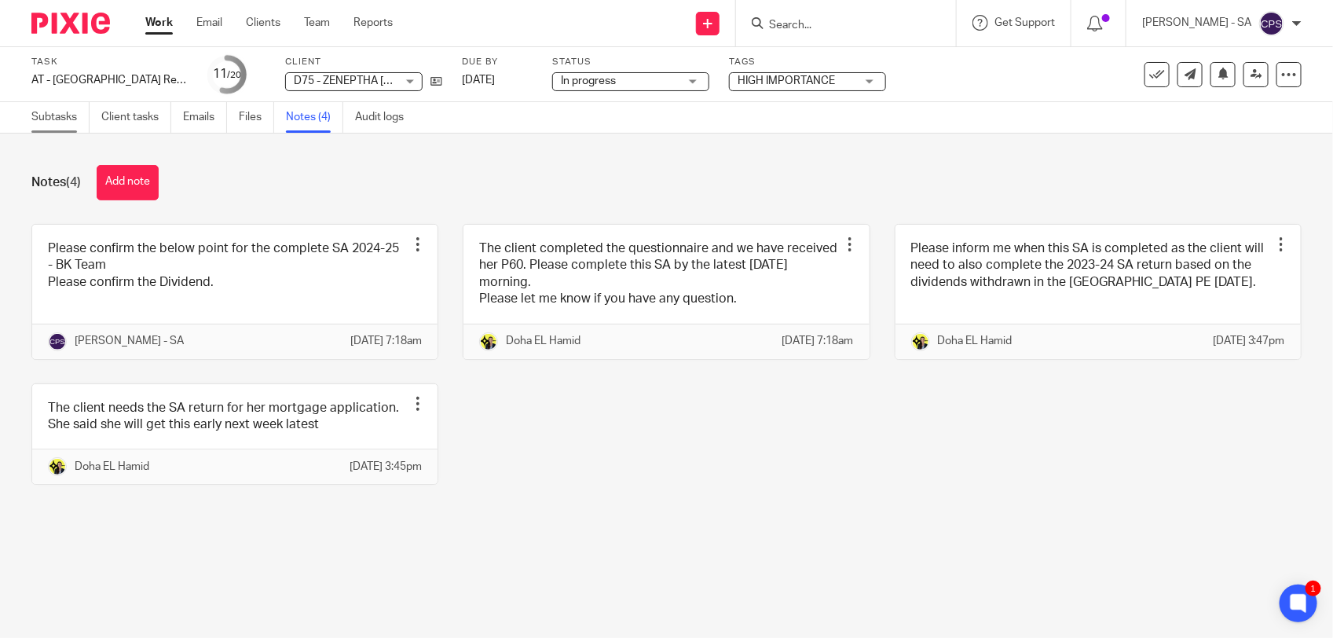
click at [53, 120] on link "Subtasks" at bounding box center [60, 117] width 58 height 31
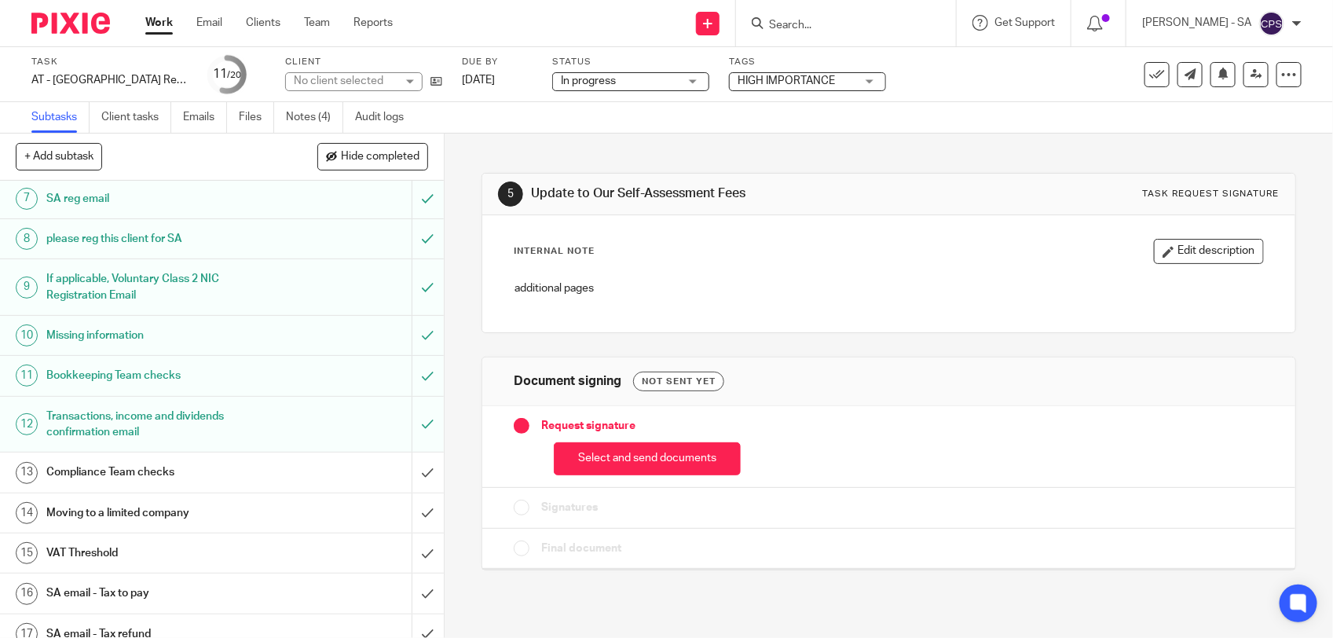
scroll to position [295, 0]
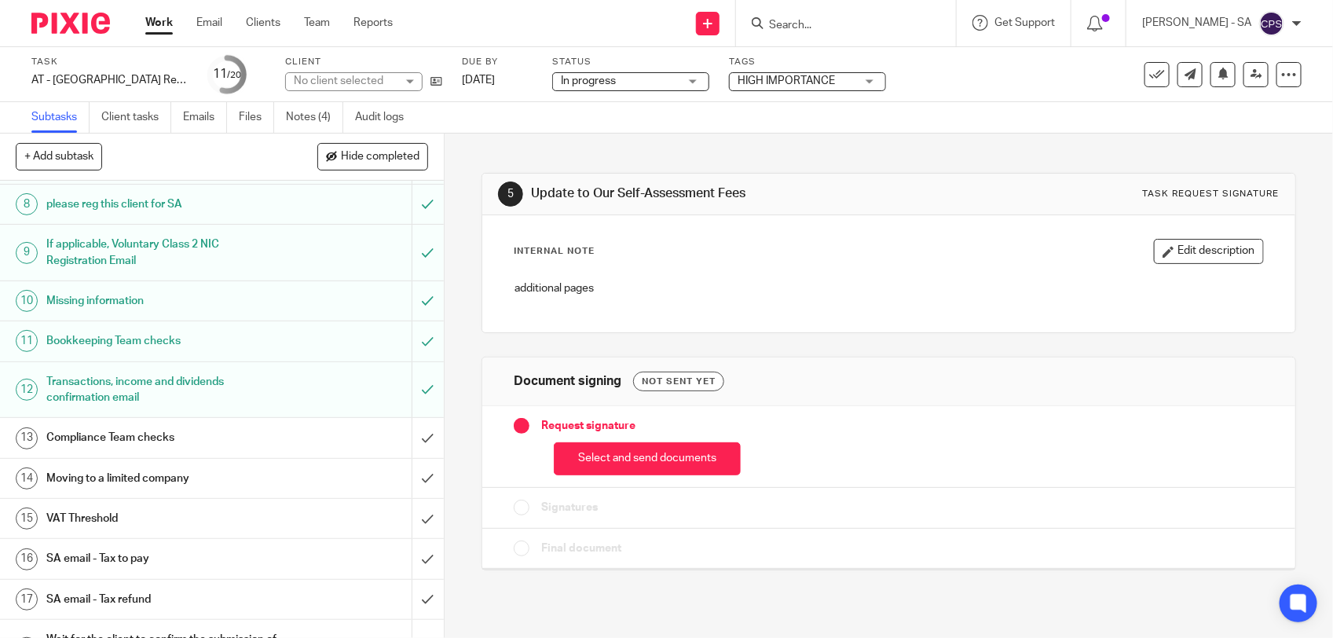
click at [161, 562] on h1 "SA email - Tax to pay" at bounding box center [162, 559] width 233 height 24
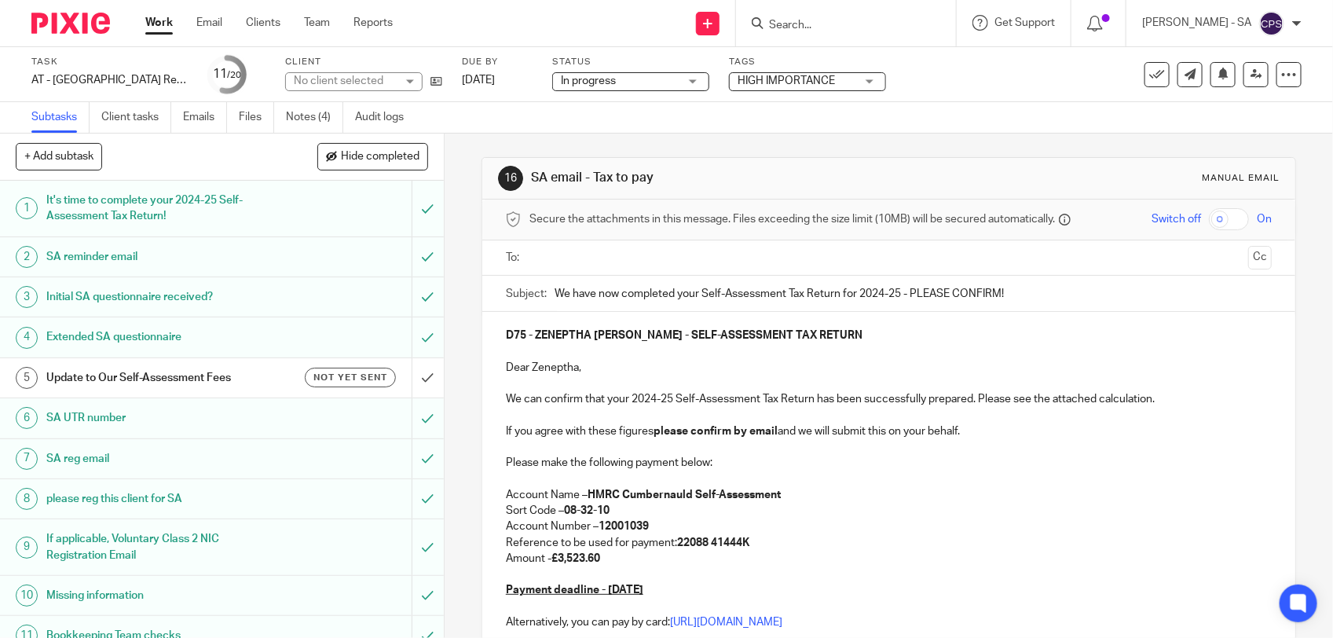
scroll to position [98, 0]
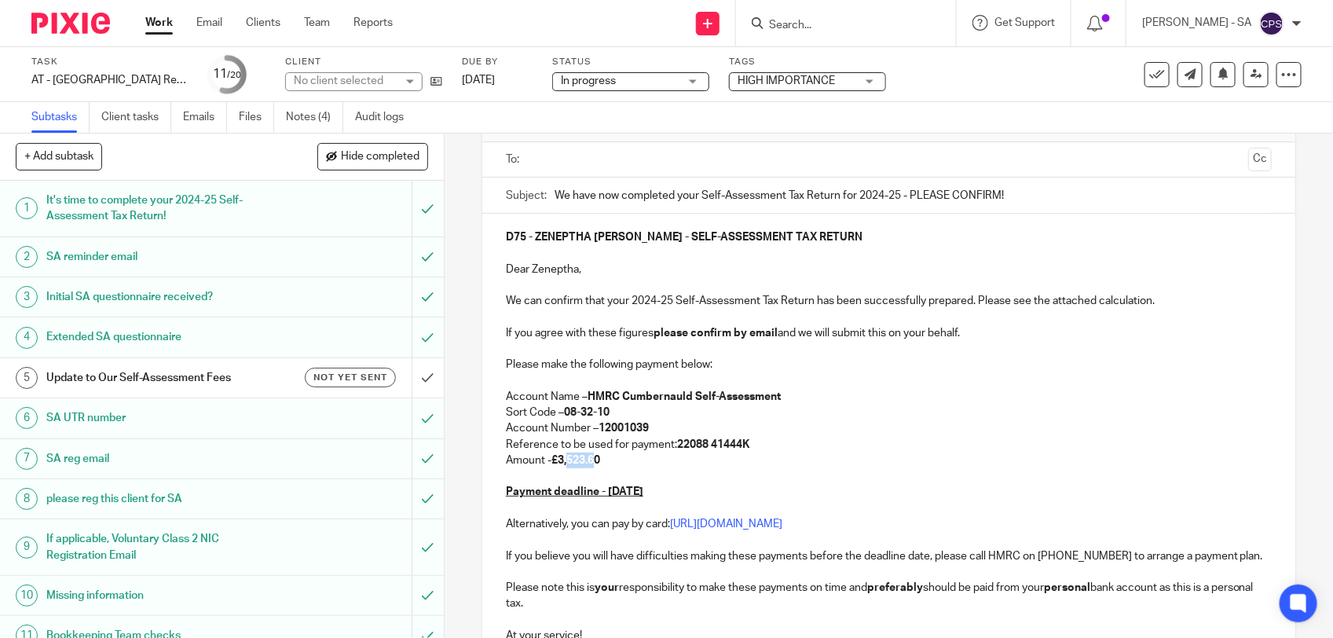
drag, startPoint x: 558, startPoint y: 463, endPoint x: 588, endPoint y: 460, distance: 29.2
click at [588, 460] on strong "£3,523.60" at bounding box center [575, 460] width 49 height 11
drag, startPoint x: 556, startPoint y: 460, endPoint x: 609, endPoint y: 467, distance: 53.1
click at [609, 467] on p "Amount - £3,523.60" at bounding box center [889, 460] width 766 height 16
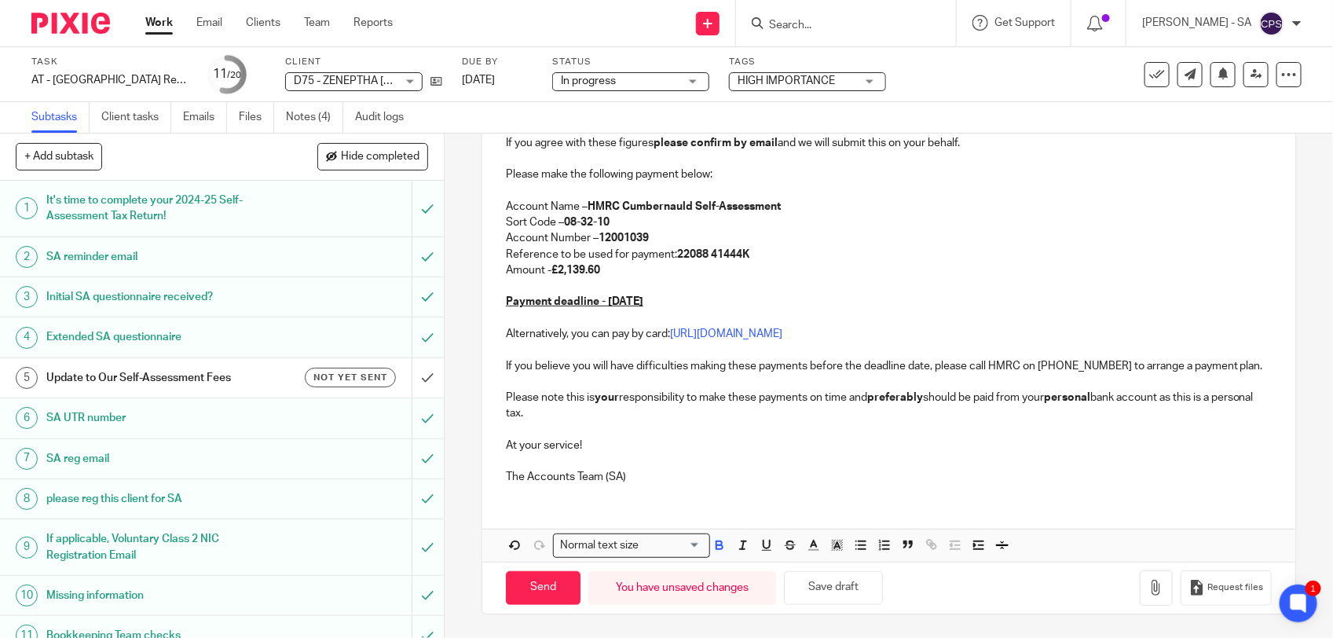
scroll to position [306, 0]
click at [843, 594] on button "Save draft" at bounding box center [833, 588] width 99 height 34
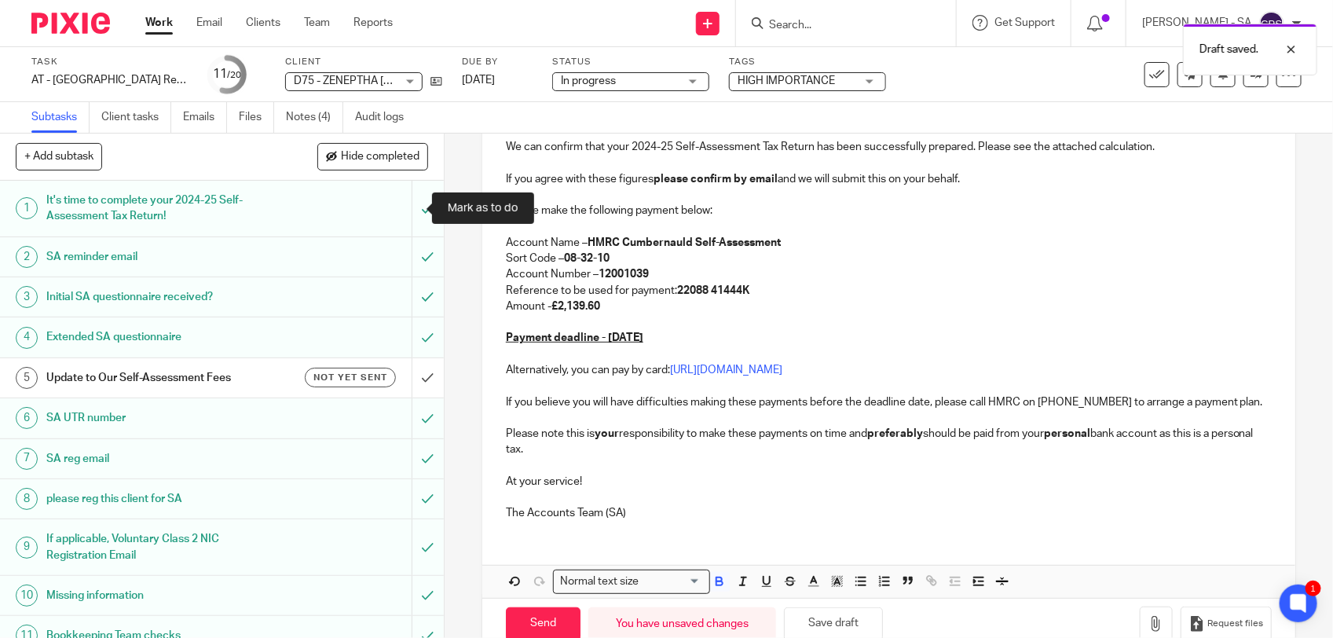
scroll to position [196, 0]
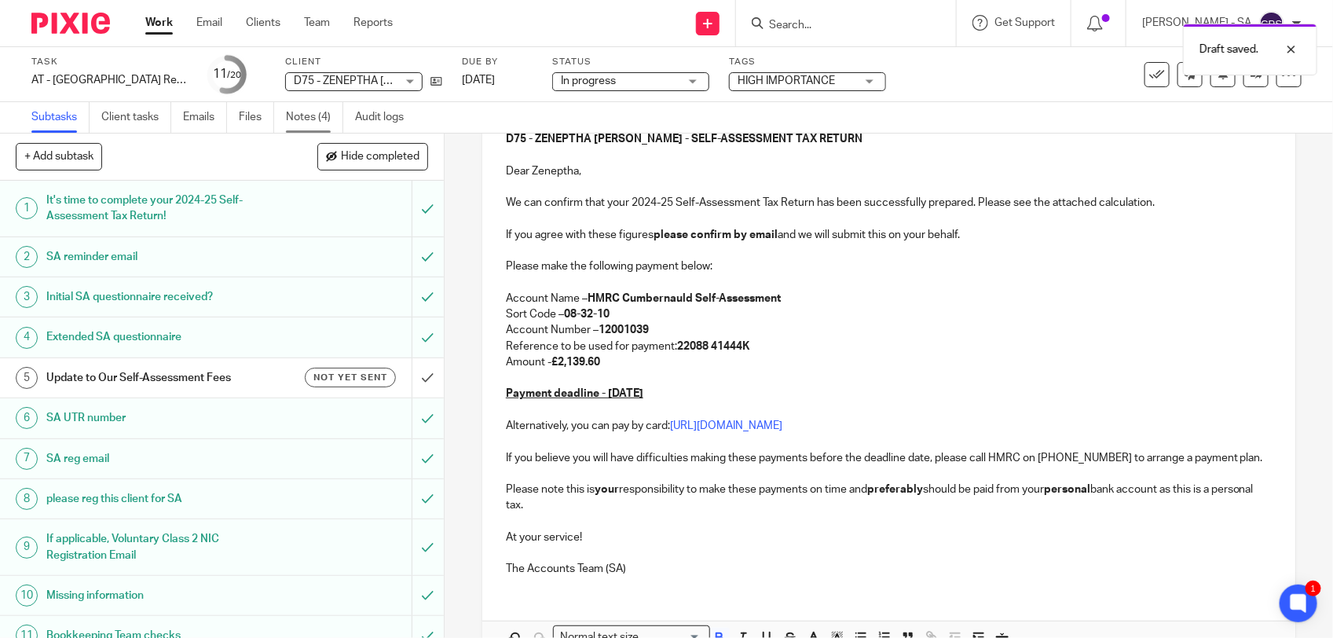
click at [317, 115] on link "Notes (4)" at bounding box center [314, 117] width 57 height 31
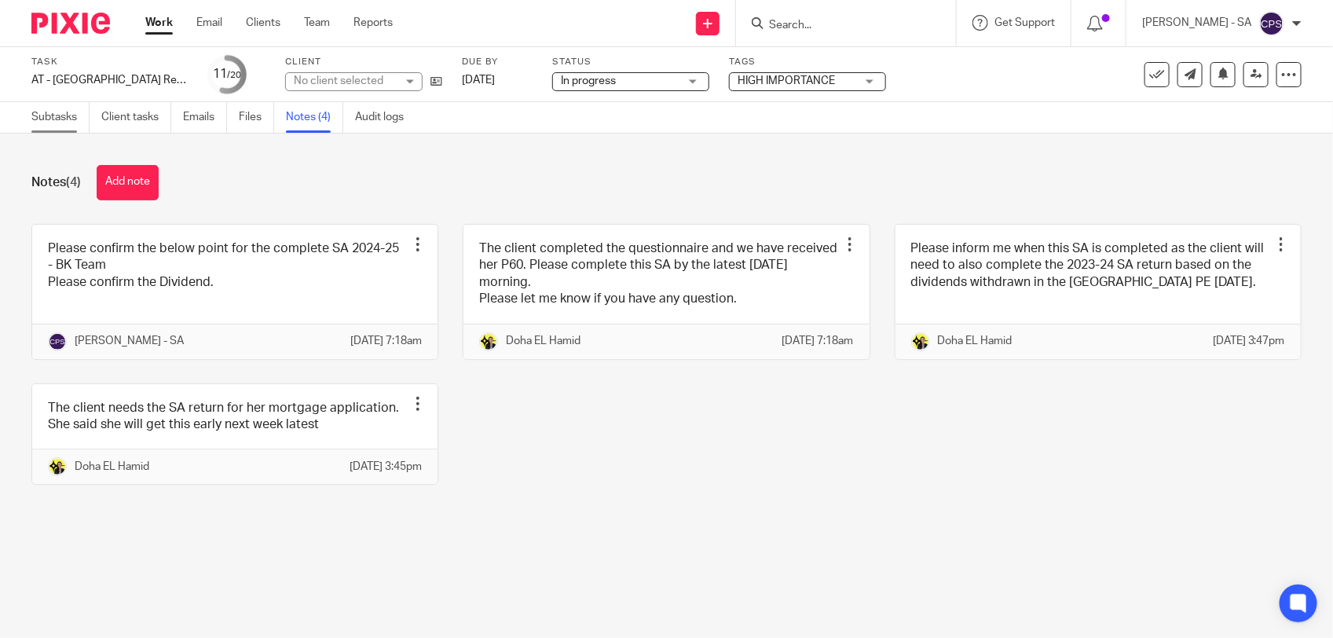
click at [63, 119] on link "Subtasks" at bounding box center [60, 117] width 58 height 31
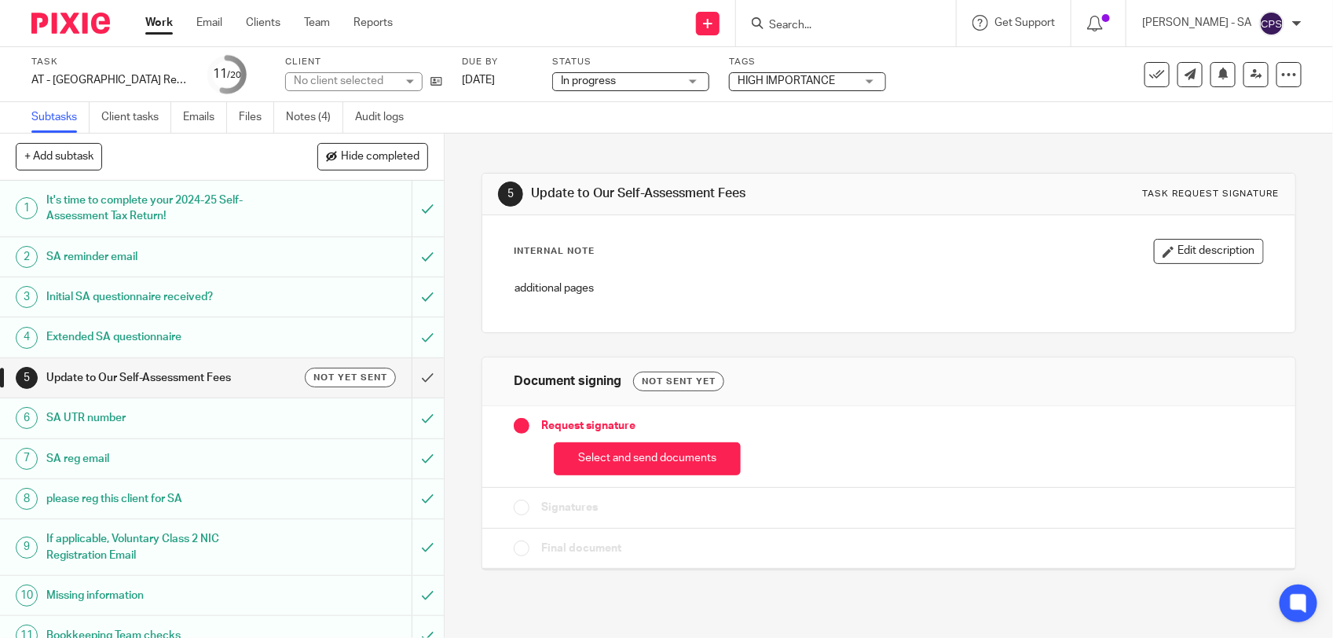
scroll to position [295, 0]
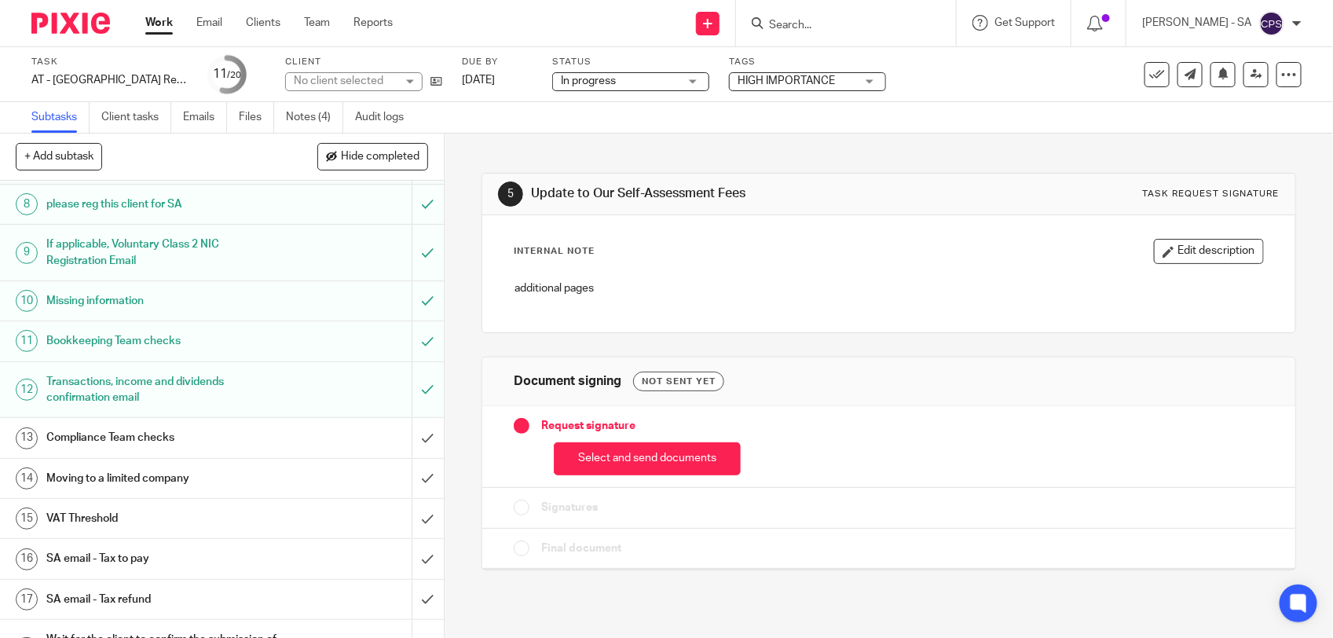
click at [147, 564] on h1 "SA email - Tax to pay" at bounding box center [162, 559] width 233 height 24
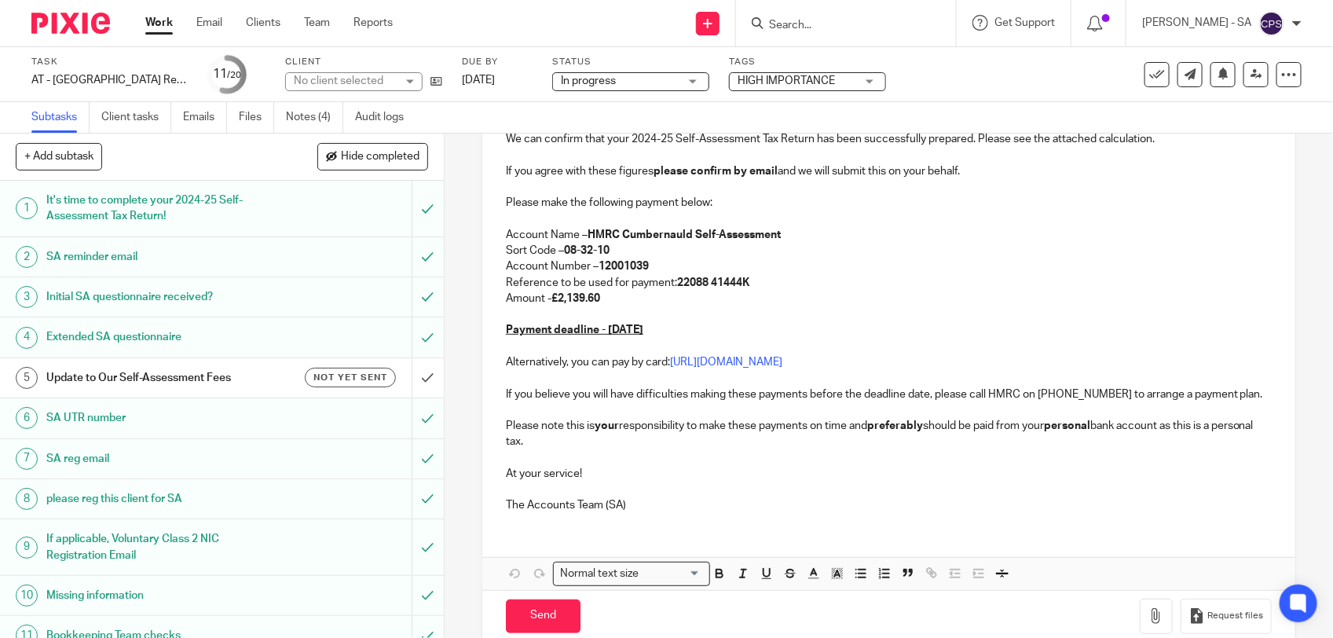
scroll to position [295, 0]
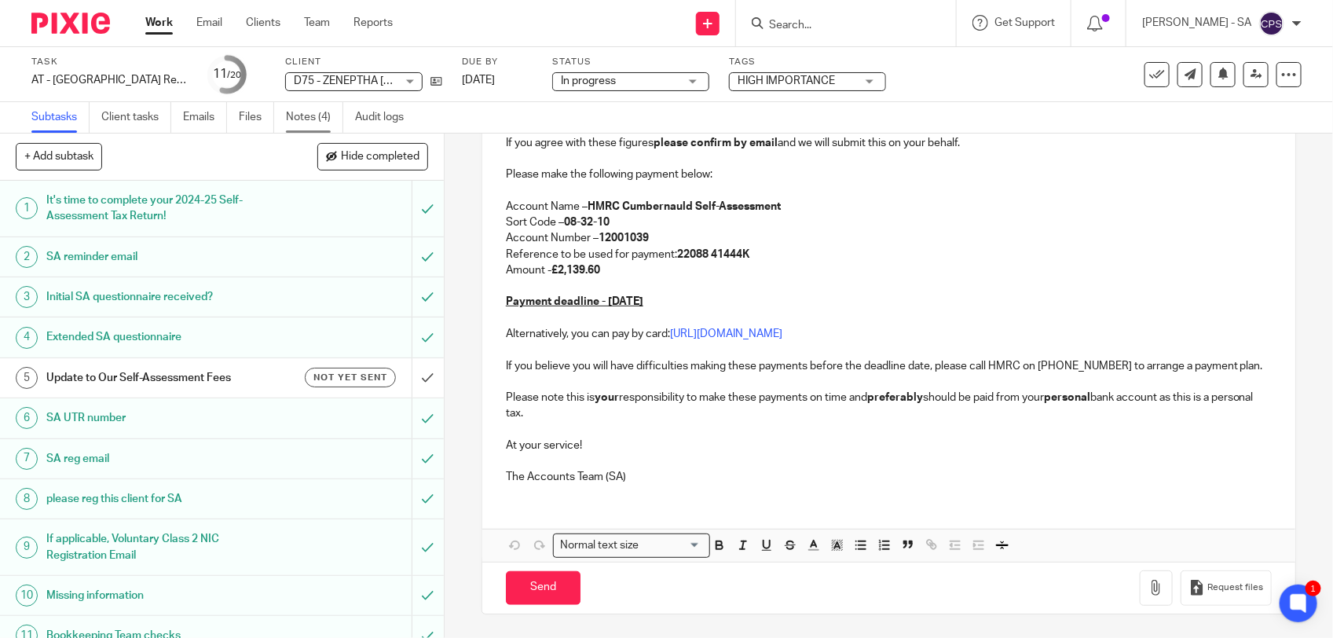
click at [312, 119] on link "Notes (4)" at bounding box center [314, 117] width 57 height 31
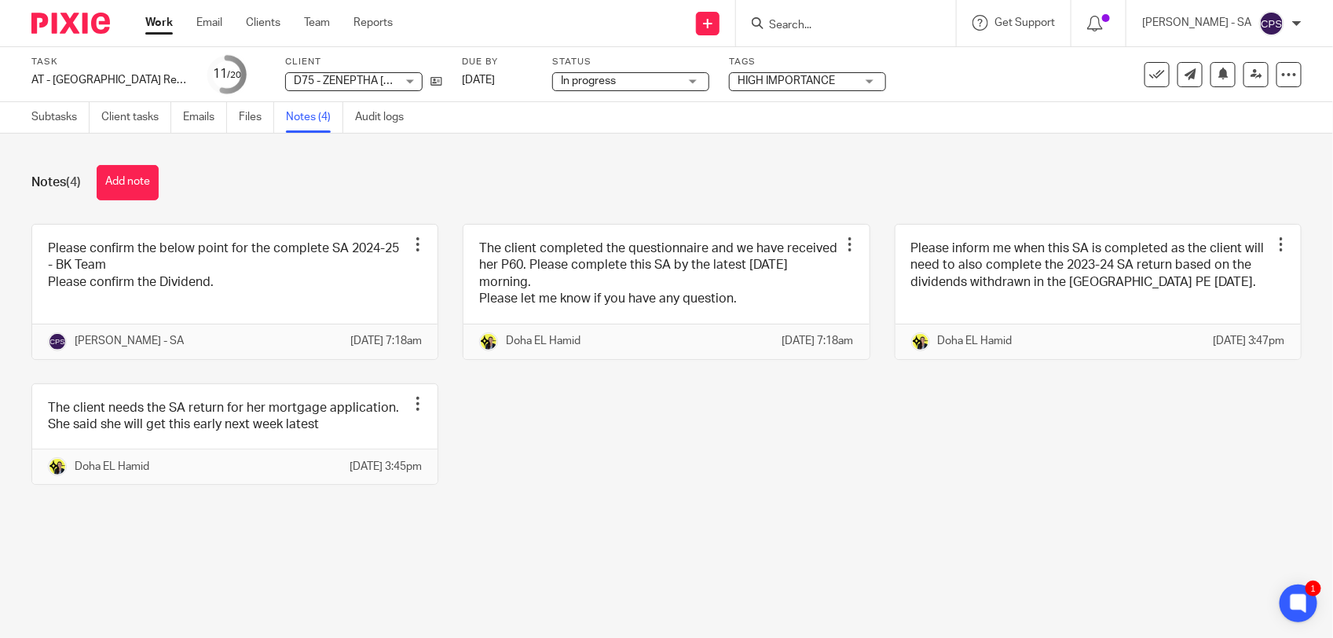
click at [694, 466] on div "Please confirm the below point for the complete SA 2024-25 - BK Team Please con…" at bounding box center [654, 366] width 1294 height 285
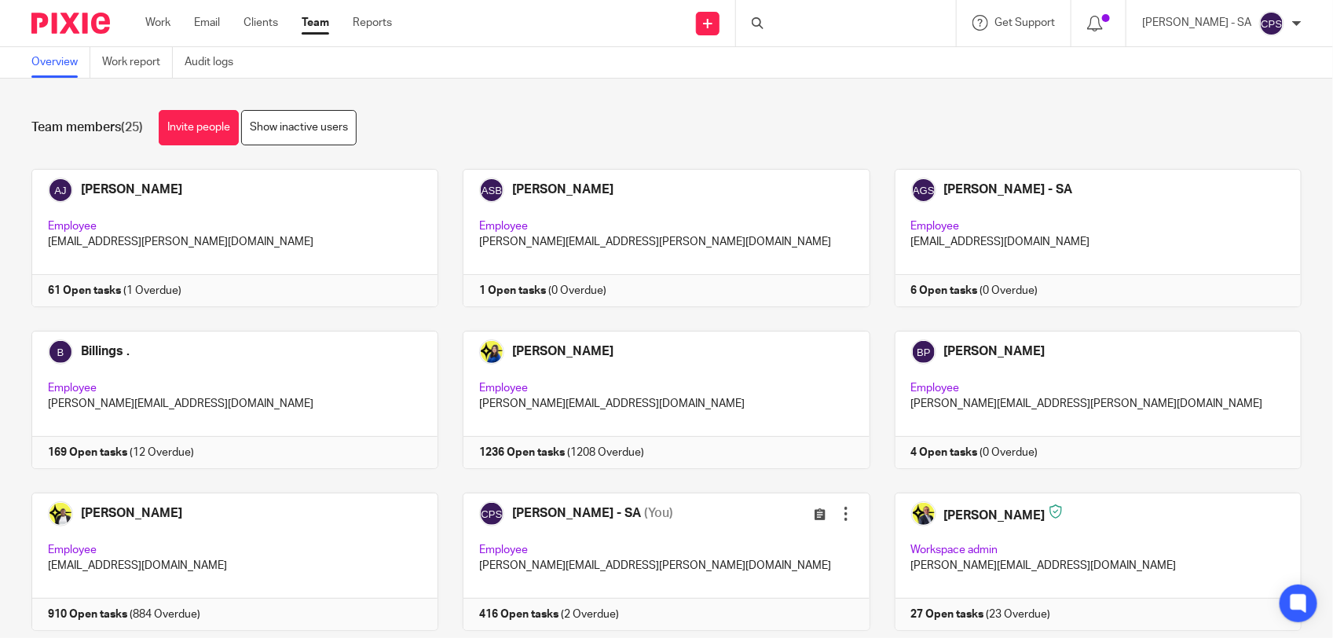
scroll to position [98, 0]
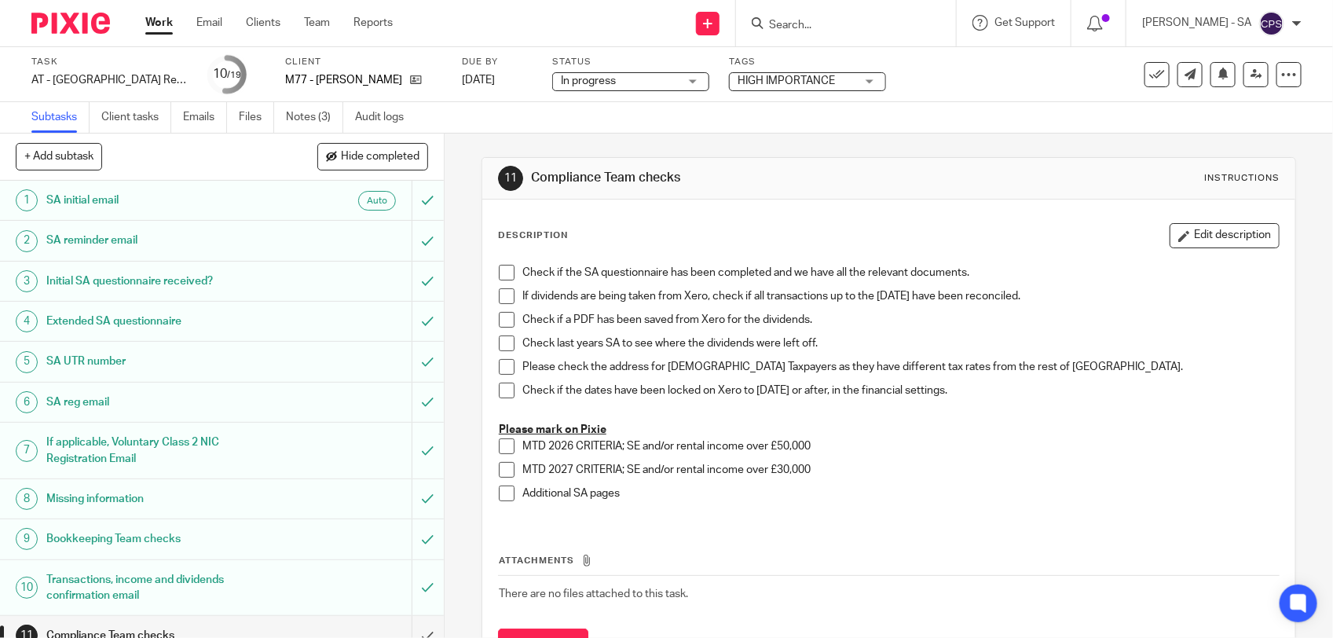
click at [599, 79] on span "In progress" at bounding box center [588, 80] width 55 height 11
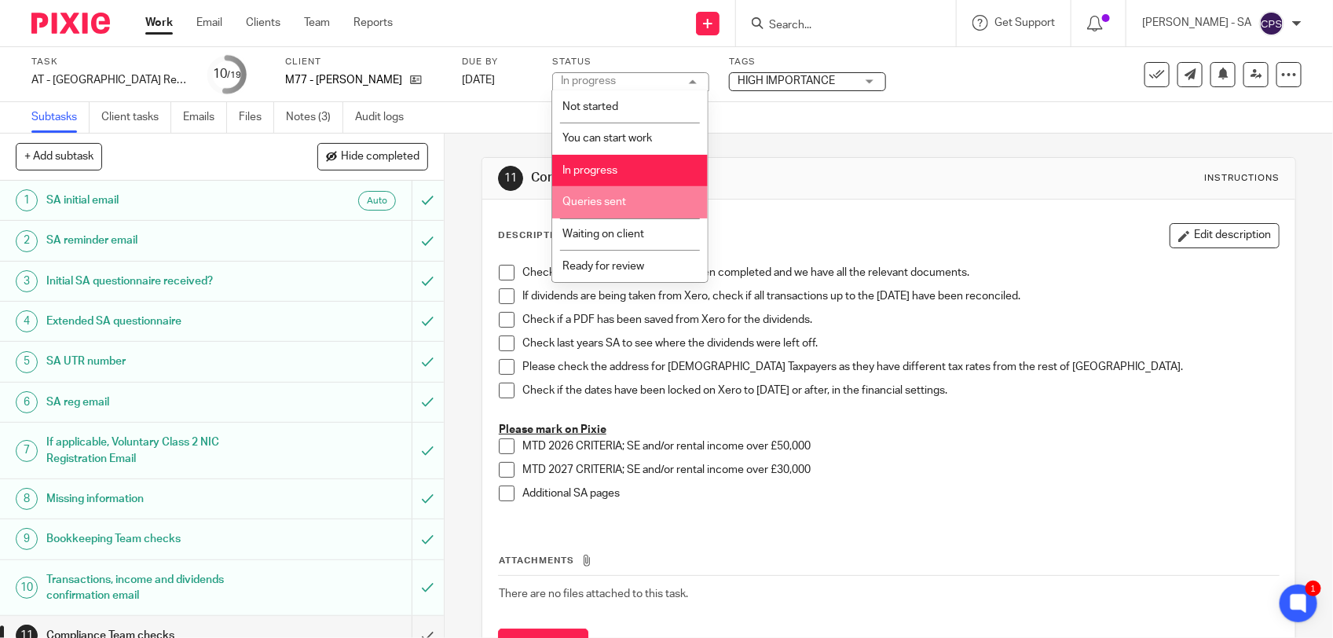
click at [630, 201] on li "Queries sent" at bounding box center [630, 202] width 156 height 32
